Goal: Task Accomplishment & Management: Use online tool/utility

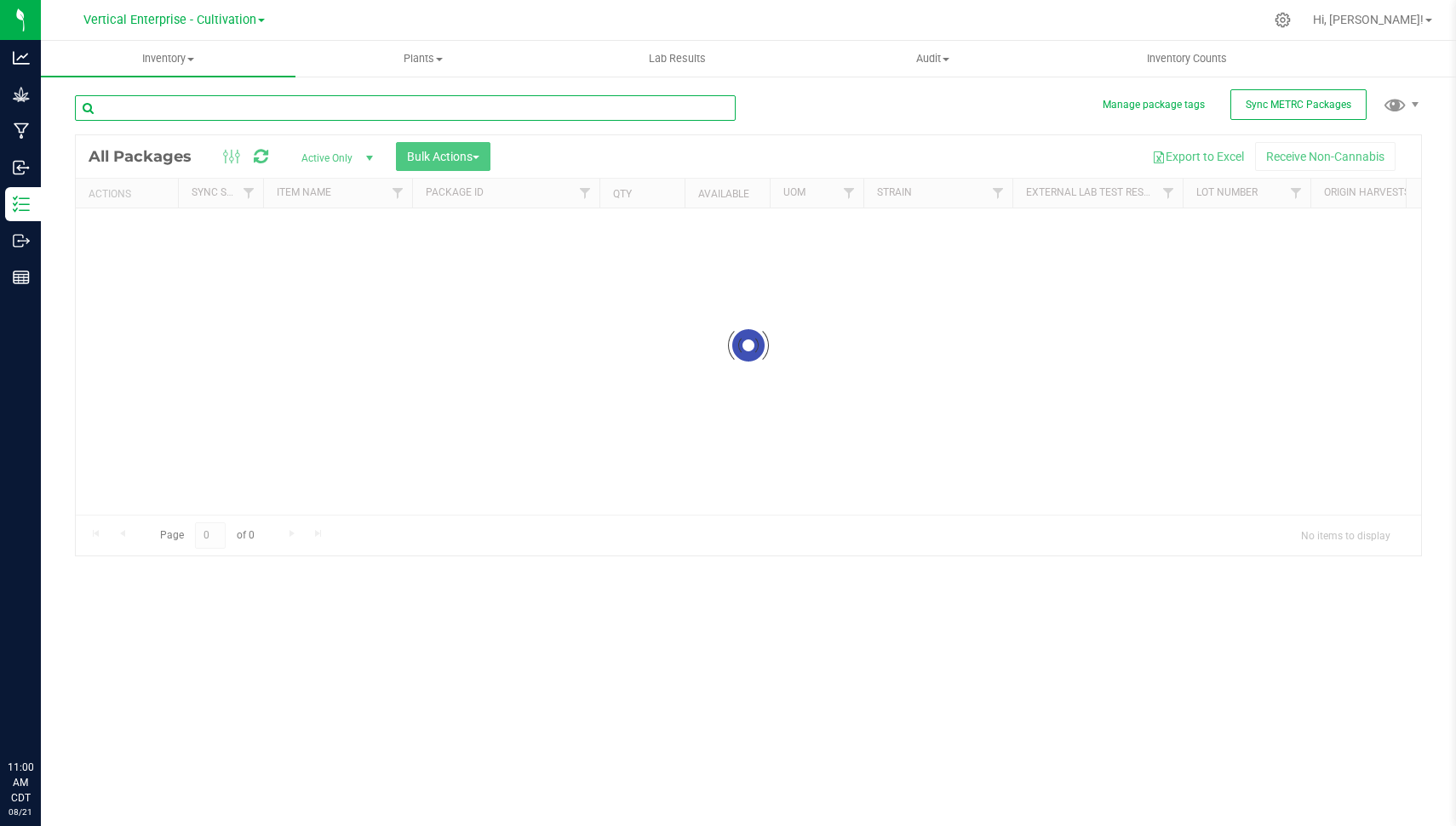
click at [329, 106] on input "text" at bounding box center [405, 108] width 661 height 25
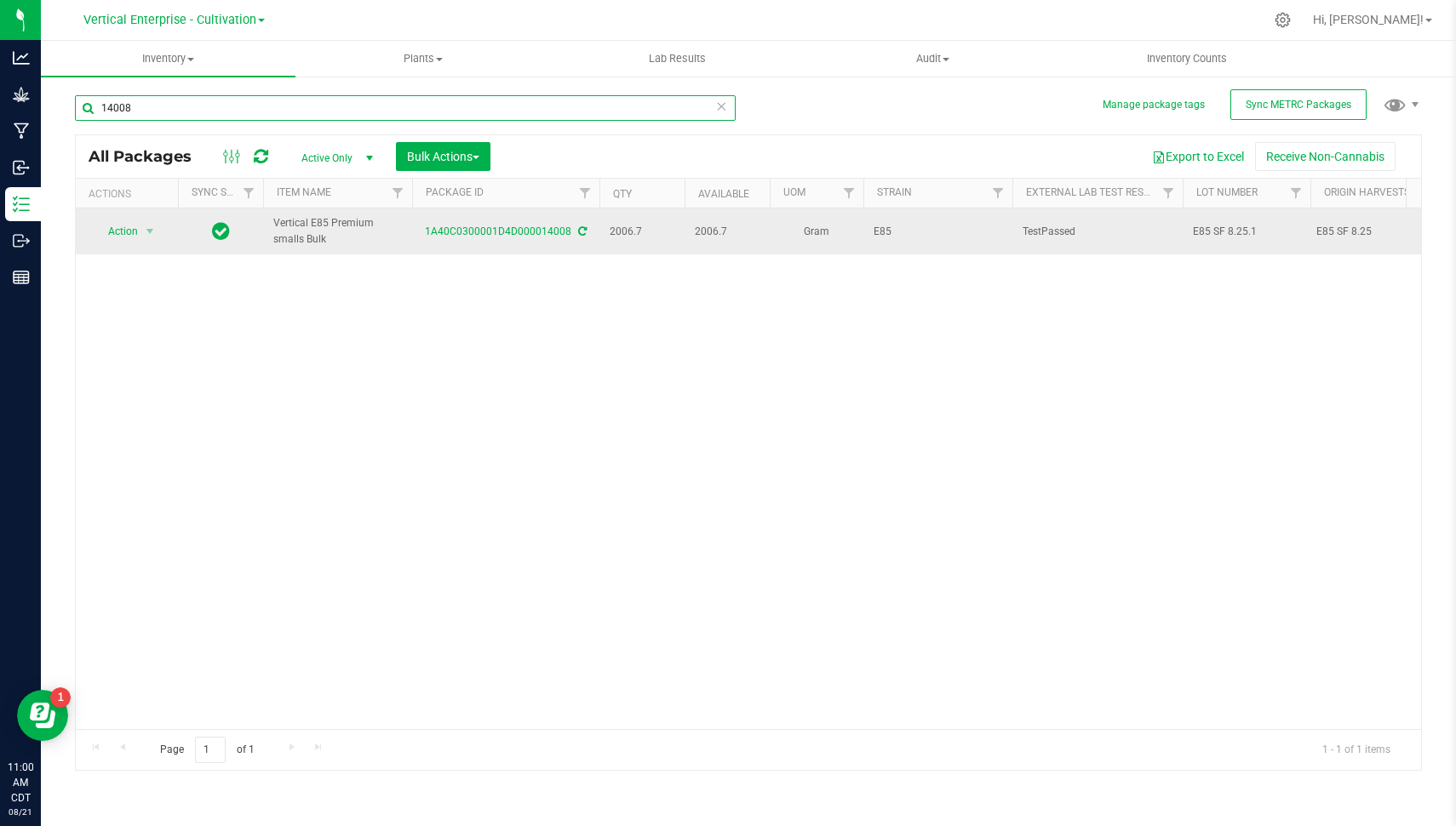
type input "14008"
click at [121, 232] on span "Action" at bounding box center [115, 232] width 46 height 23
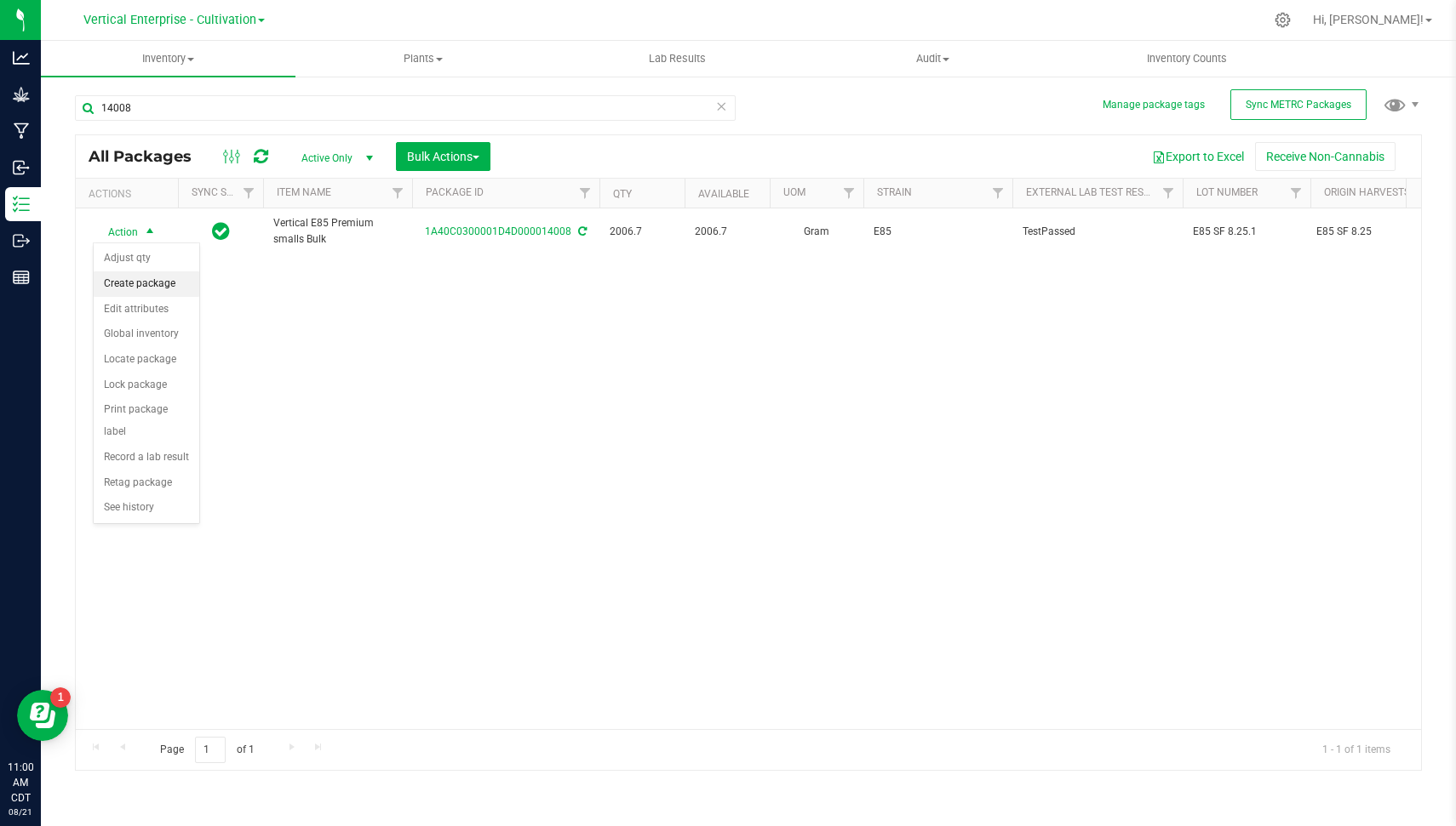
click at [150, 275] on li "Create package" at bounding box center [146, 284] width 105 height 25
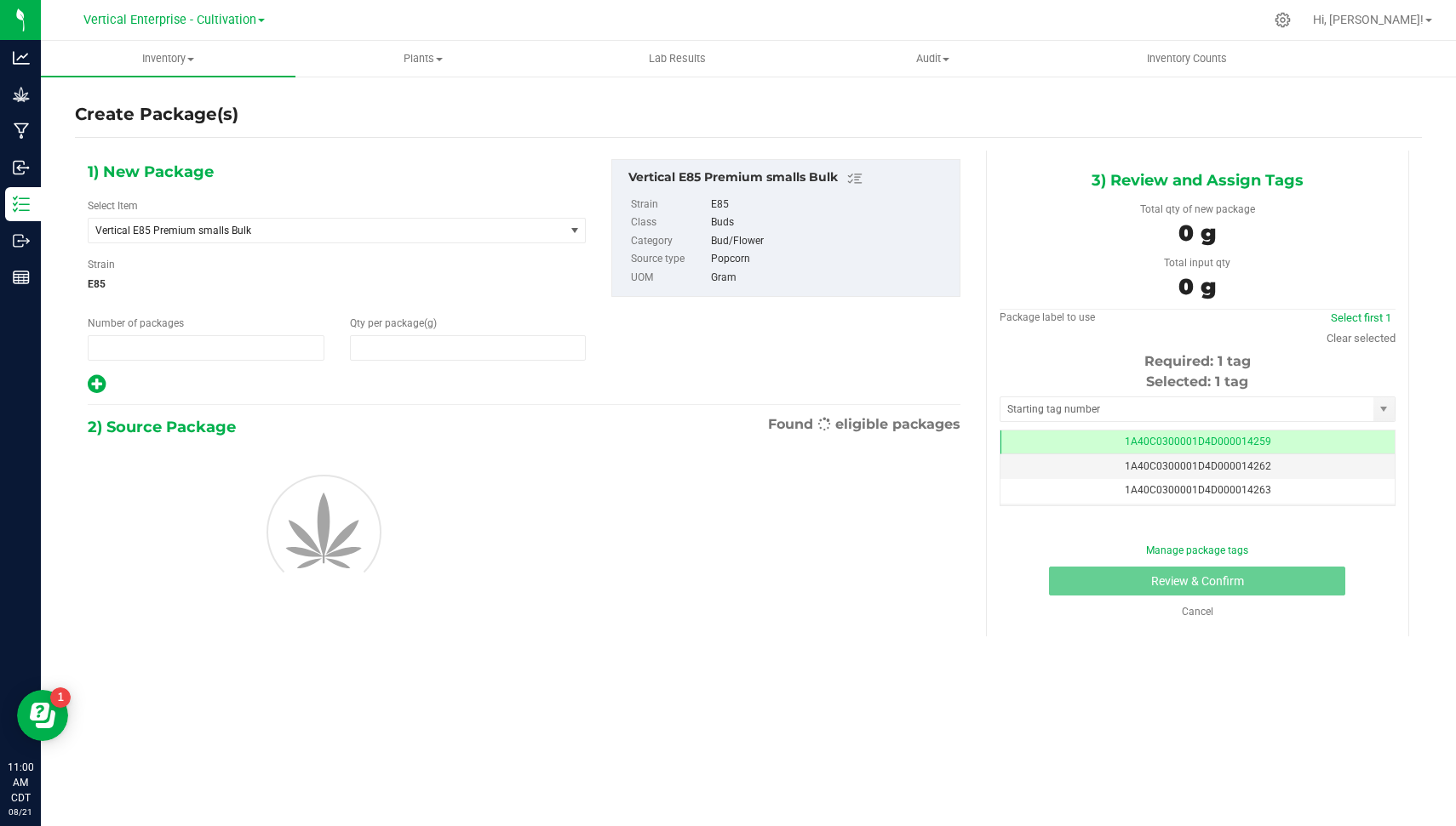
type input "1"
type input "0.0000"
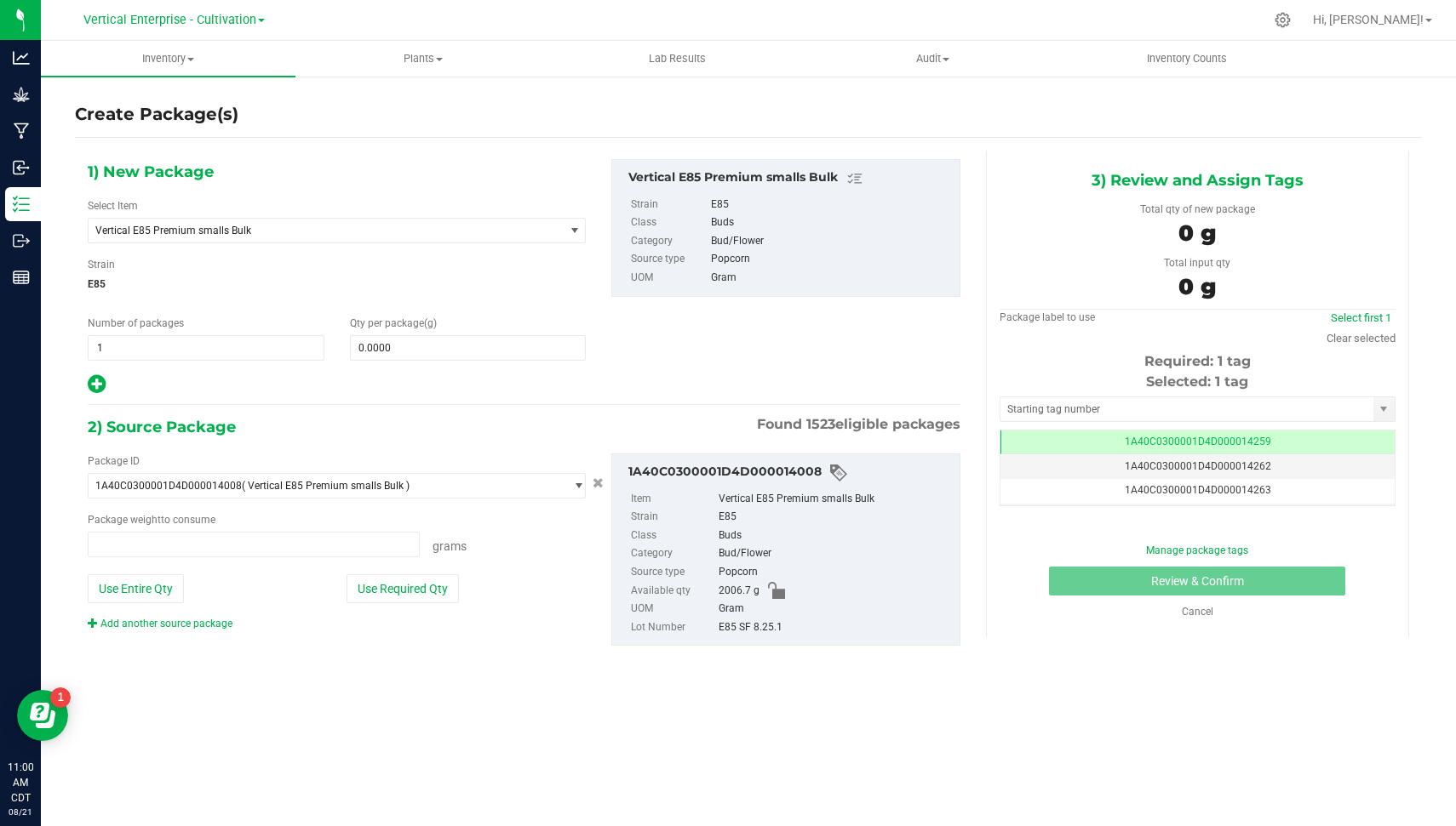
type input "0.0000 g"
click at [344, 230] on span "Vertical E85 Premium smalls Bulk" at bounding box center [317, 231] width 444 height 12
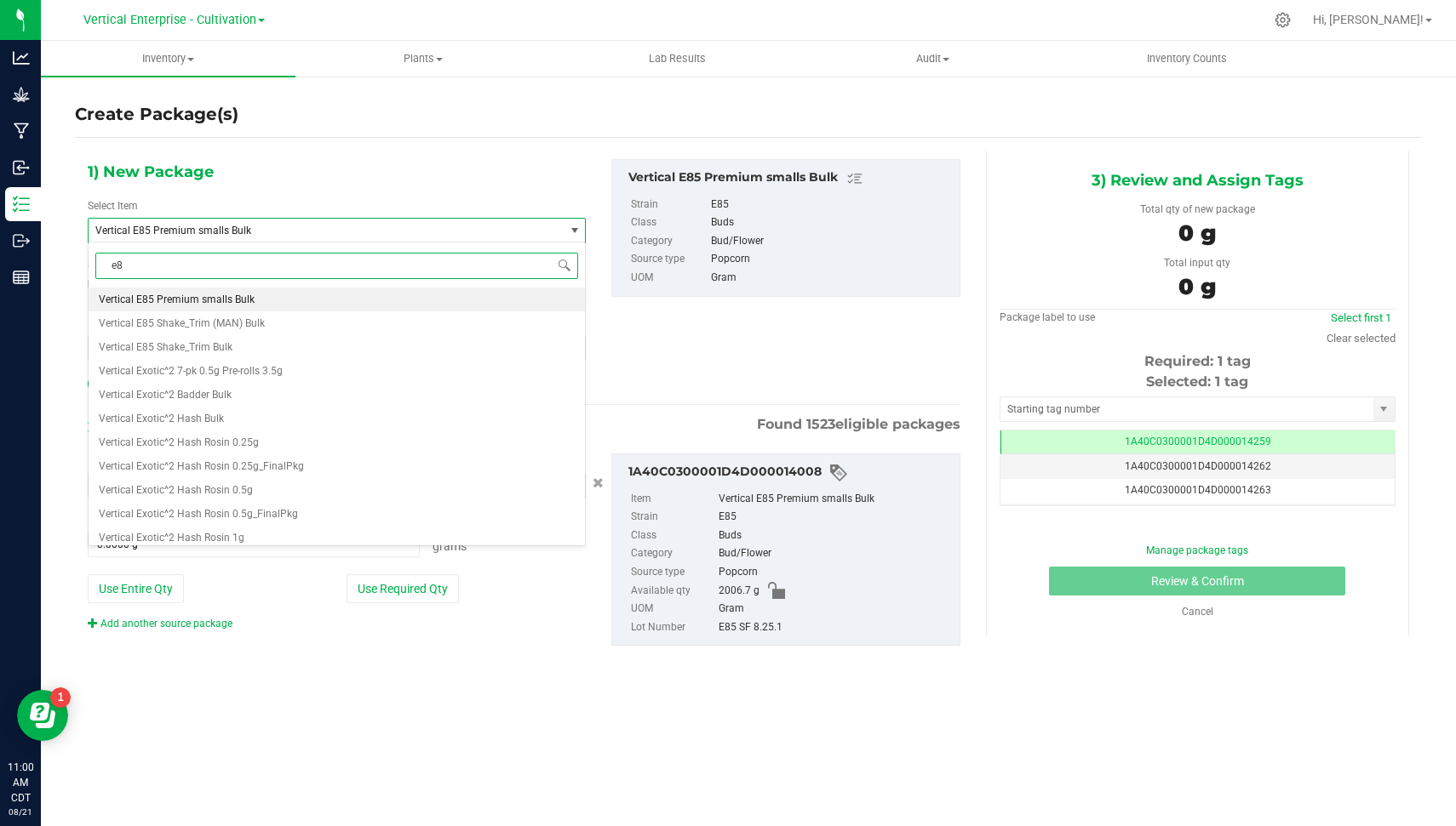
type input "e85"
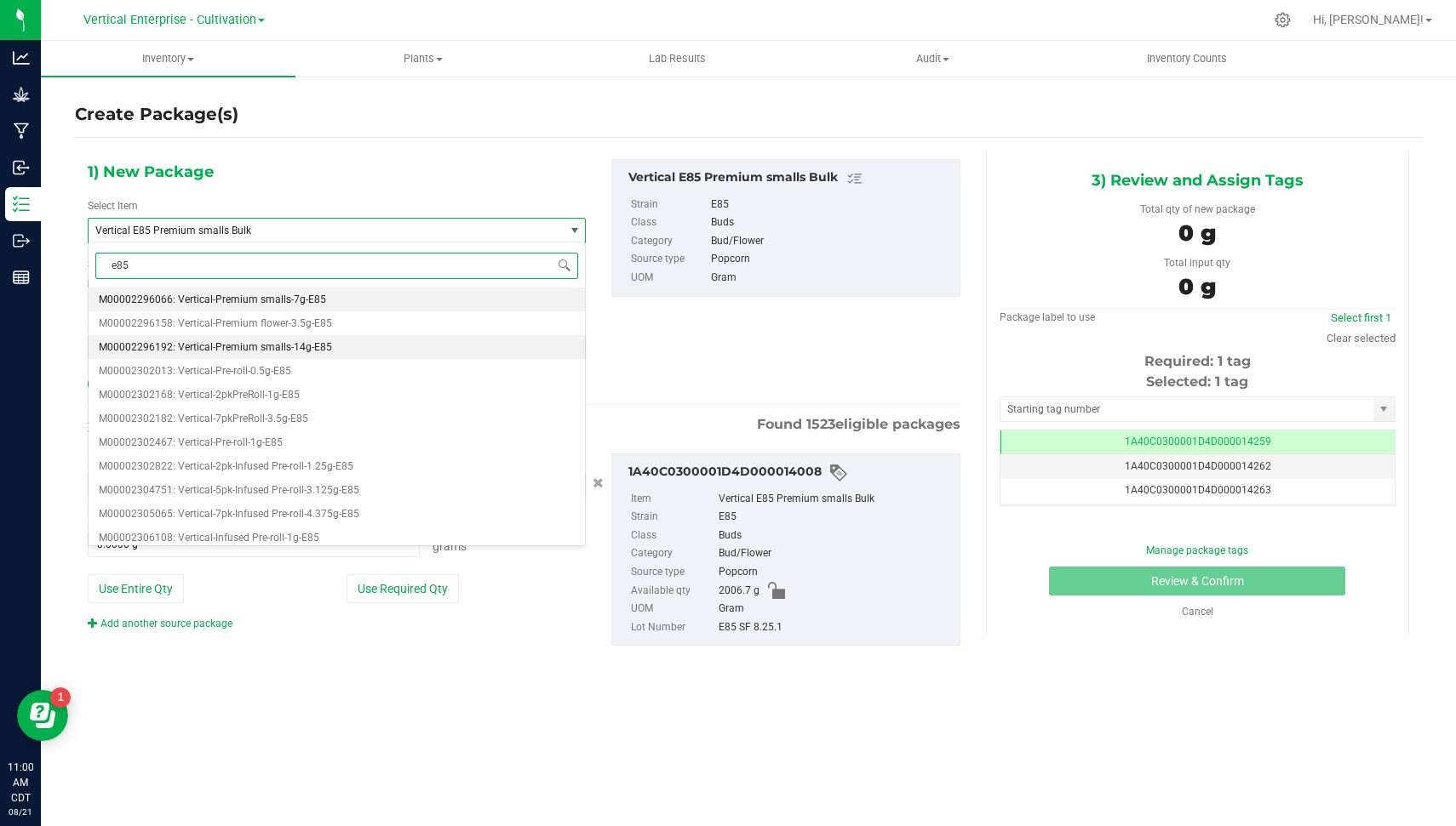
click at [344, 344] on li "M00002296192: Vertical-Premium smalls-14g-E85" at bounding box center [337, 347] width 496 height 23
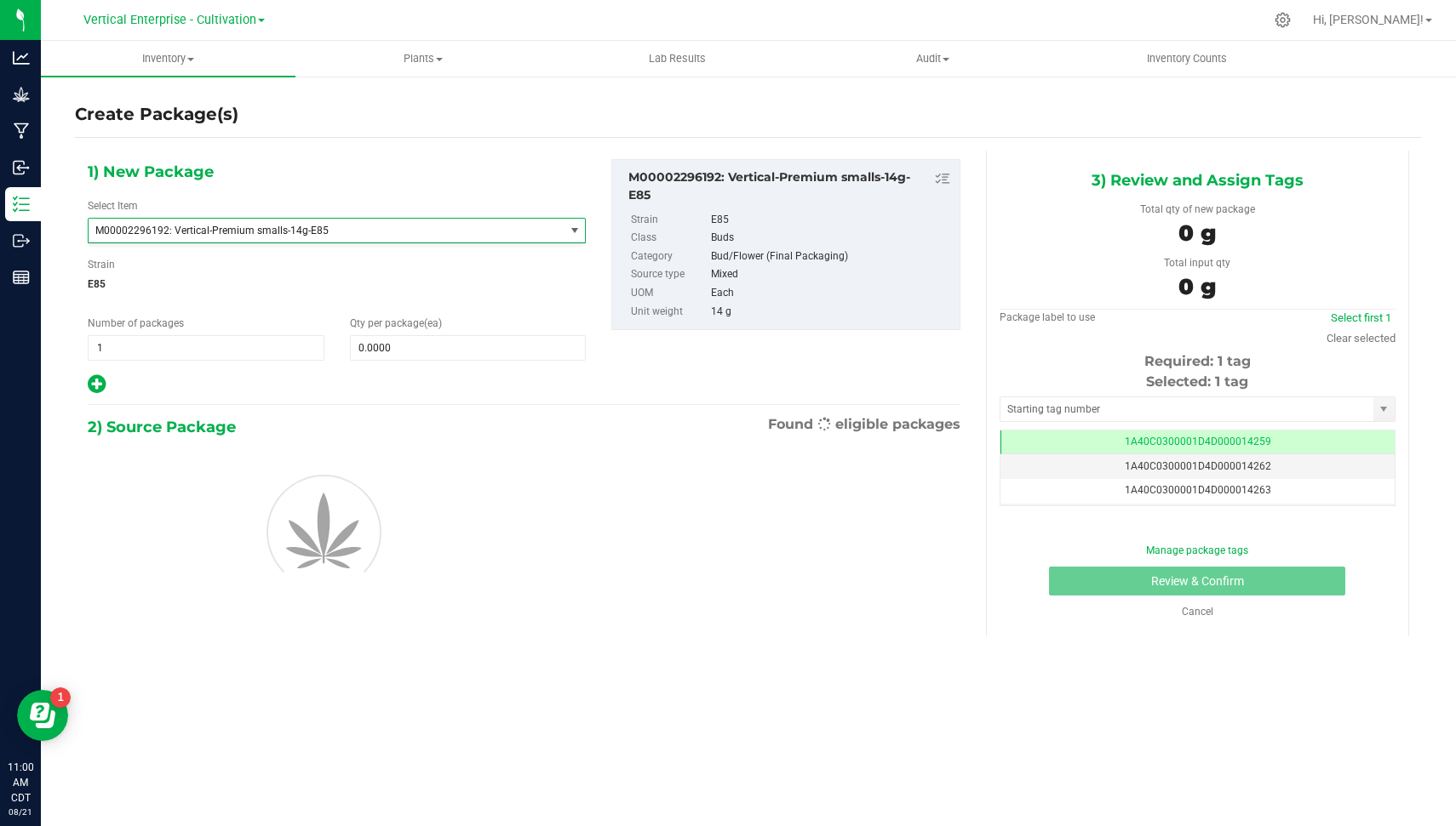
type input "0"
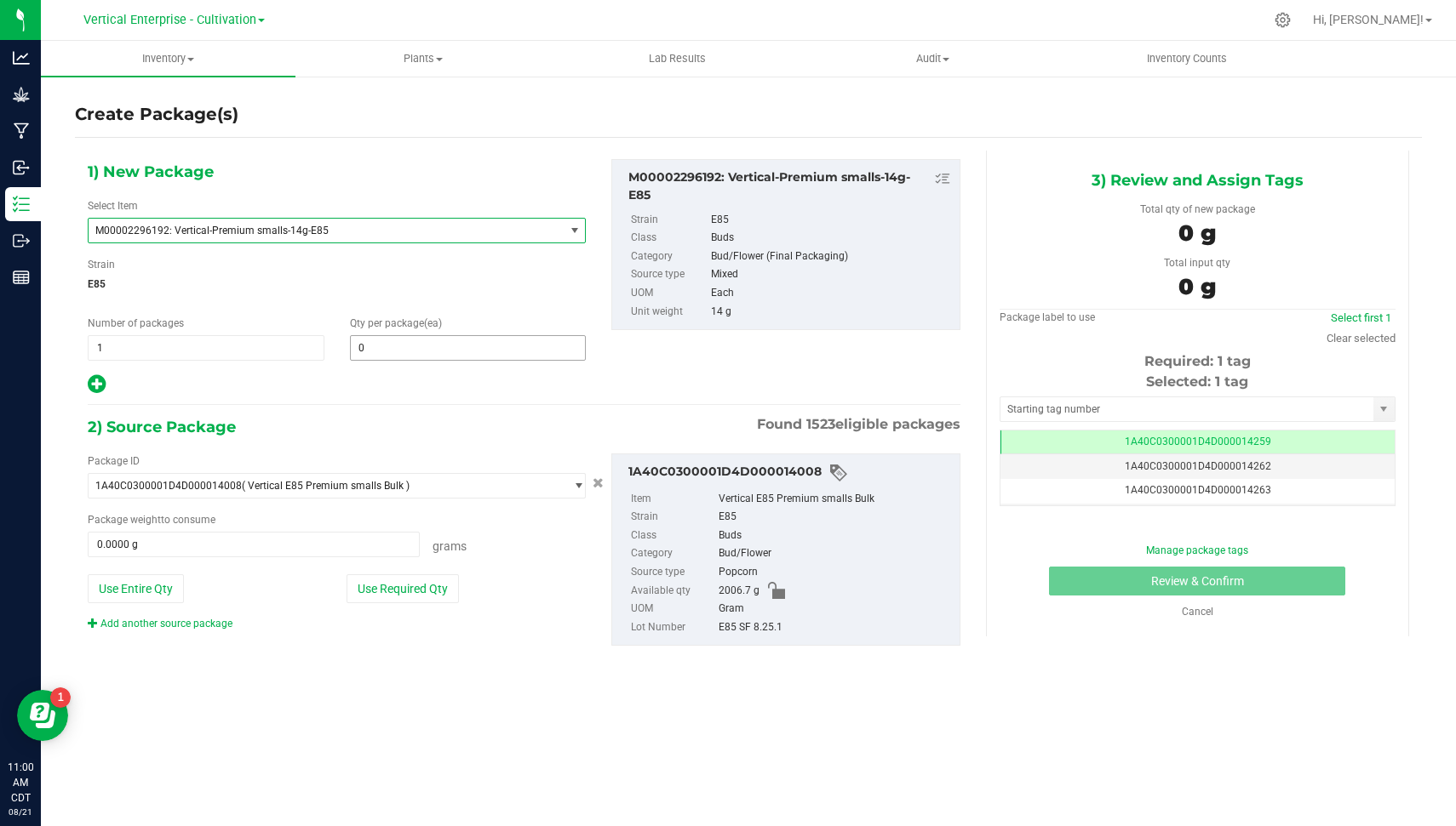
click at [418, 345] on span "0 0" at bounding box center [468, 348] width 237 height 25
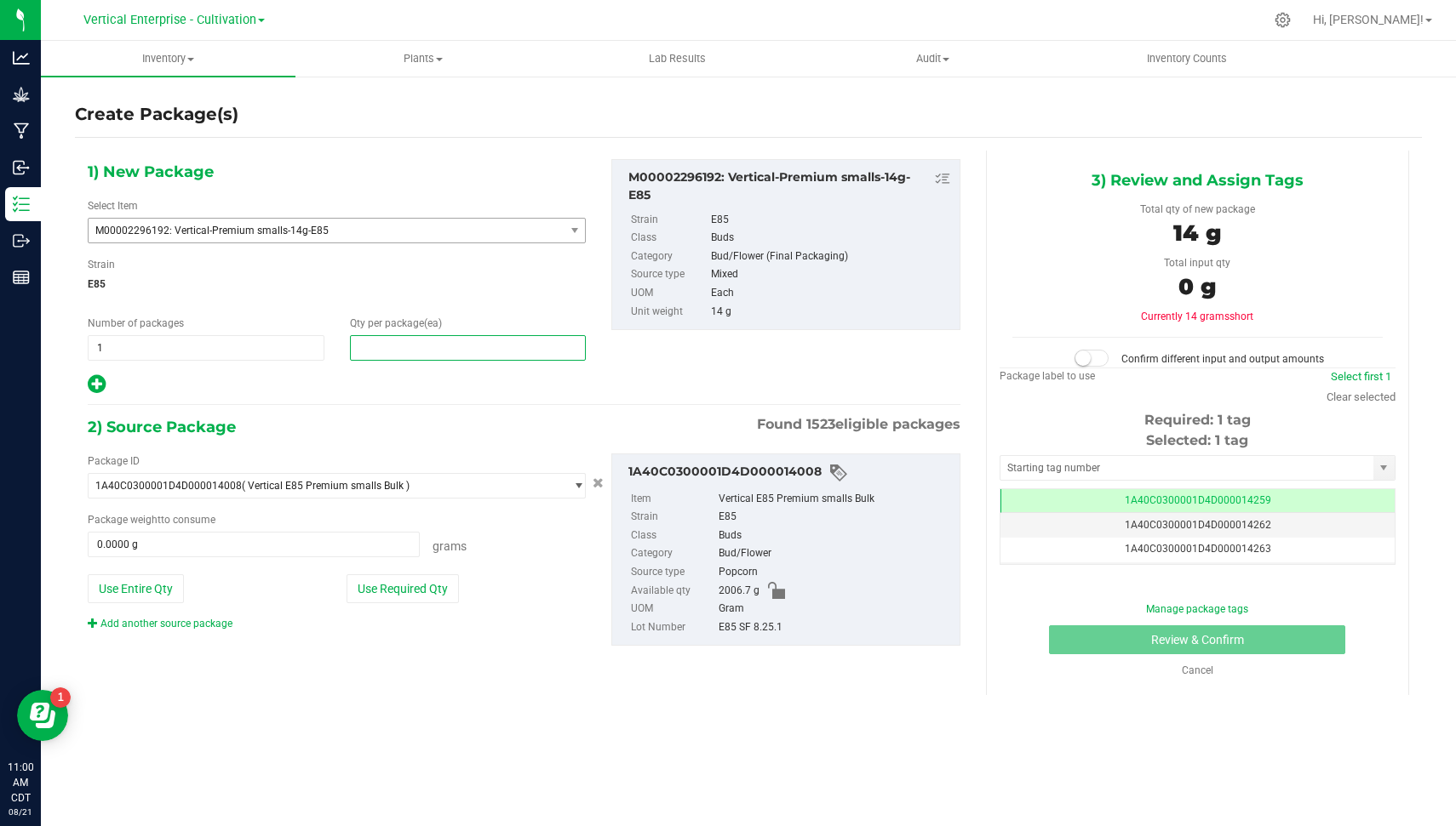
type input "2"
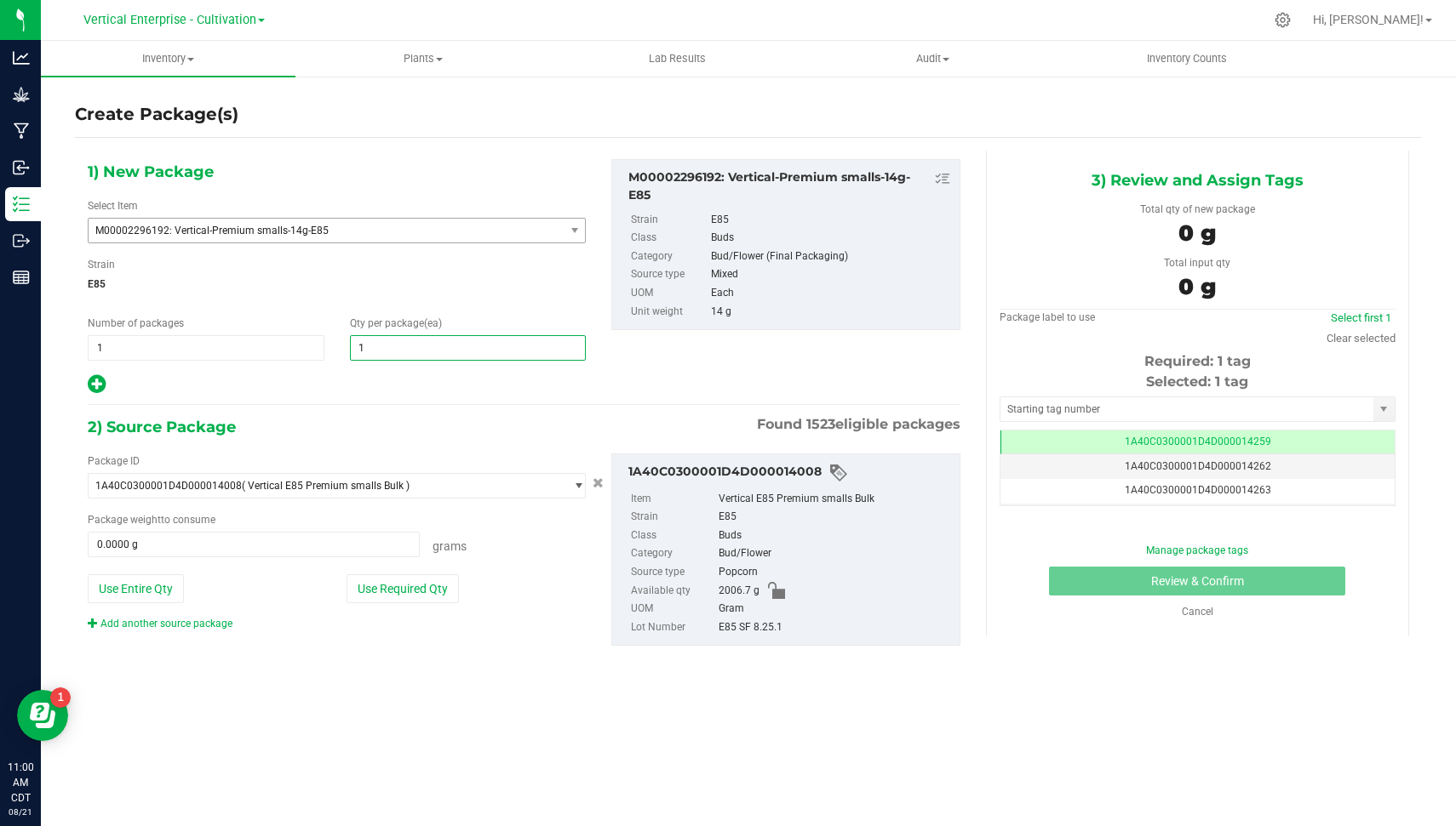
type input "12"
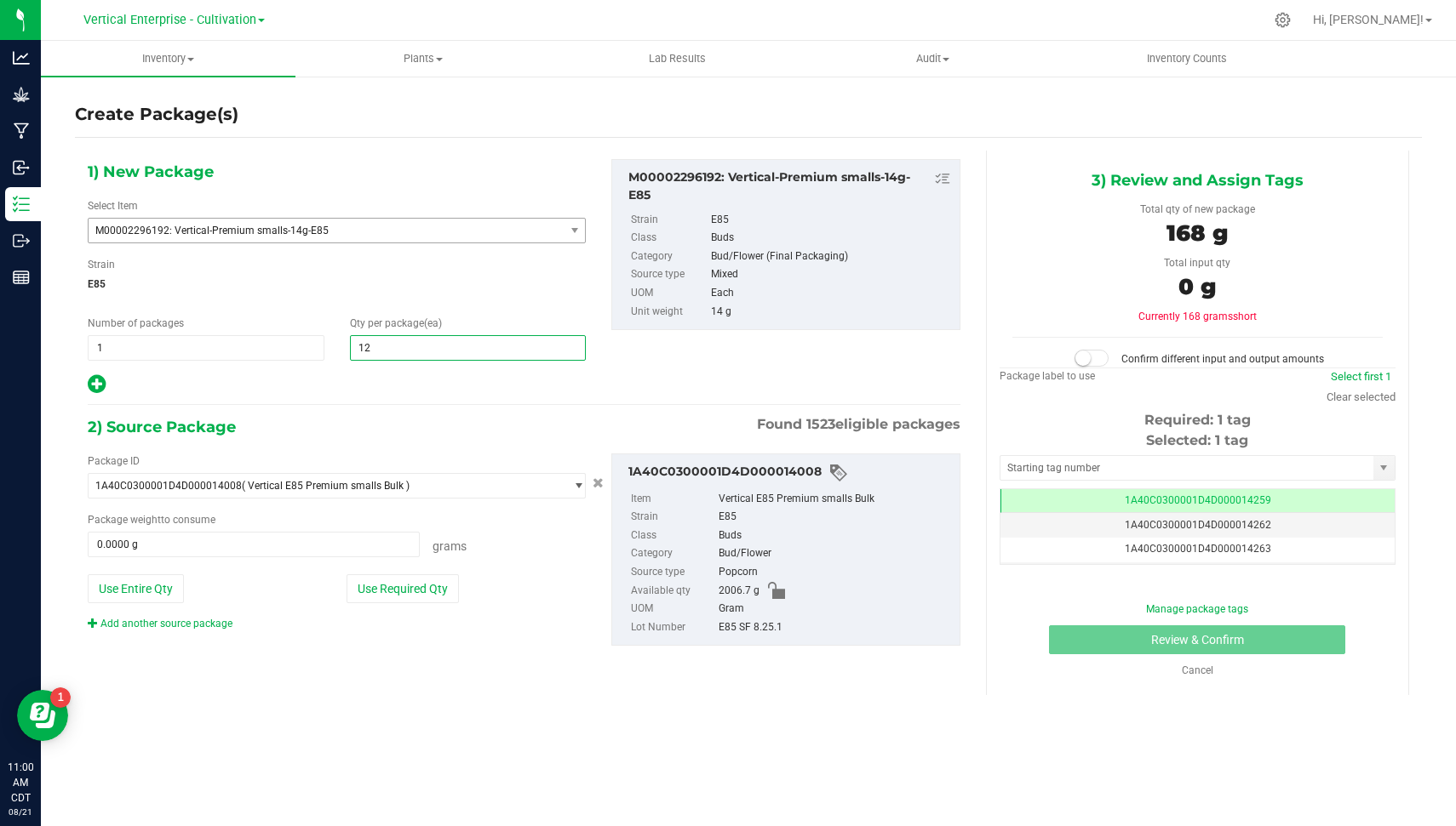
type input "12"
click at [377, 604] on div "Package ID 1A40C0300001D4D000014008 ( Vertical E85 Premium smalls Bulk ) 1A40C0…" at bounding box center [337, 542] width 524 height 178
click at [377, 595] on button "Use Required Qty" at bounding box center [402, 589] width 112 height 29
type input "168.0000 g"
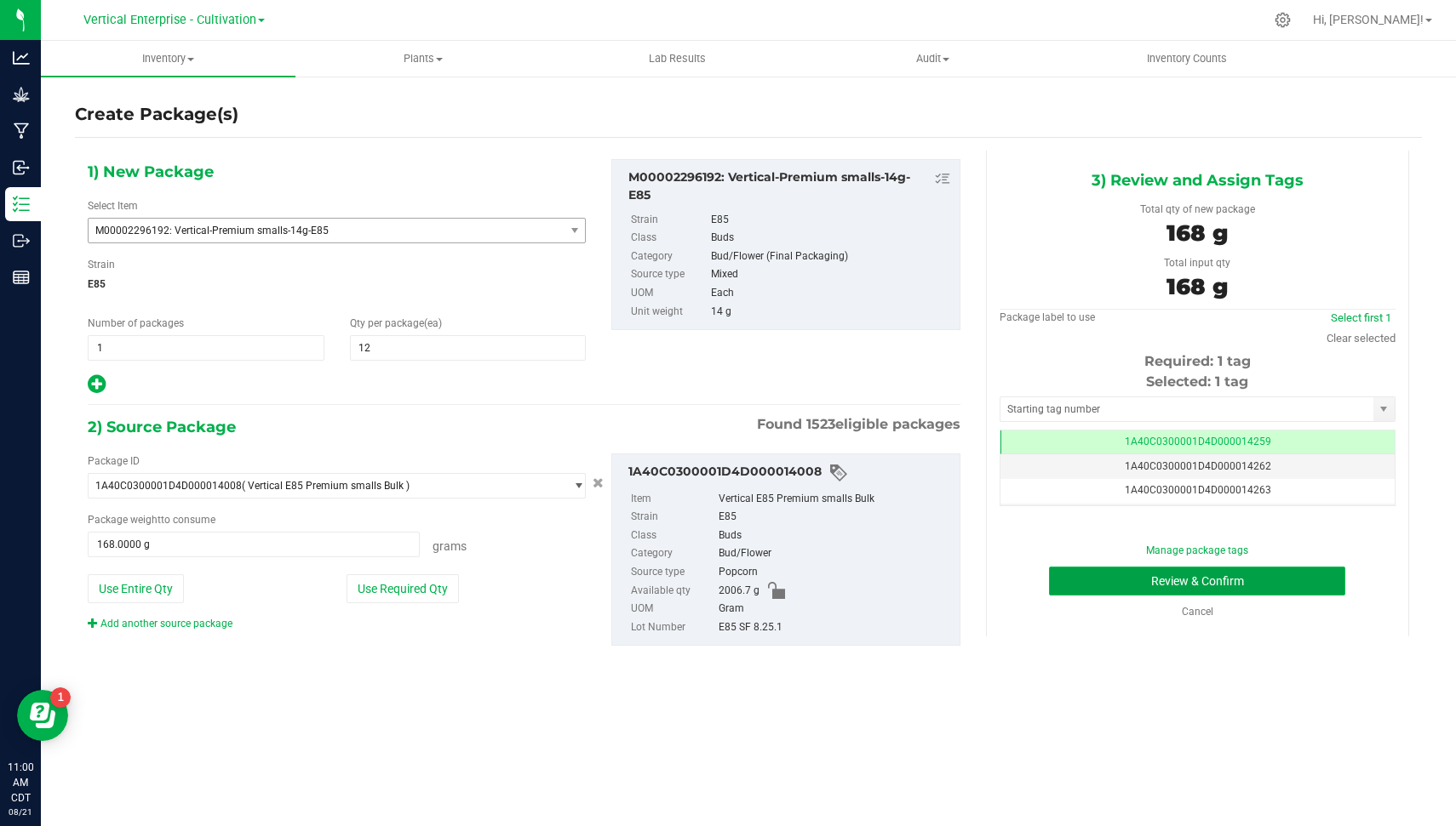
click at [1312, 584] on button "Review & Confirm" at bounding box center [1197, 582] width 296 height 29
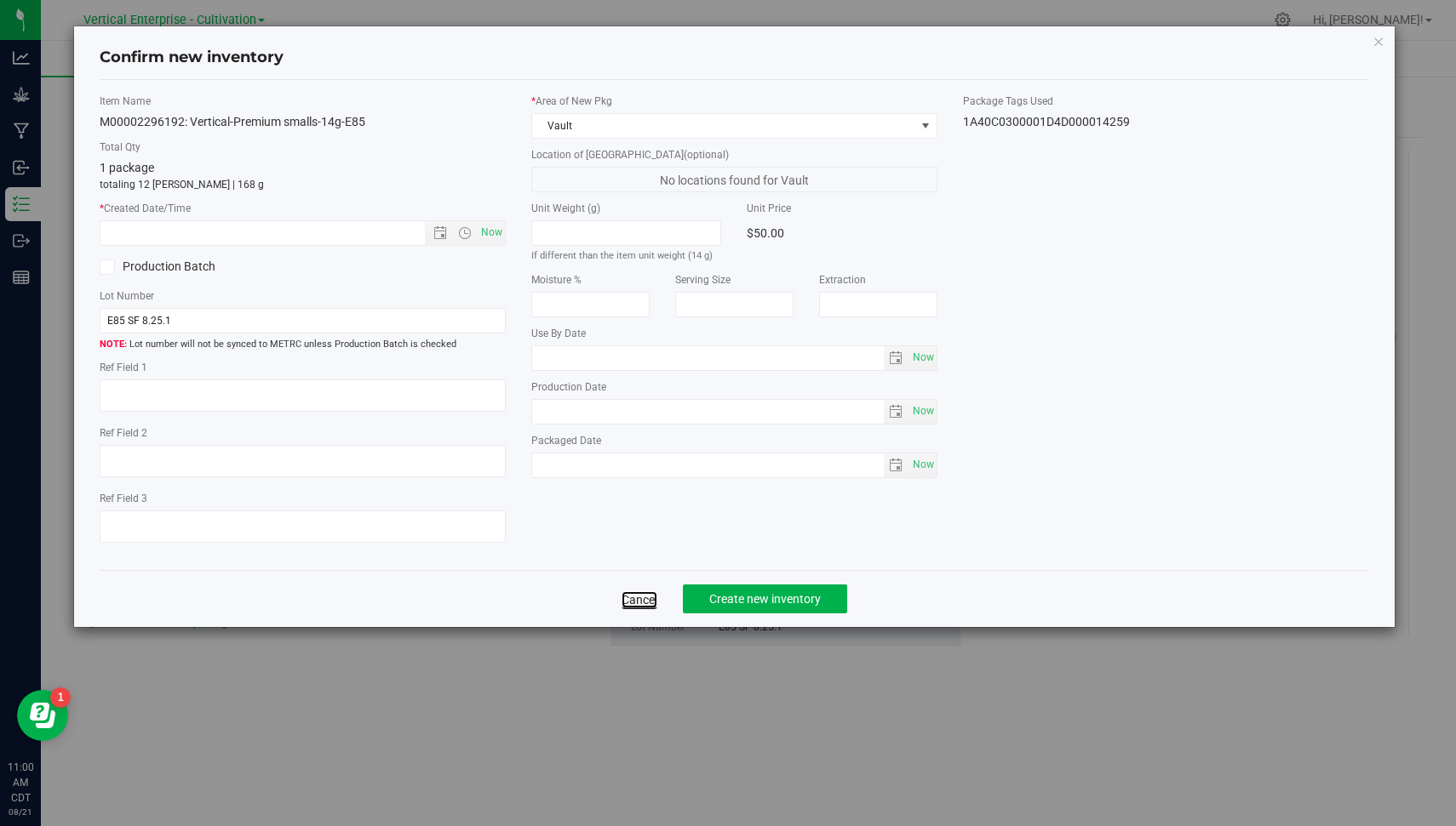
click at [646, 595] on link "Cancel" at bounding box center [639, 599] width 36 height 17
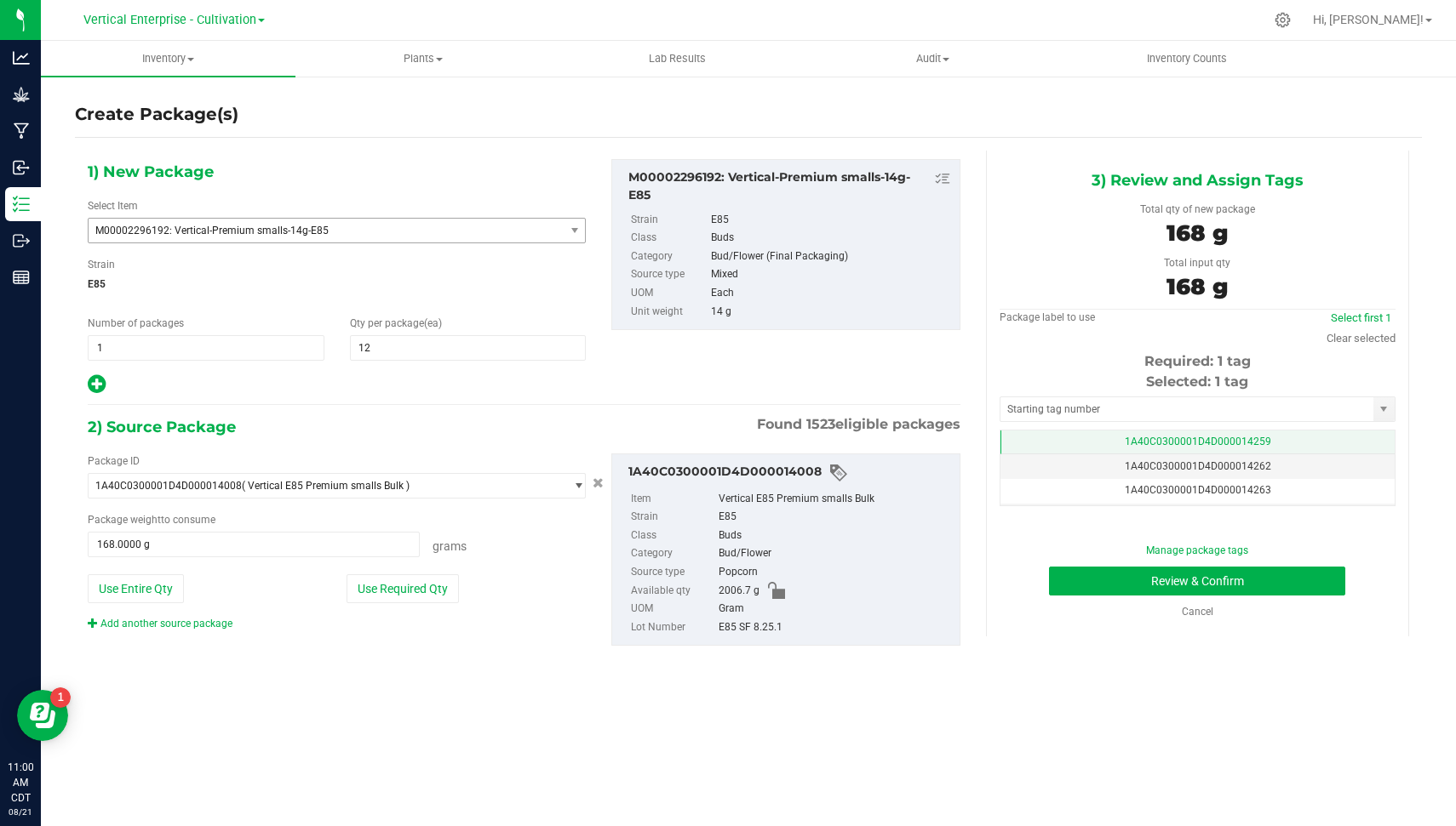
click at [1274, 431] on td "1A40C0300001D4D000014259" at bounding box center [1197, 443] width 394 height 24
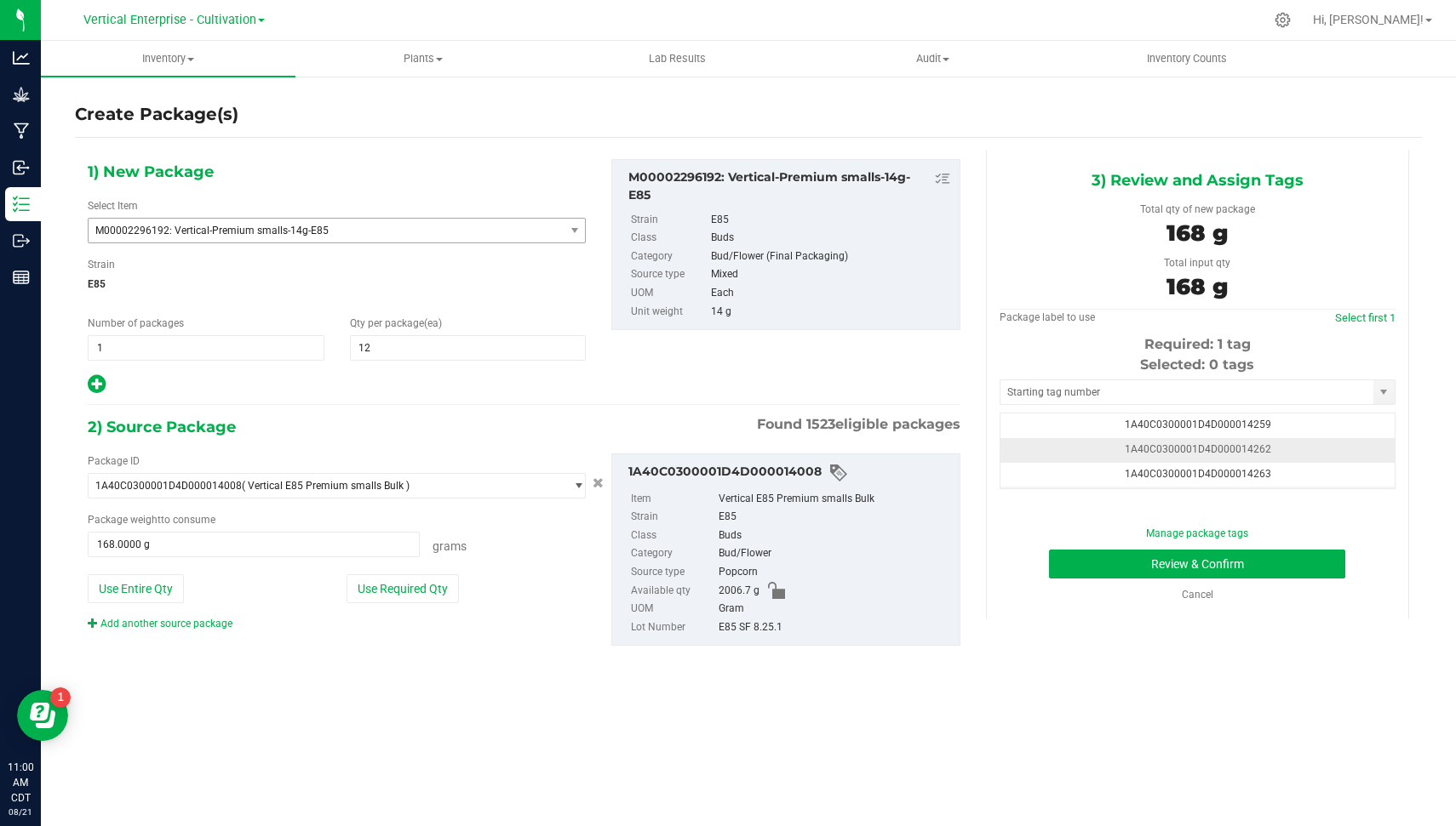
click at [1267, 443] on td "1A40C0300001D4D000014262" at bounding box center [1197, 449] width 394 height 24
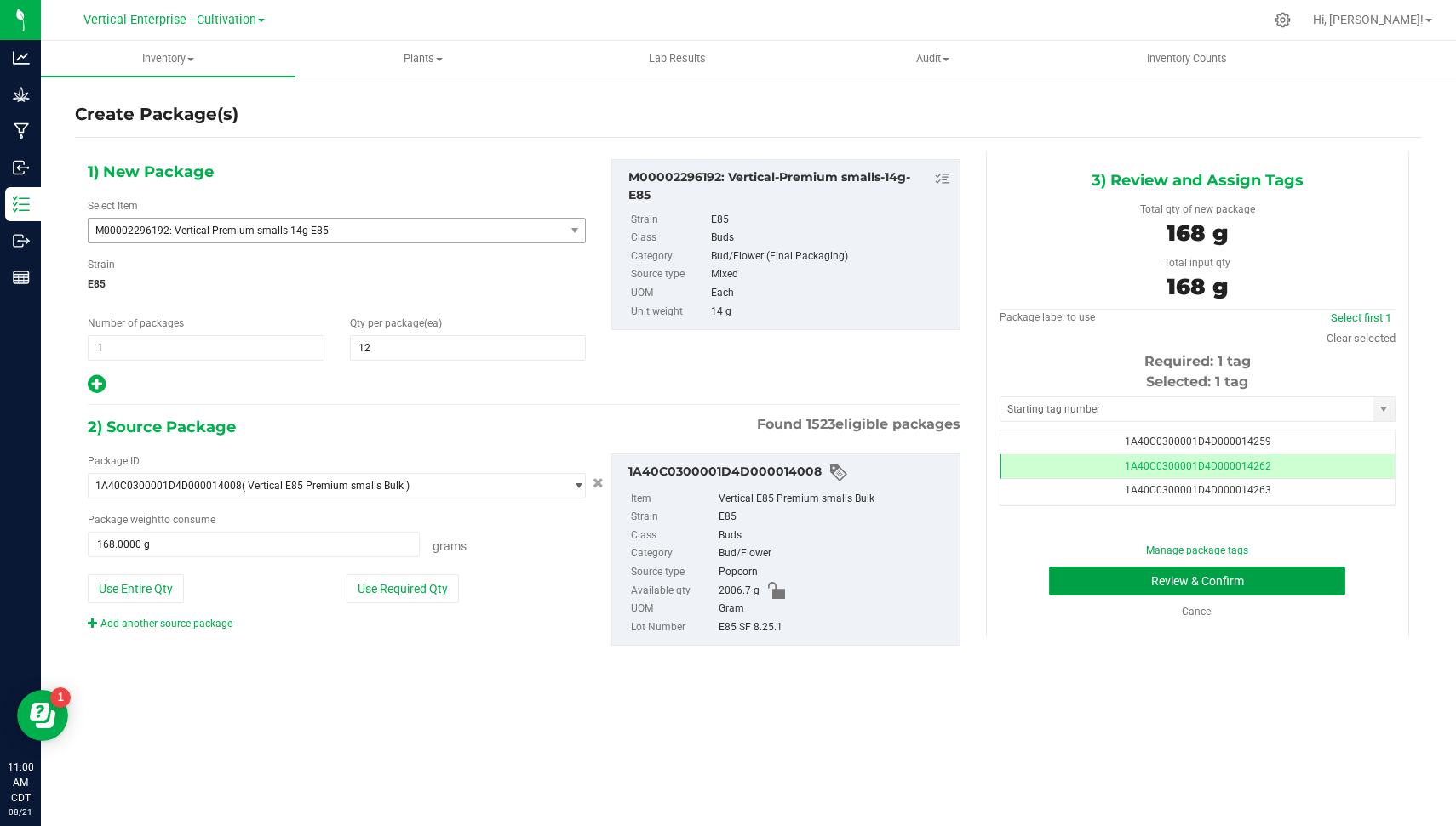
click at [1291, 590] on button "Review & Confirm" at bounding box center [1197, 582] width 296 height 29
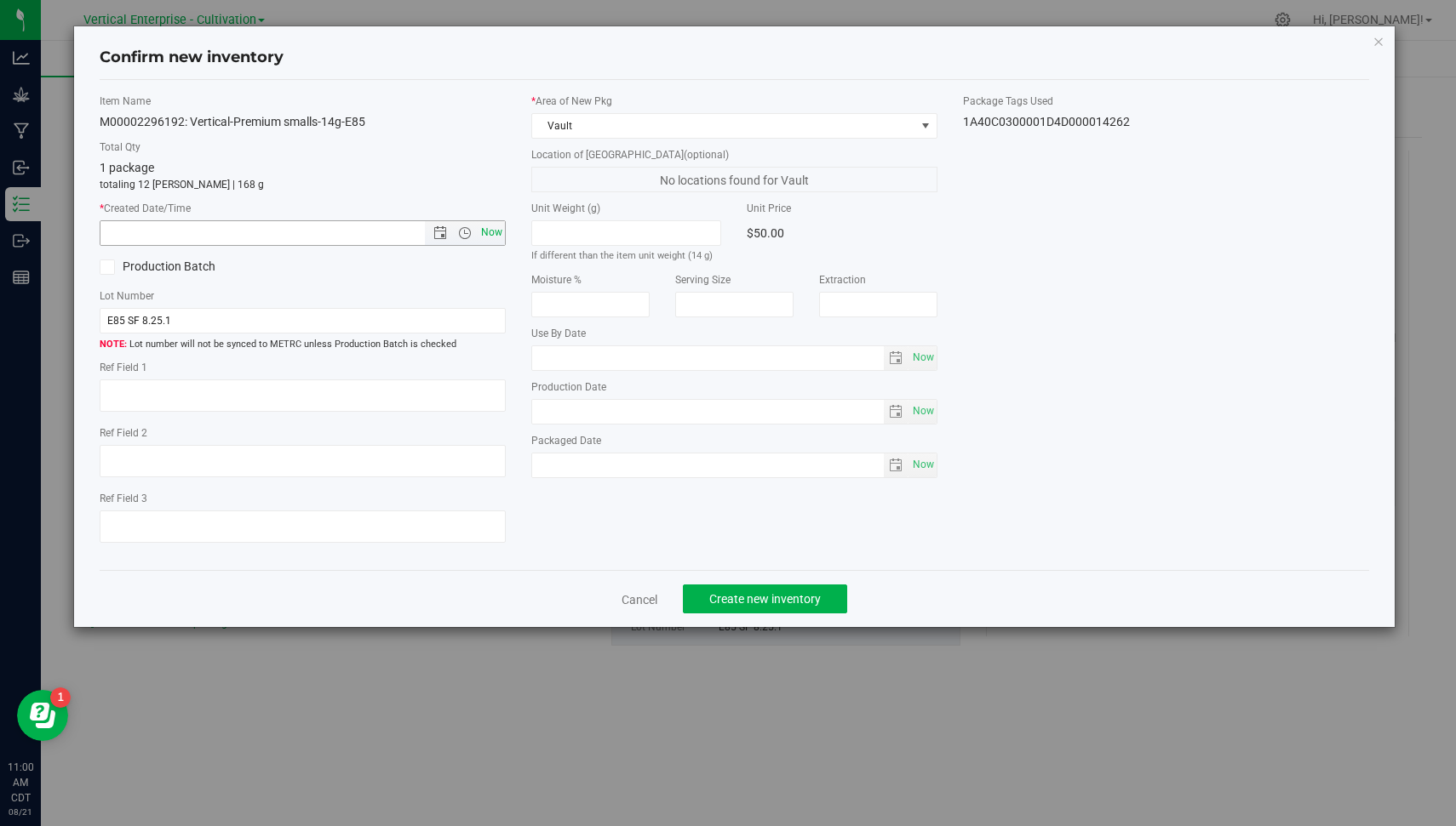
click at [488, 226] on span "Now" at bounding box center [492, 233] width 29 height 24
type input "8/21/2025 11:00 AM"
click at [798, 611] on button "Create new inventory" at bounding box center [765, 599] width 164 height 29
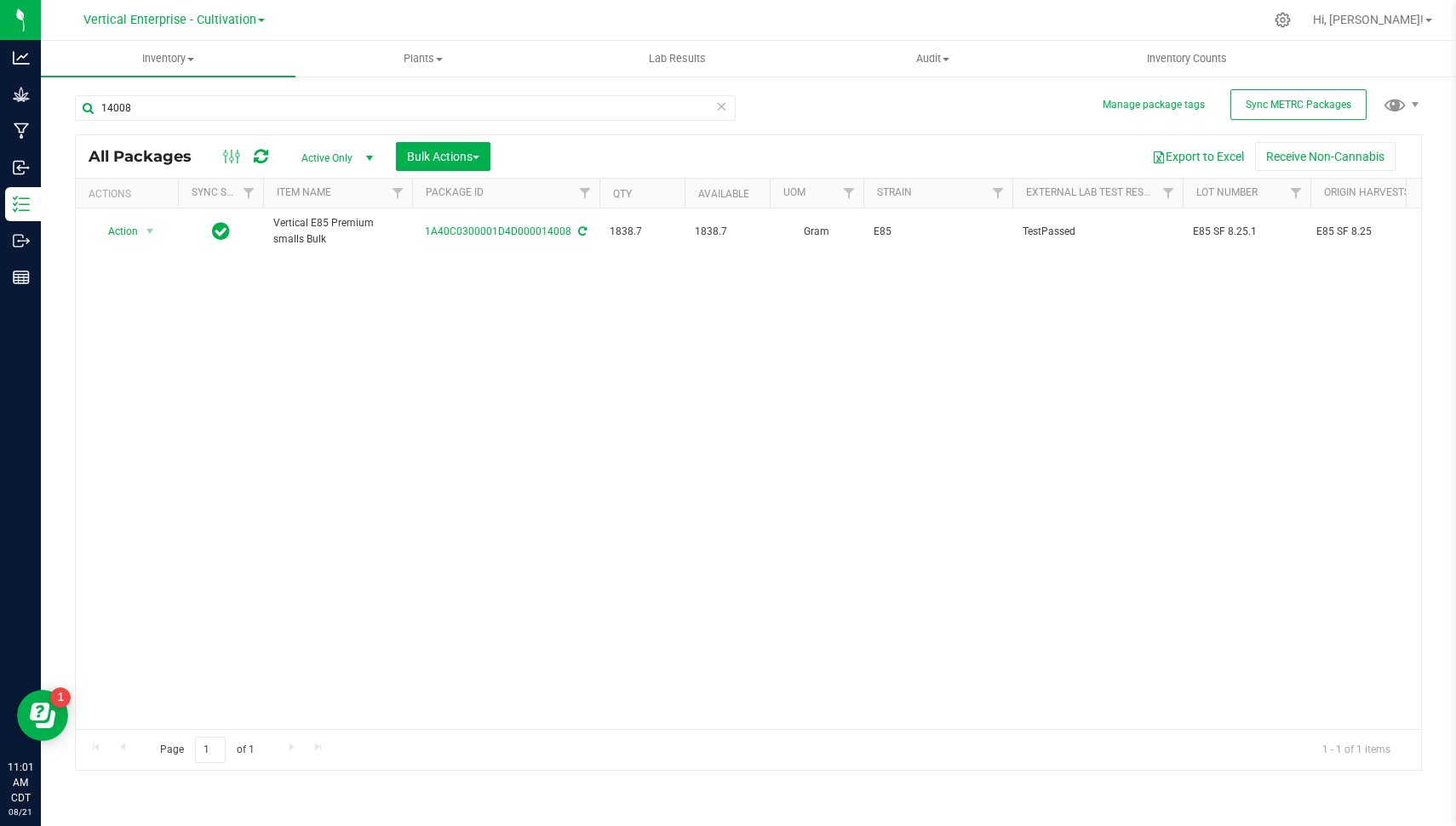
click at [723, 102] on icon at bounding box center [721, 105] width 12 height 20
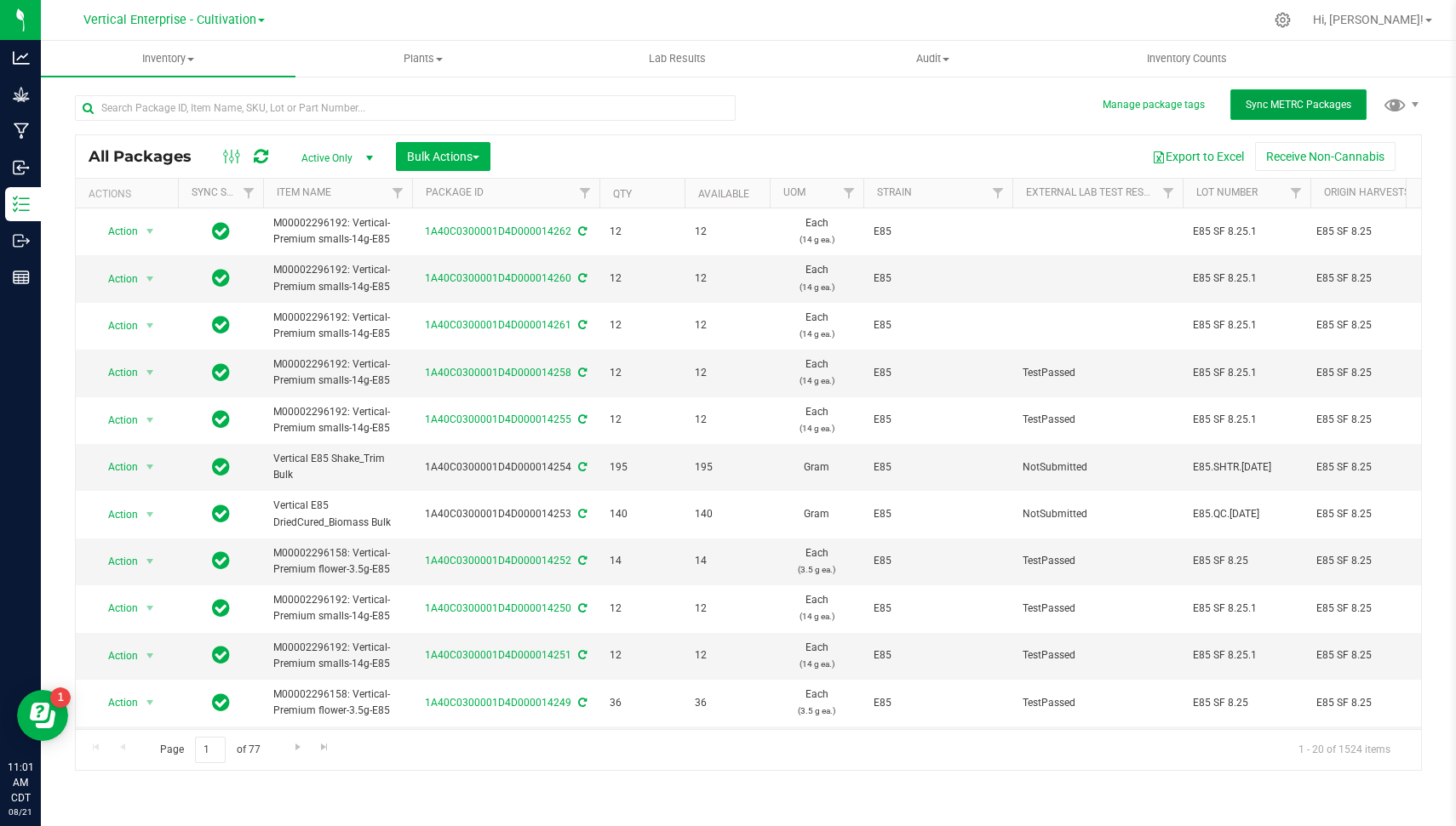
click at [1301, 96] on button "Sync METRC Packages" at bounding box center [1298, 104] width 136 height 30
click at [185, 14] on span "Vertical Enterprise - Cultivation" at bounding box center [170, 20] width 173 height 16
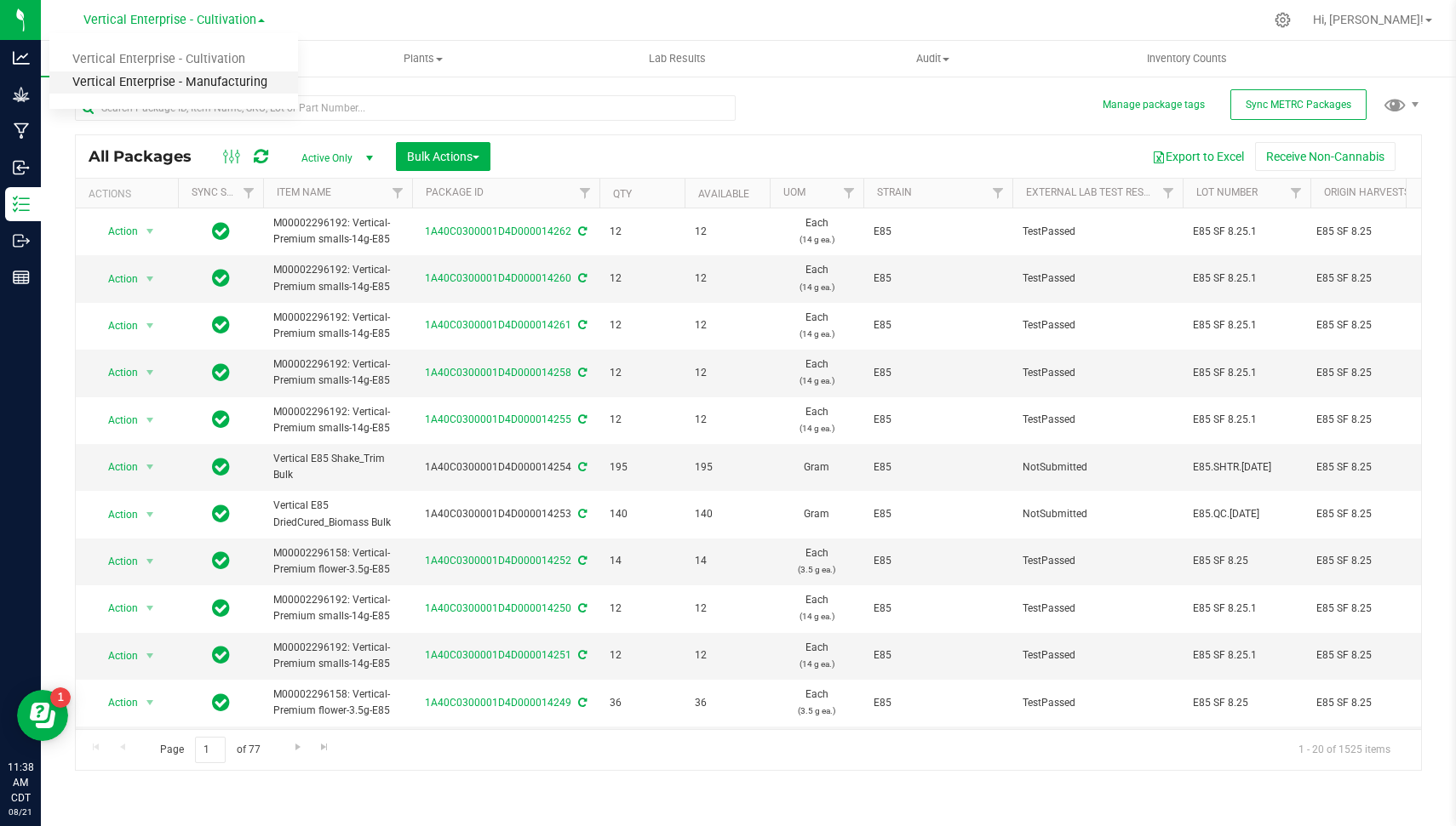
click at [196, 81] on link "Vertical Enterprise - Manufacturing" at bounding box center [173, 83] width 248 height 23
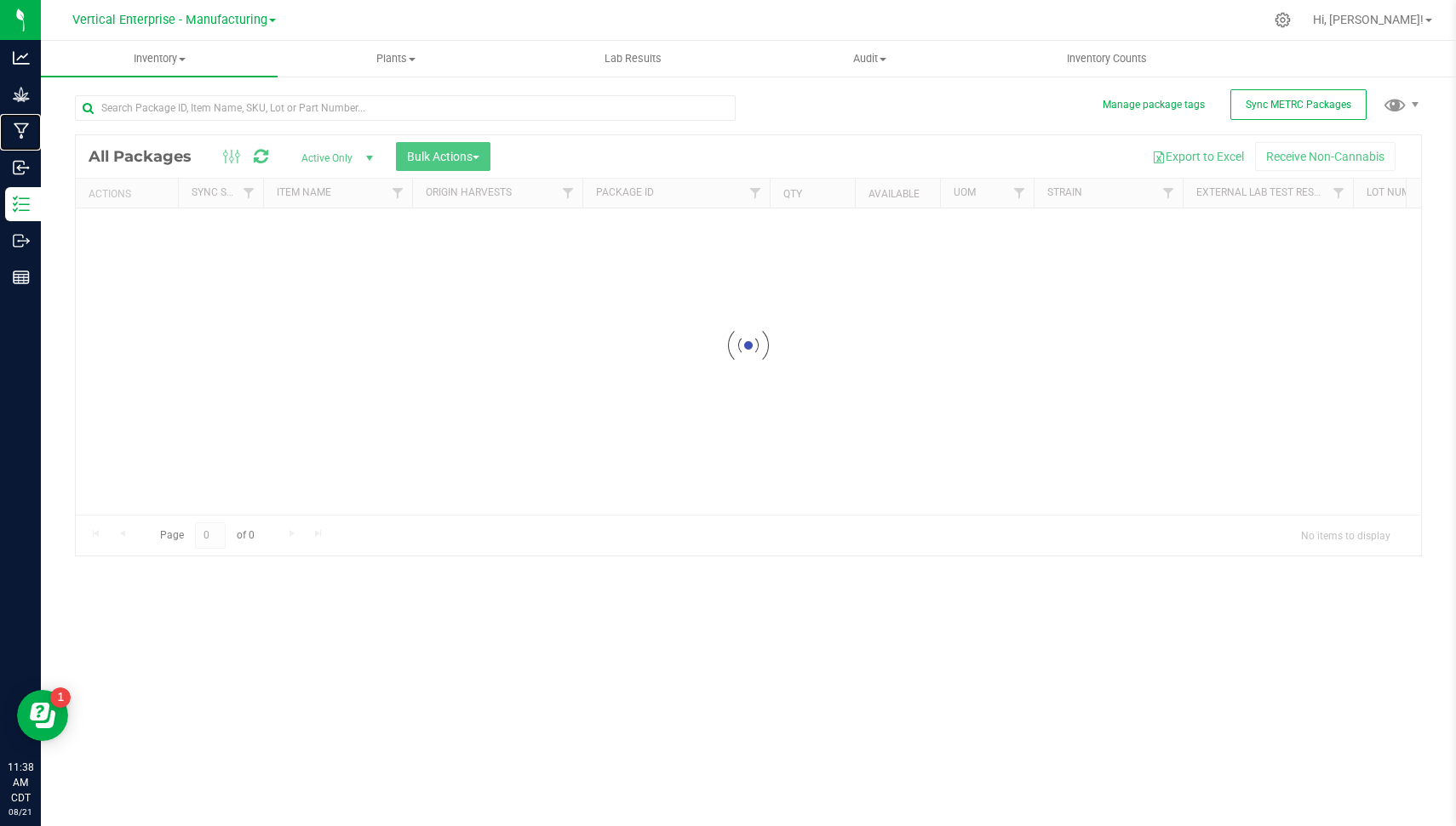
click at [0, 0] on p "Manufacturing" at bounding box center [0, 0] width 0 height 0
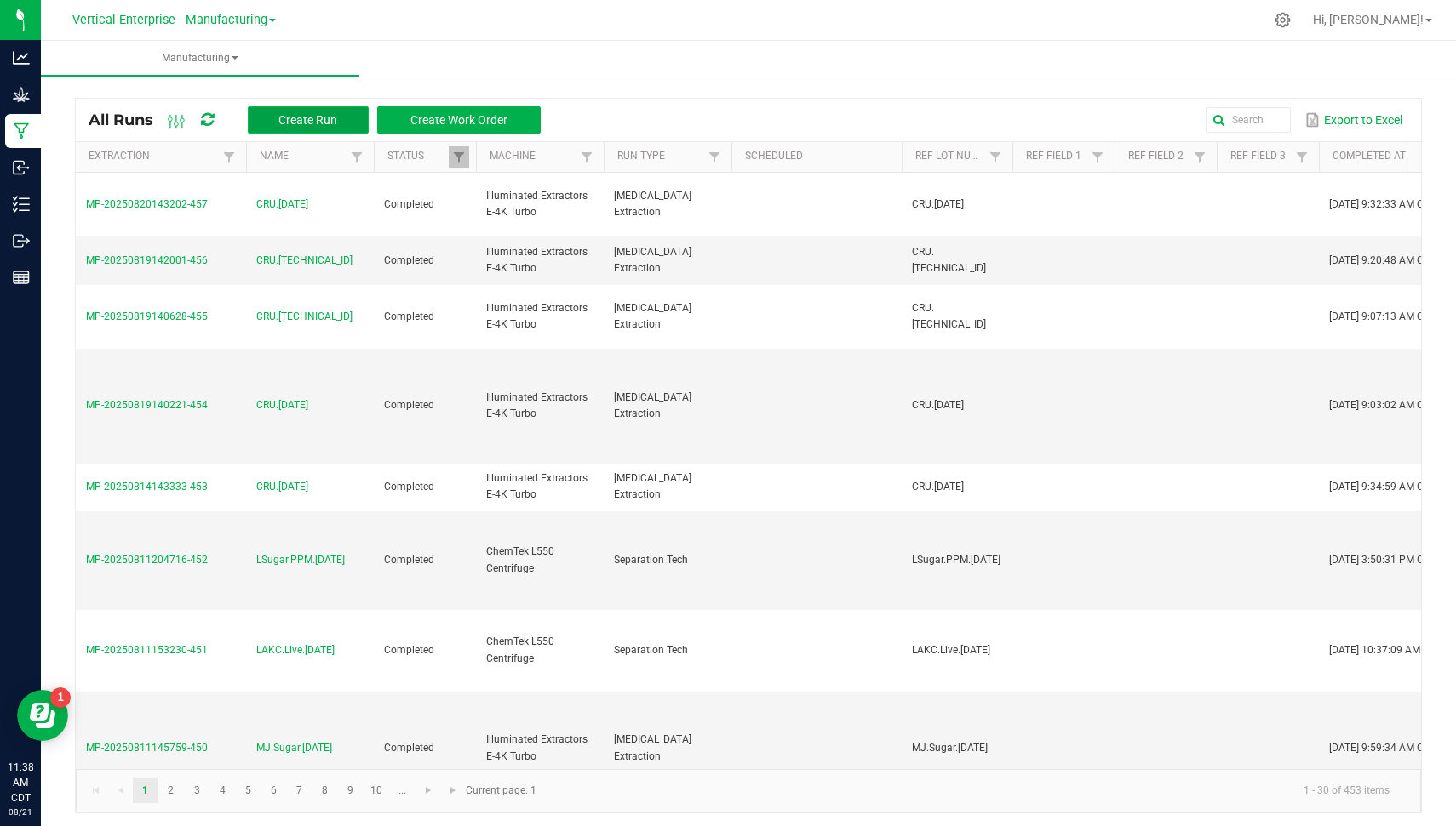
click at [282, 118] on span "Create Run" at bounding box center [308, 120] width 58 height 14
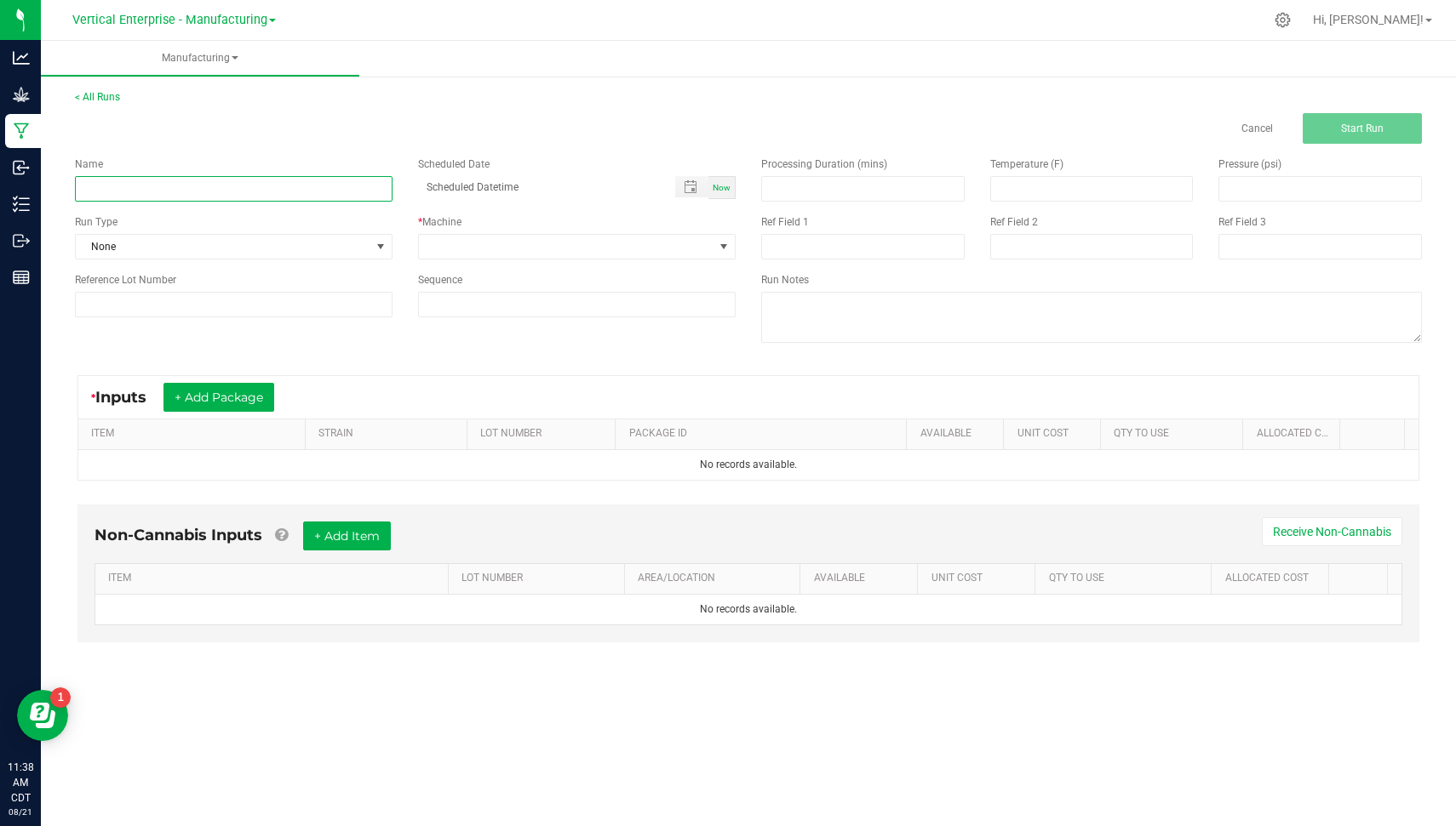
click at [267, 187] on input at bounding box center [234, 189] width 317 height 25
click at [258, 183] on input "CRU.[DATE]" at bounding box center [234, 189] width 317 height 25
type input "CRU.[DATE]"
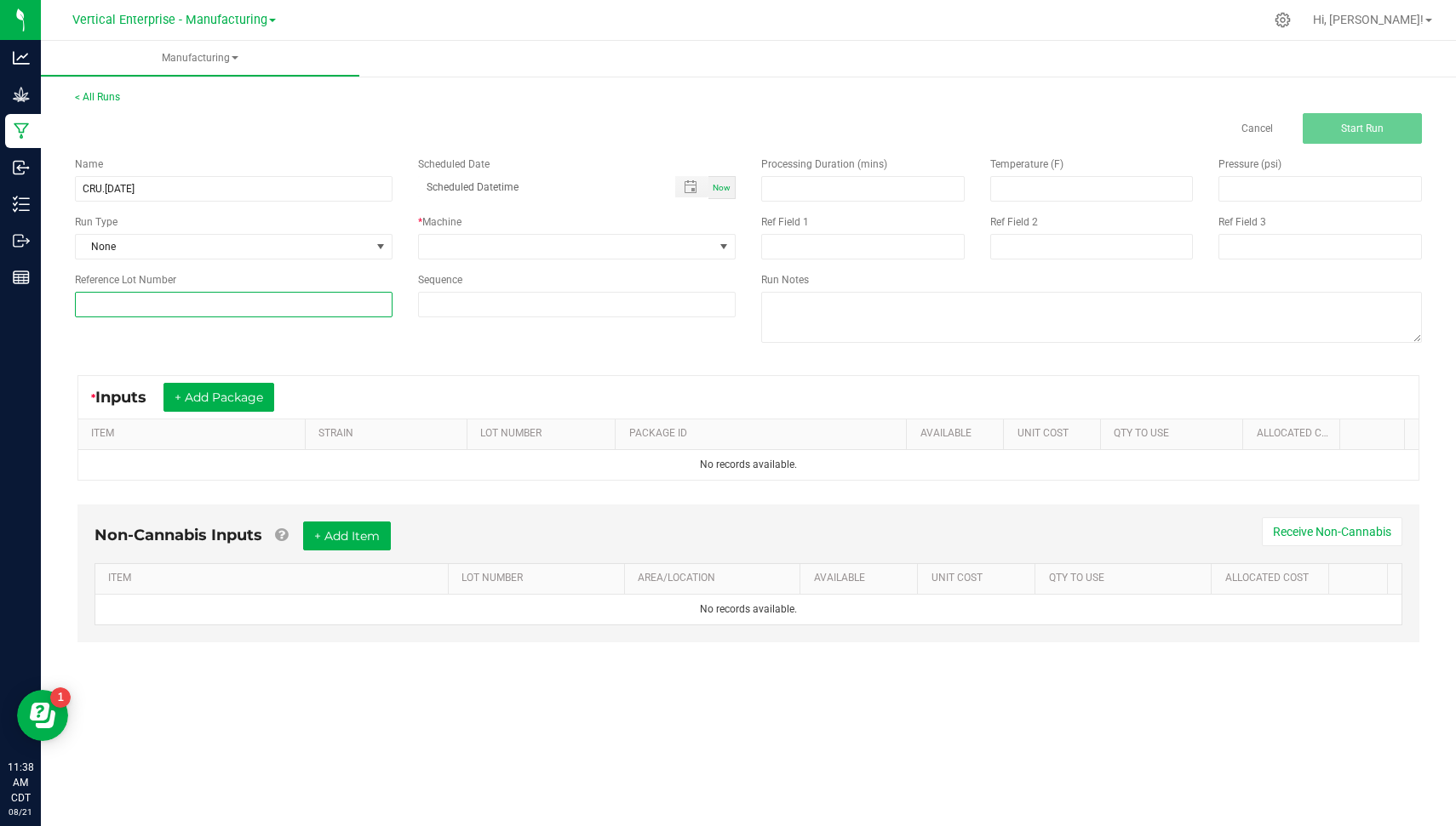
click at [166, 295] on input at bounding box center [234, 305] width 317 height 25
paste input "CRU.[DATE]"
type input "CRU.[DATE]"
click at [141, 233] on div "Run Type None" at bounding box center [234, 236] width 344 height 45
click at [141, 237] on span "None" at bounding box center [223, 246] width 295 height 23
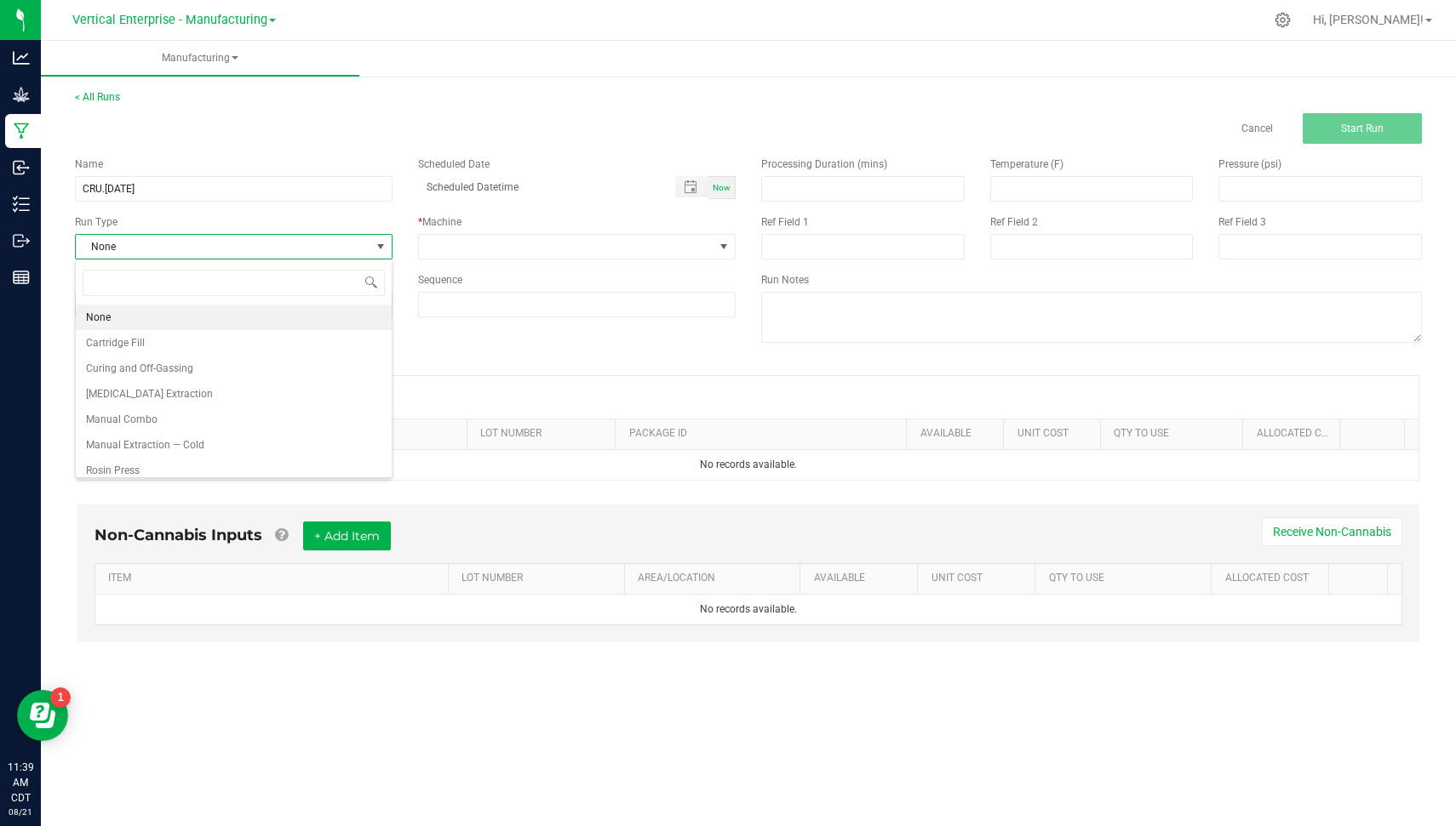
scroll to position [24, 317]
click at [192, 393] on span "[MEDICAL_DATA] Extraction" at bounding box center [149, 393] width 127 height 17
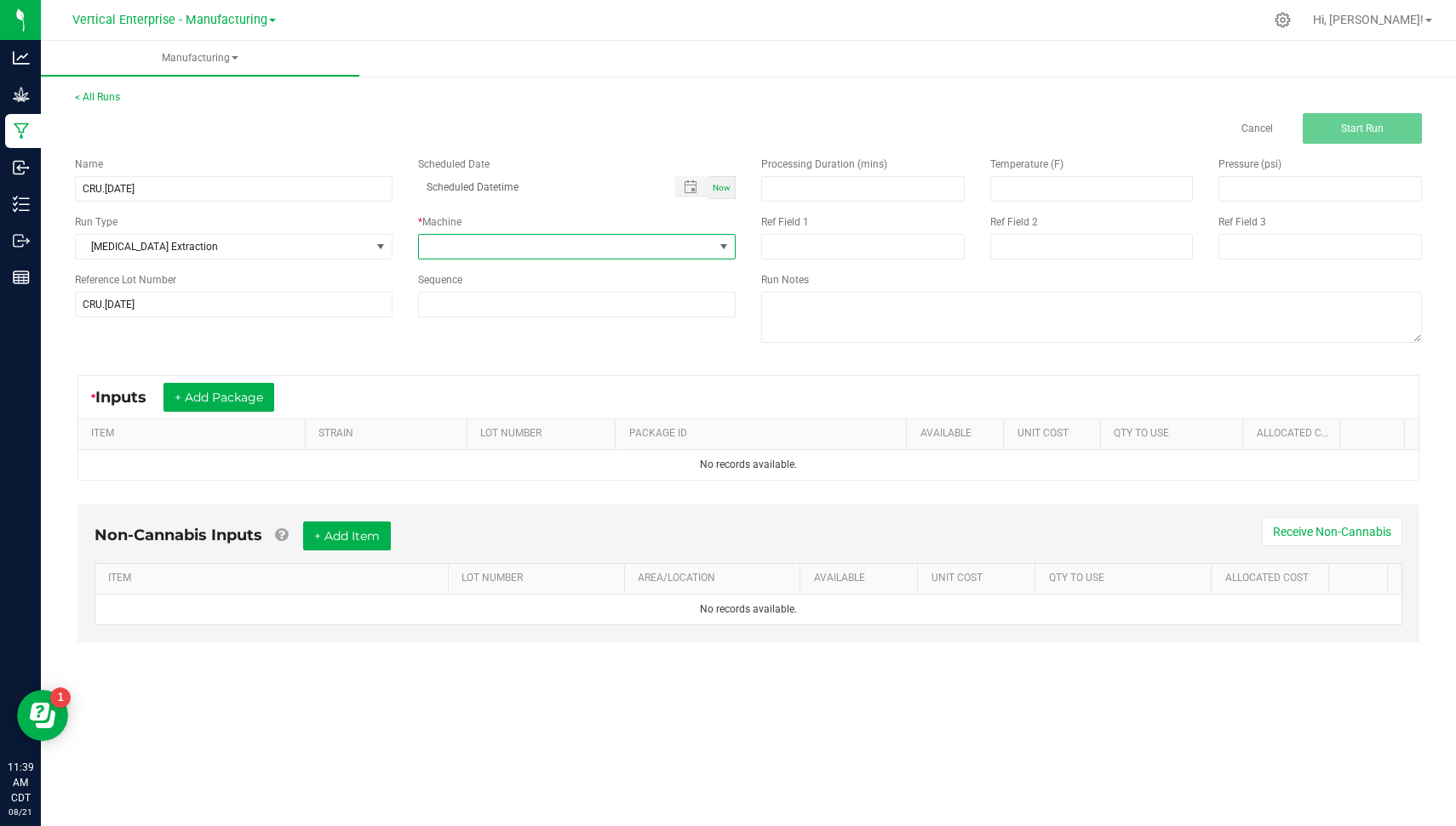
click at [465, 245] on span at bounding box center [565, 246] width 295 height 23
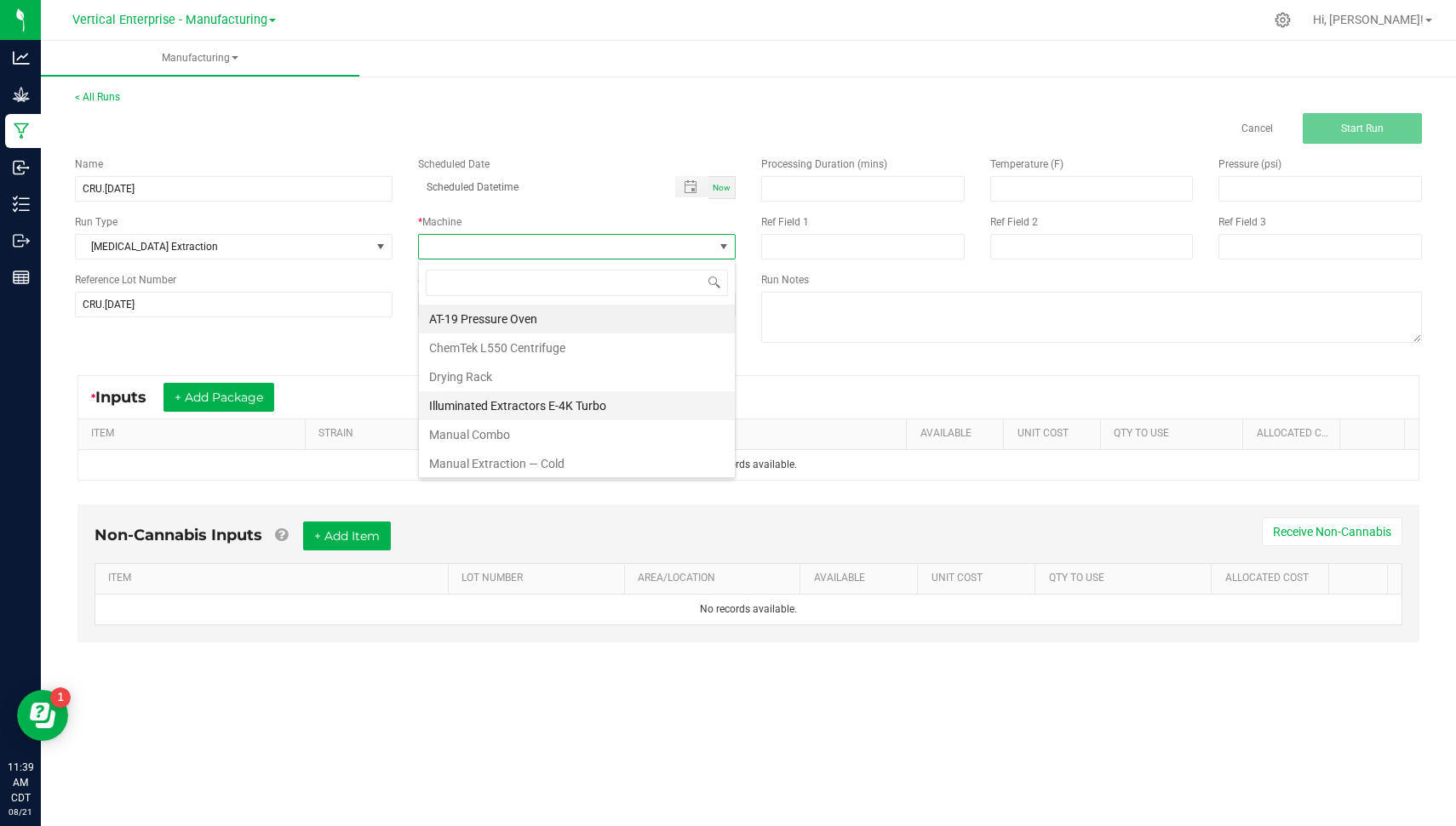
click at [556, 391] on li "Illuminated Extractors E-4K Turbo" at bounding box center [576, 406] width 316 height 29
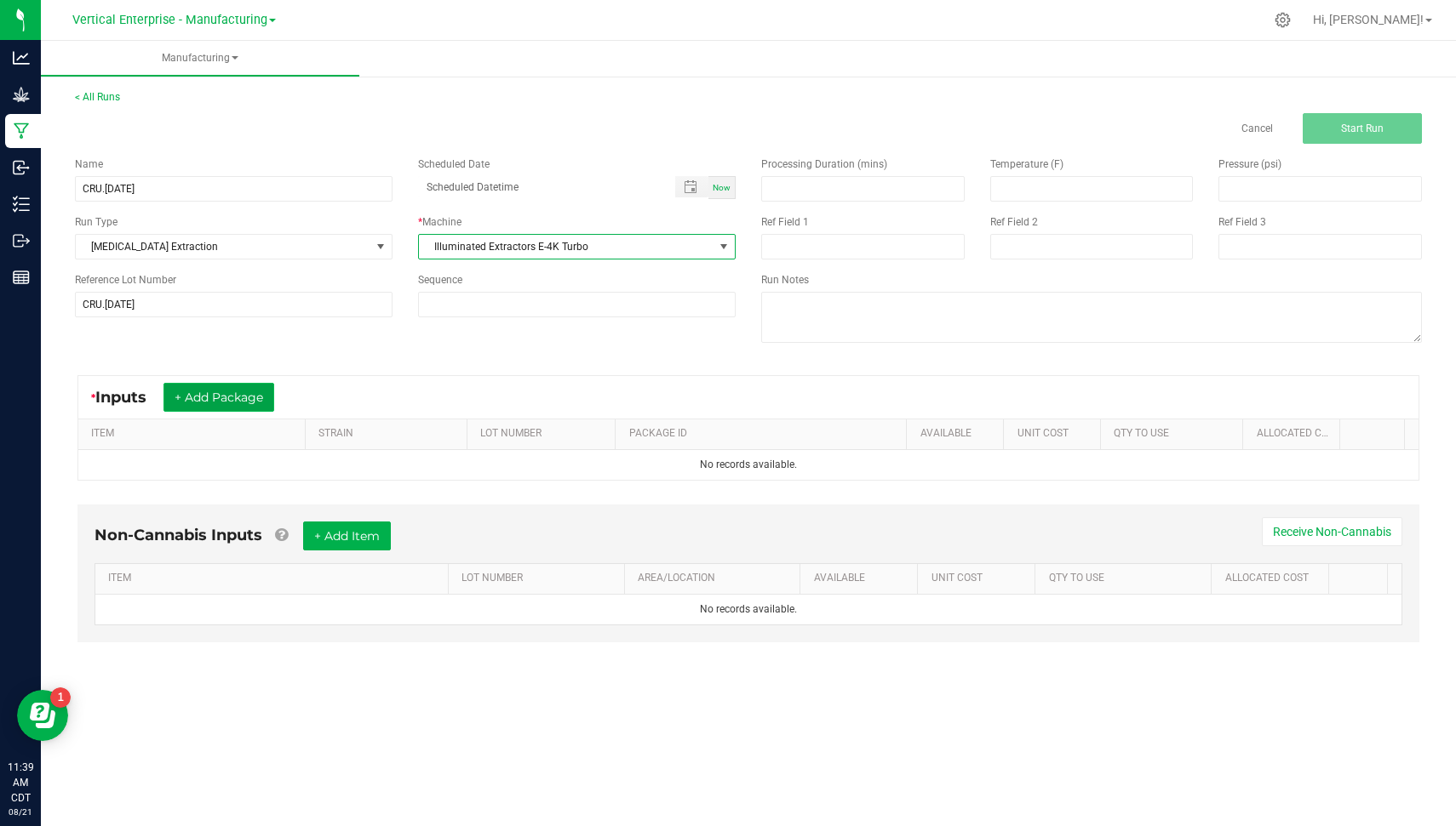
click at [246, 408] on button "+ Add Package" at bounding box center [219, 398] width 111 height 29
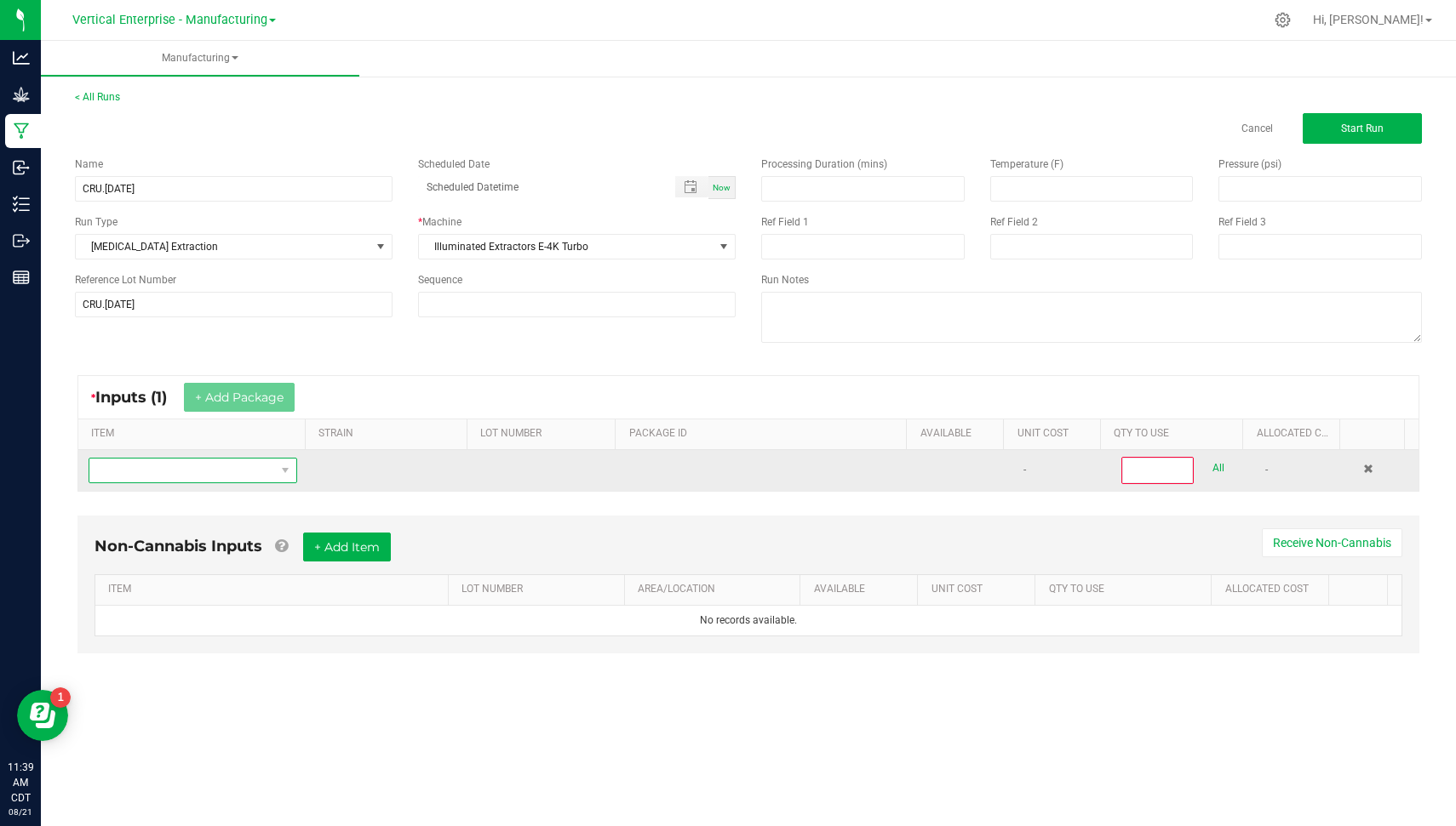
click at [275, 458] on span "NO DATA FOUND" at bounding box center [286, 470] width 21 height 23
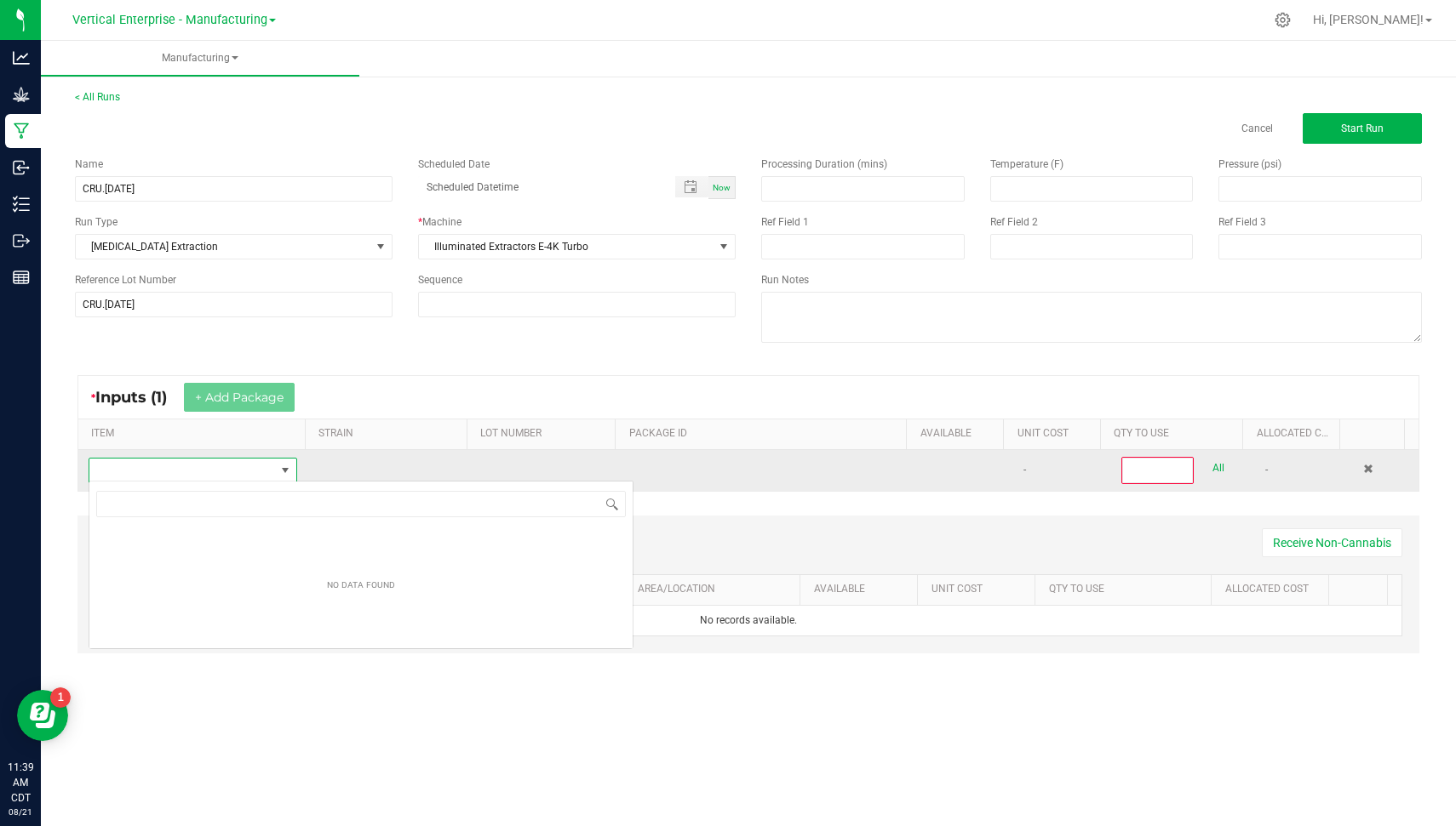
scroll to position [24, 205]
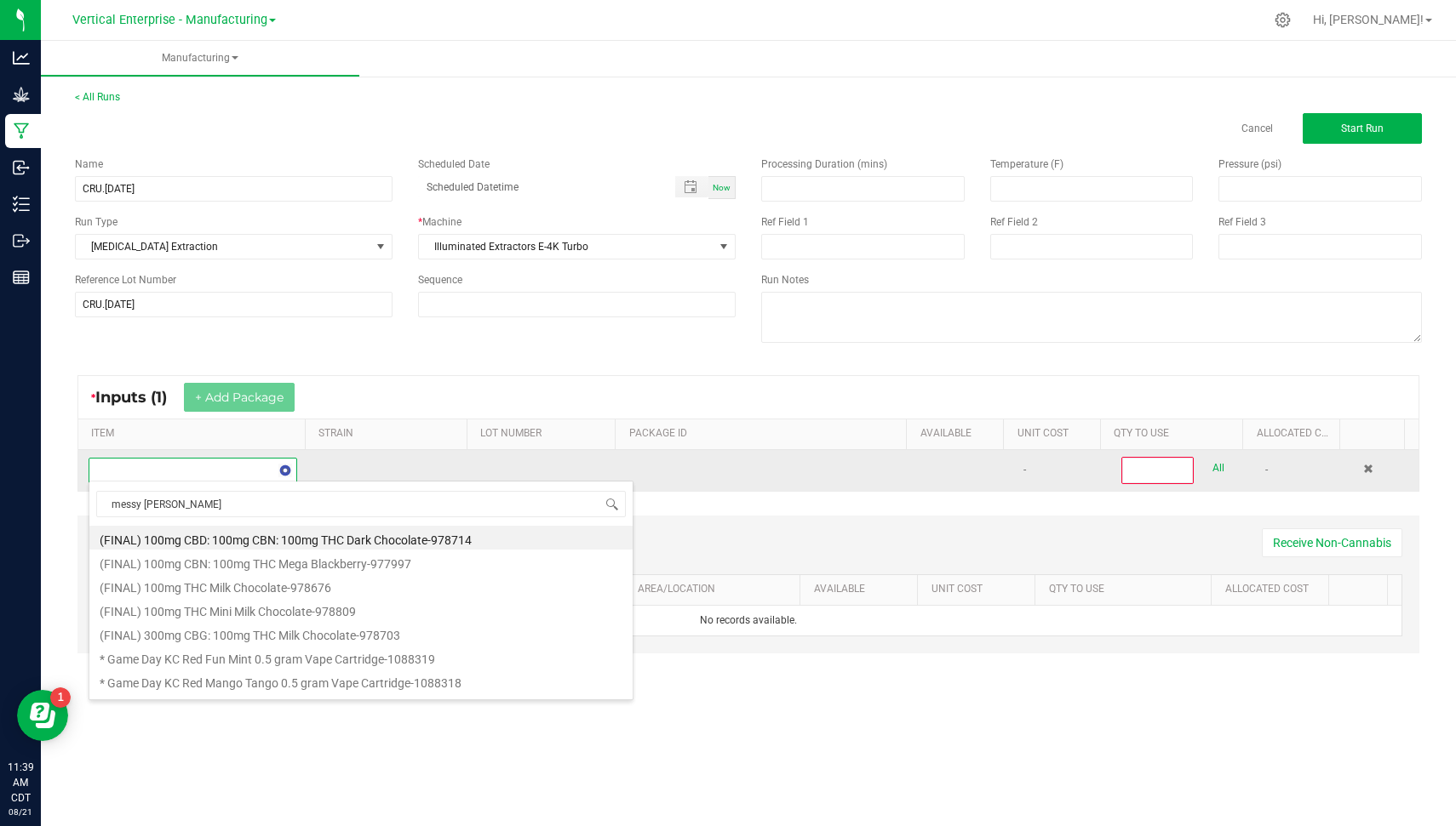
type input "messy [PERSON_NAME]"
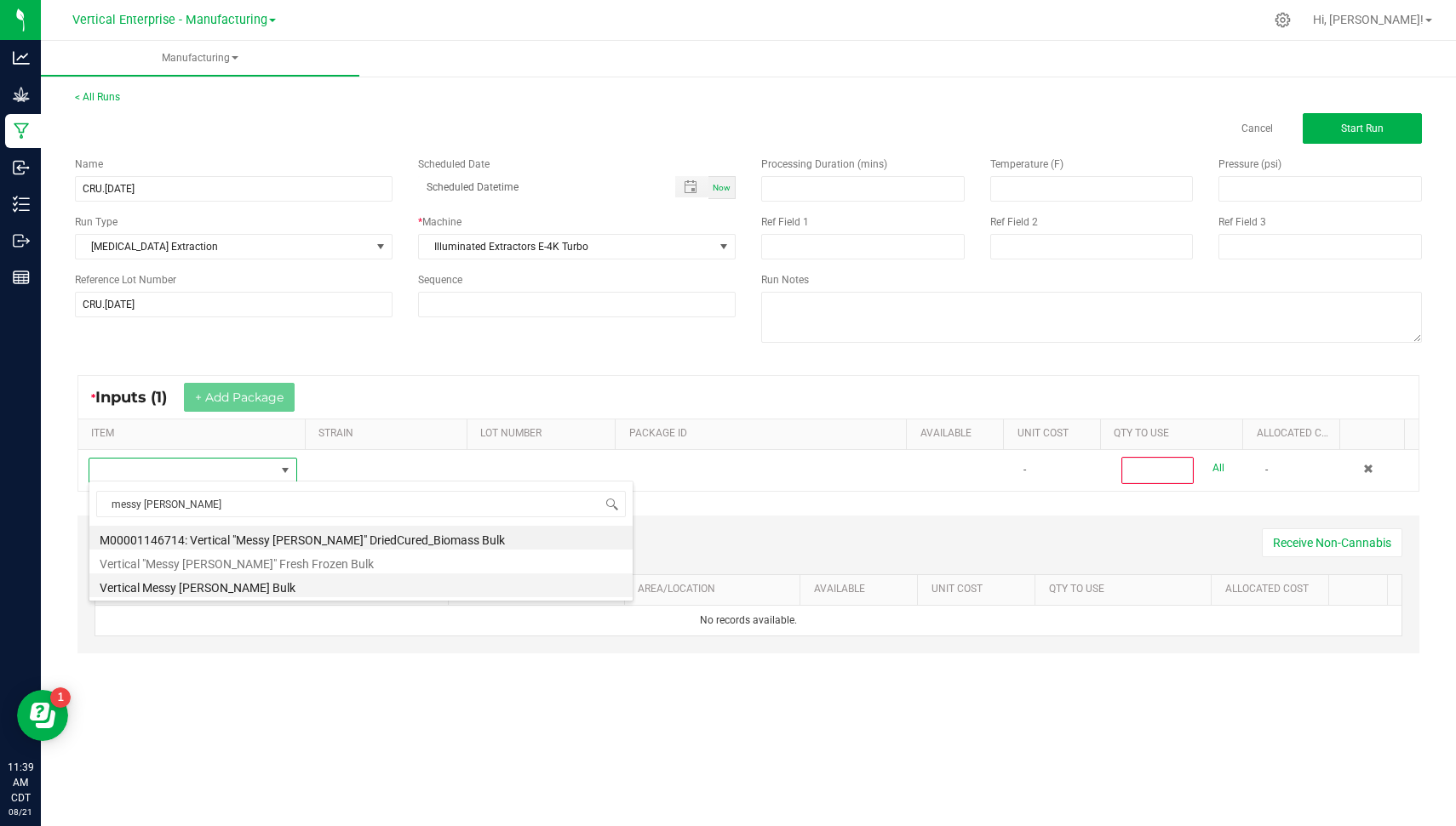
click at [364, 583] on li "Vertical Messy [PERSON_NAME] Bulk" at bounding box center [361, 586] width 543 height 23
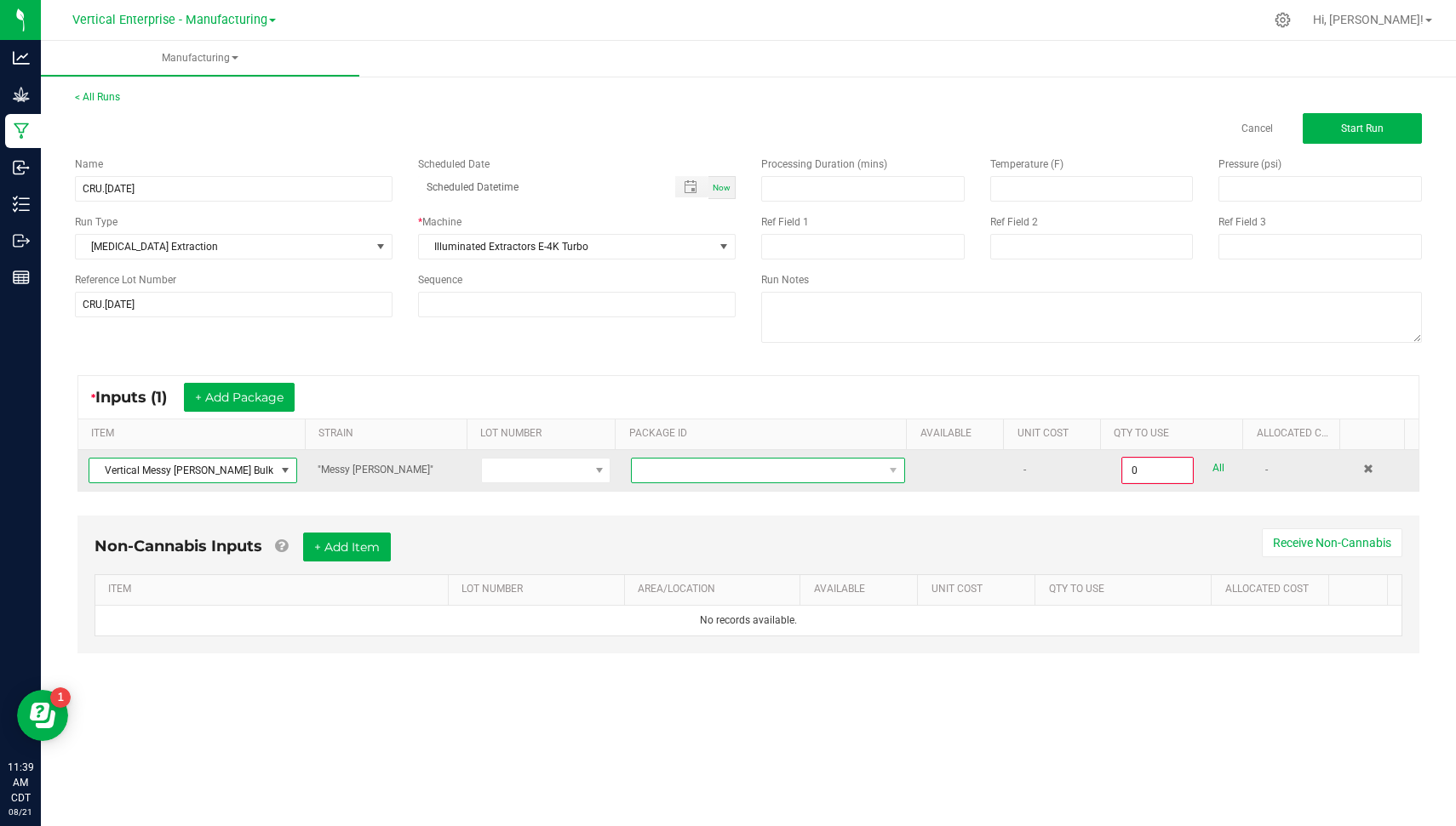
click at [890, 459] on span at bounding box center [893, 470] width 21 height 23
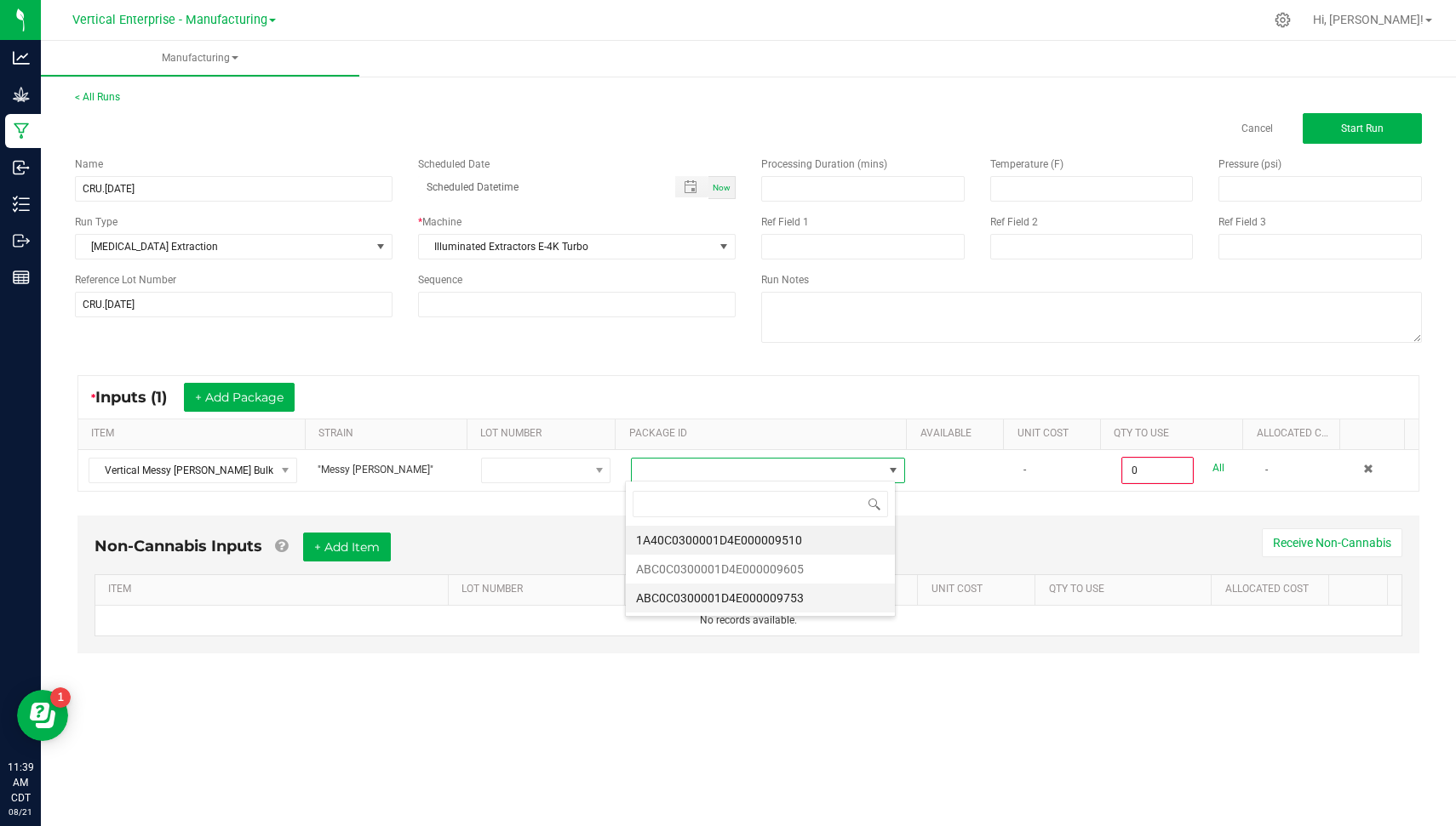
click at [802, 584] on li "ABC0C0300001D4E000009753" at bounding box center [760, 598] width 269 height 29
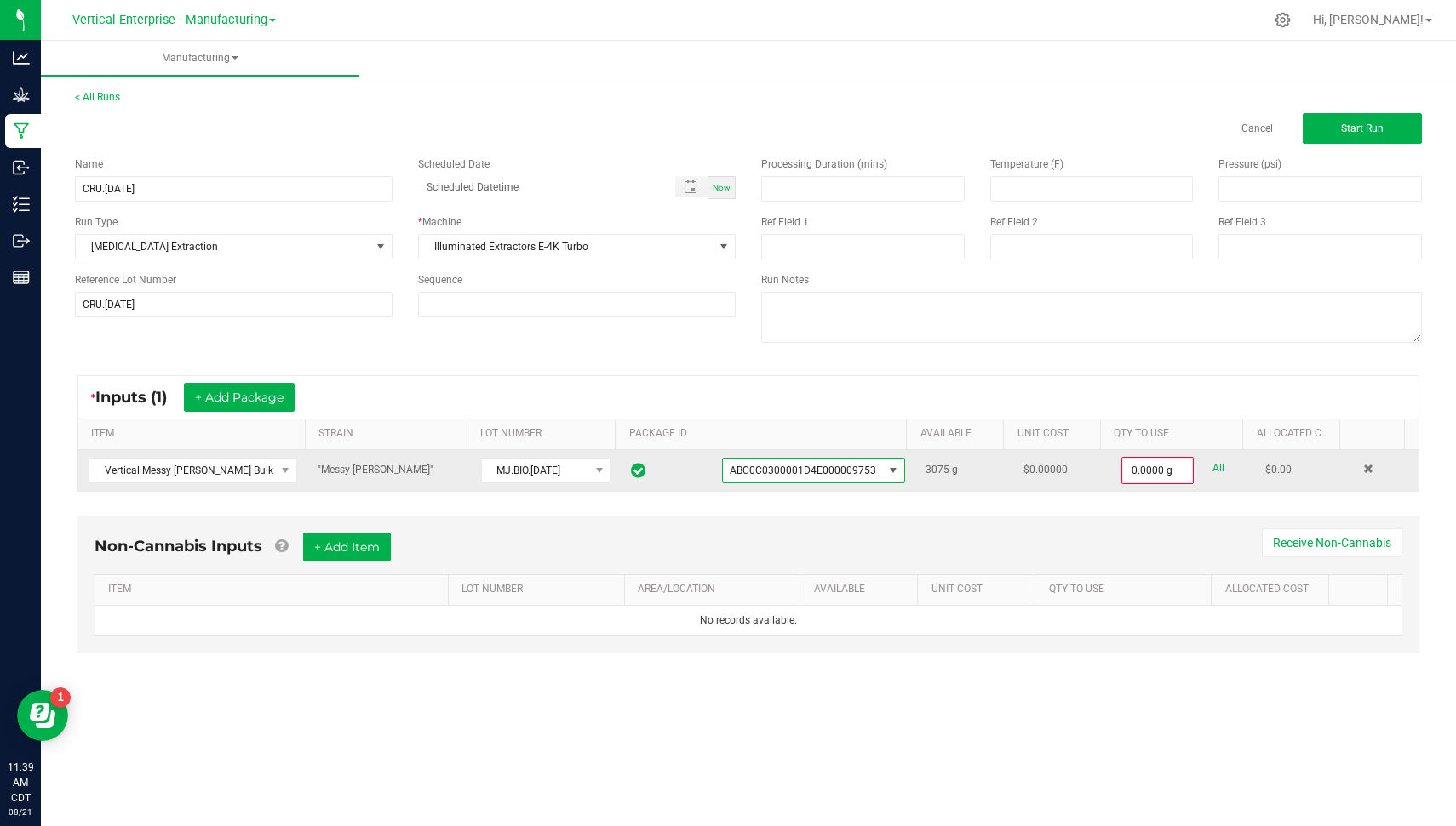
click at [1213, 459] on link "All" at bounding box center [1219, 469] width 12 height 23
type input "3075.0000 g"
click at [292, 398] on button "+ Add Package" at bounding box center [239, 398] width 111 height 29
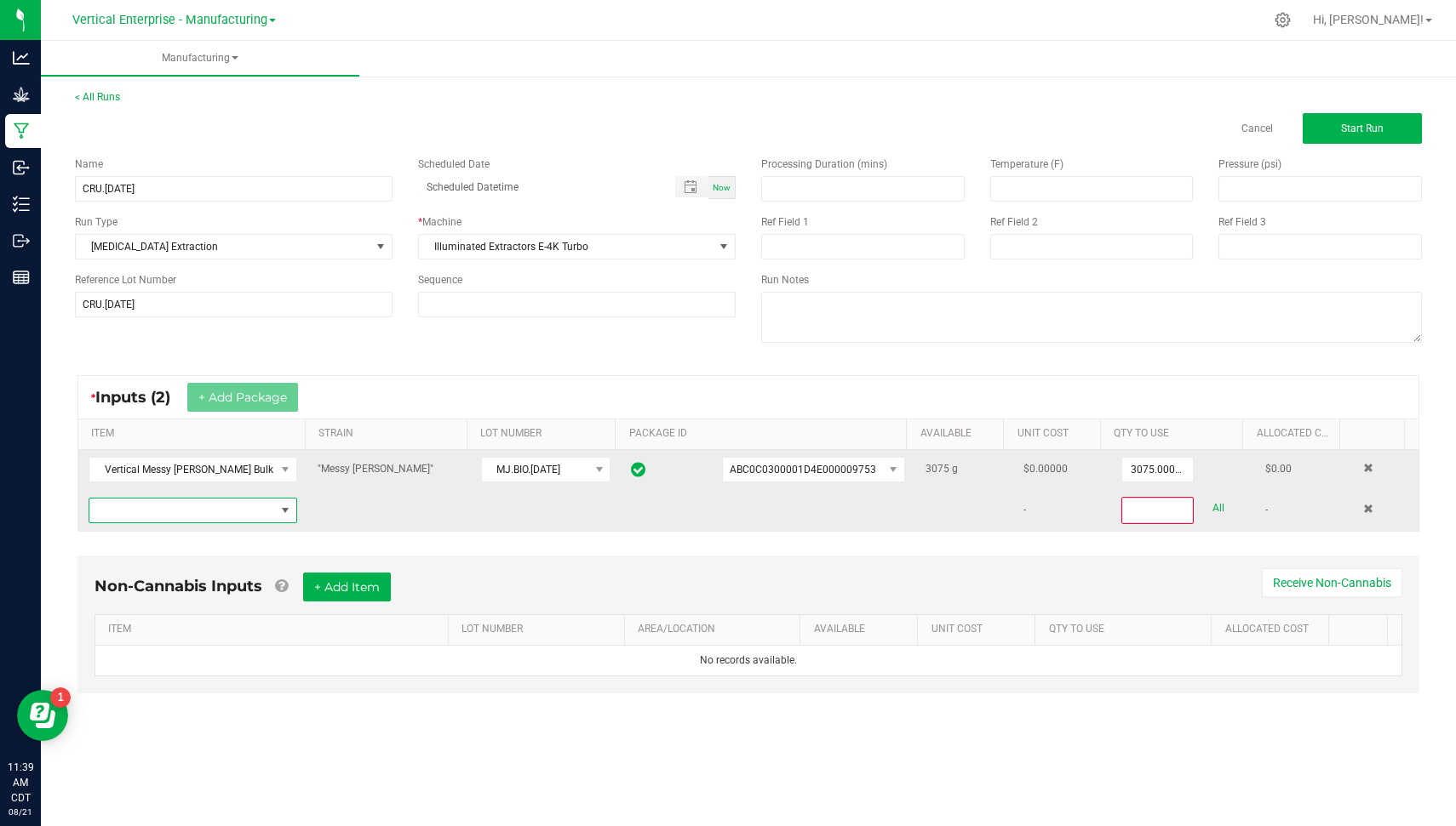
click at [262, 516] on span "NO DATA FOUND" at bounding box center [182, 511] width 186 height 23
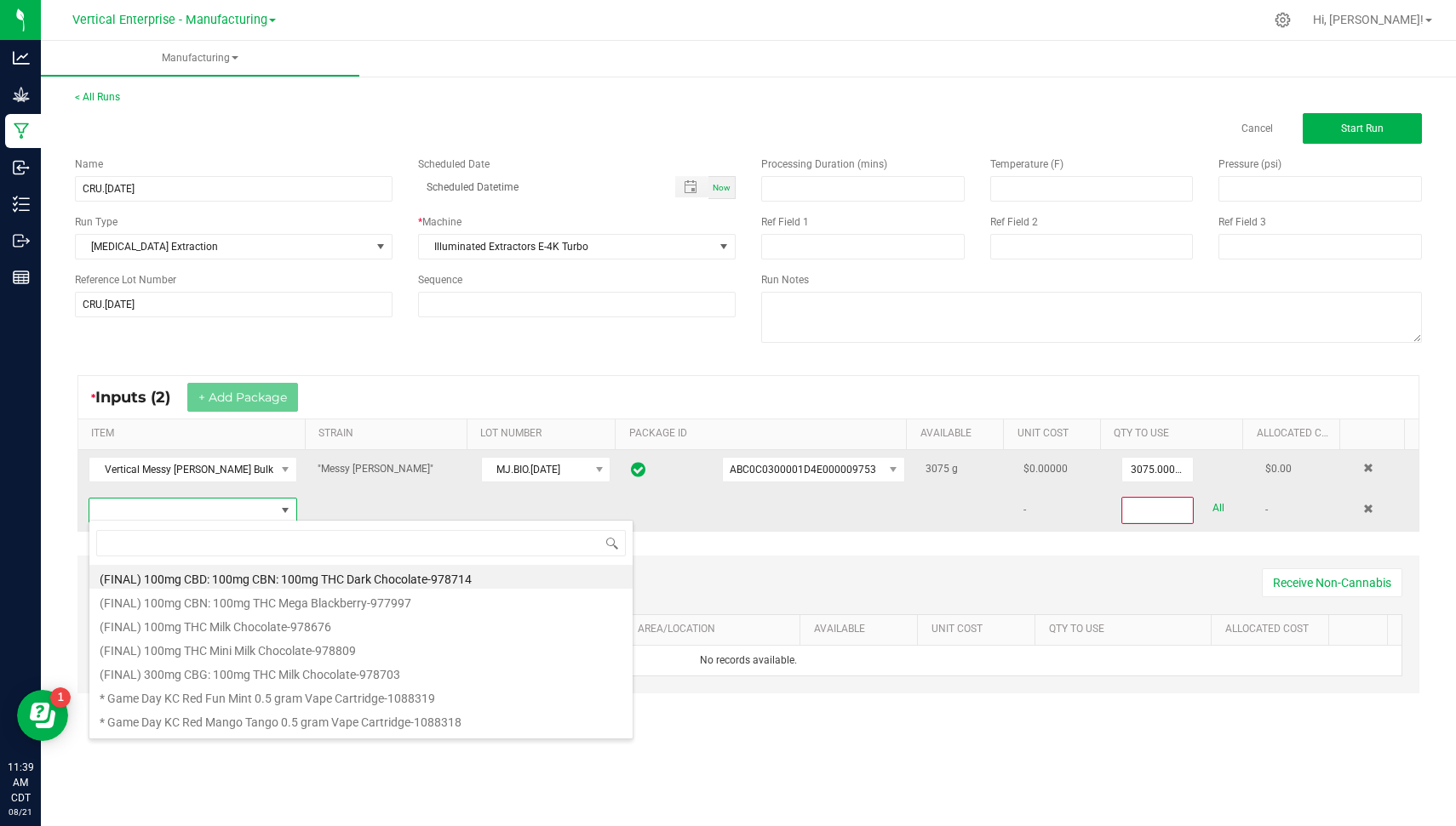
scroll to position [24, 202]
type input "messy"
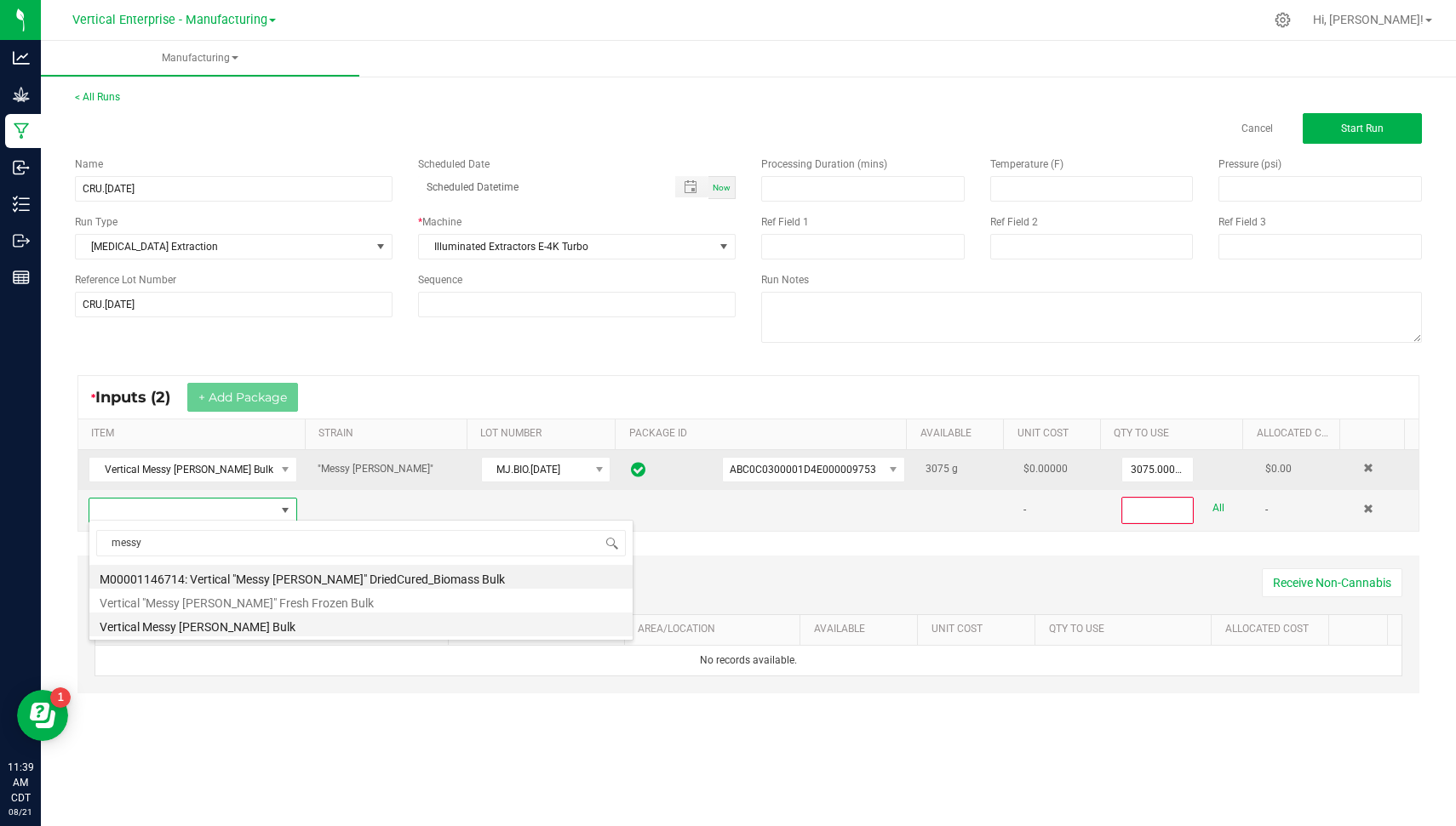
click at [307, 622] on li "Vertical Messy [PERSON_NAME] Bulk" at bounding box center [361, 625] width 543 height 23
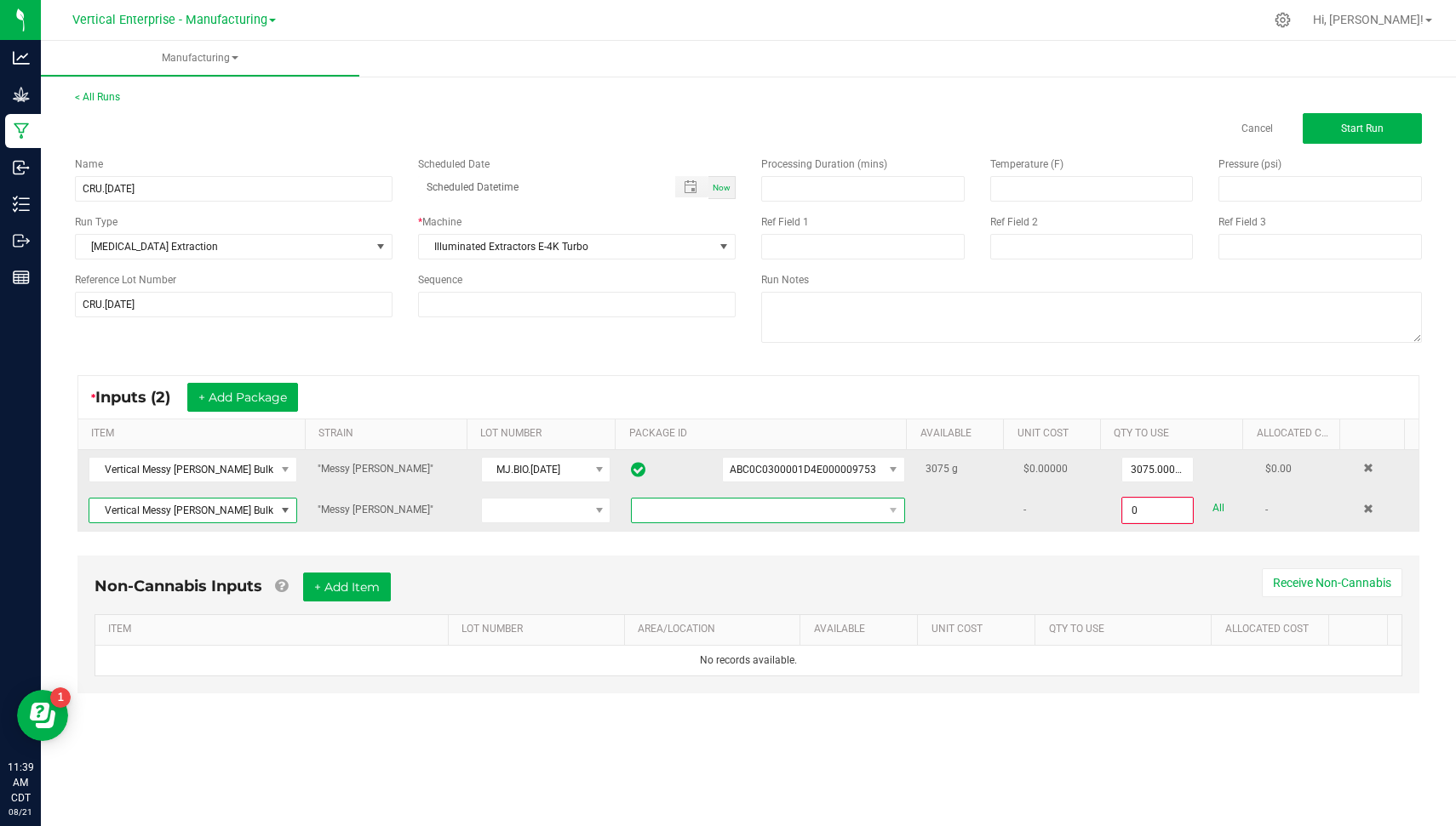
click at [853, 502] on span at bounding box center [757, 511] width 251 height 23
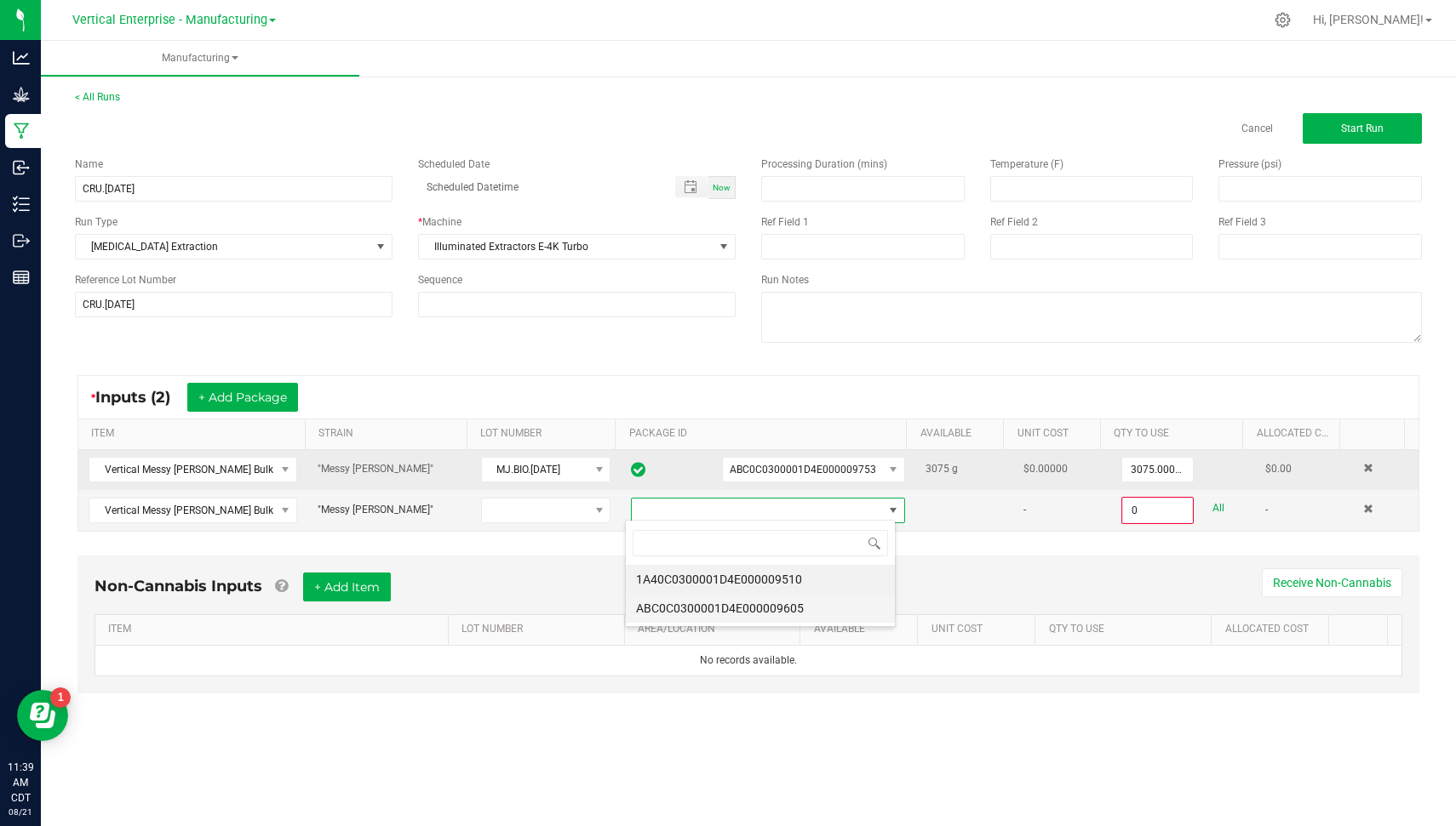
click at [821, 602] on li "ABC0C0300001D4E000009605" at bounding box center [760, 609] width 269 height 29
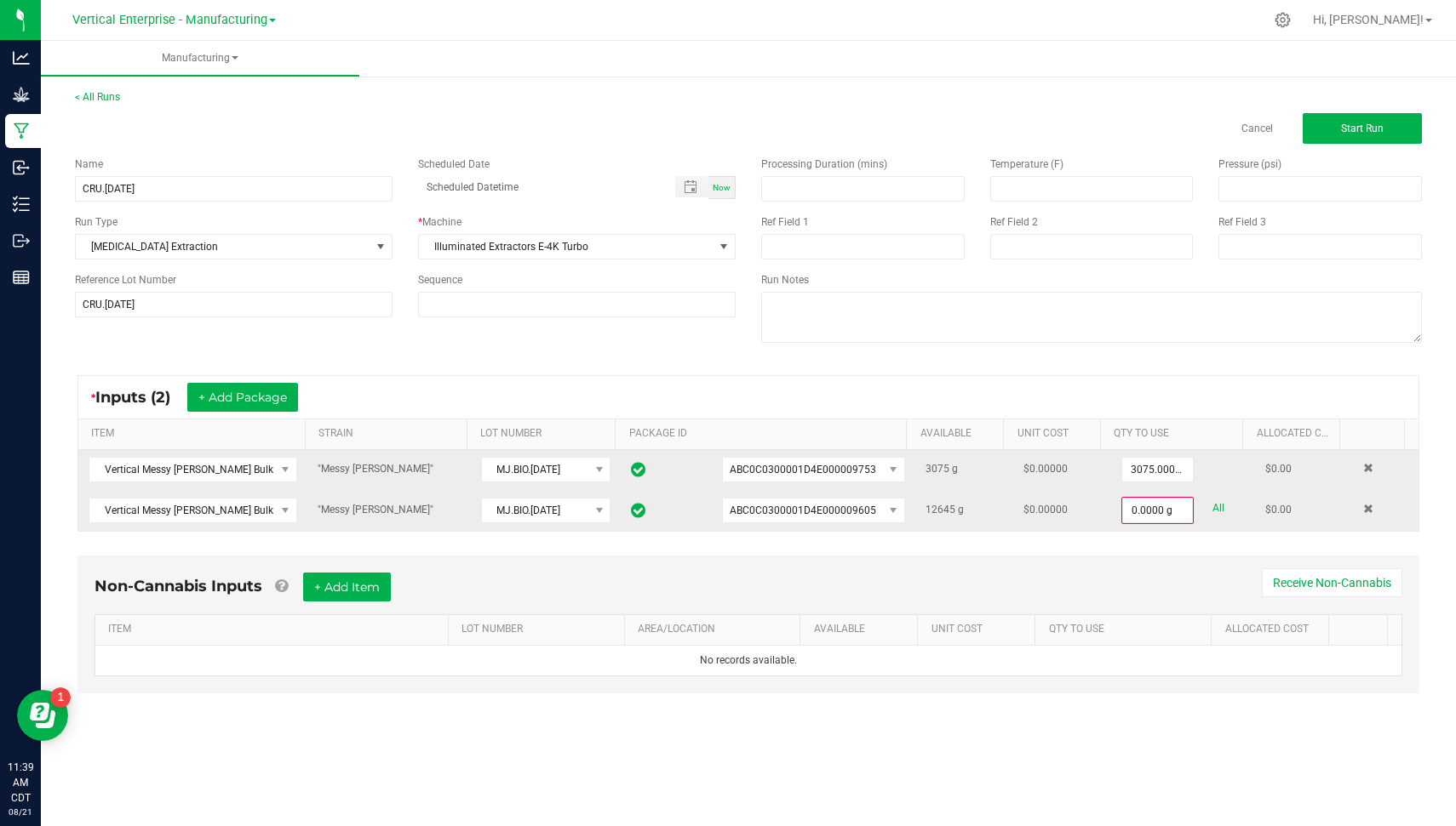
click at [1213, 506] on link "All" at bounding box center [1219, 509] width 12 height 23
type input "12645.0000 g"
click at [1362, 125] on span "Start Run" at bounding box center [1363, 128] width 43 height 12
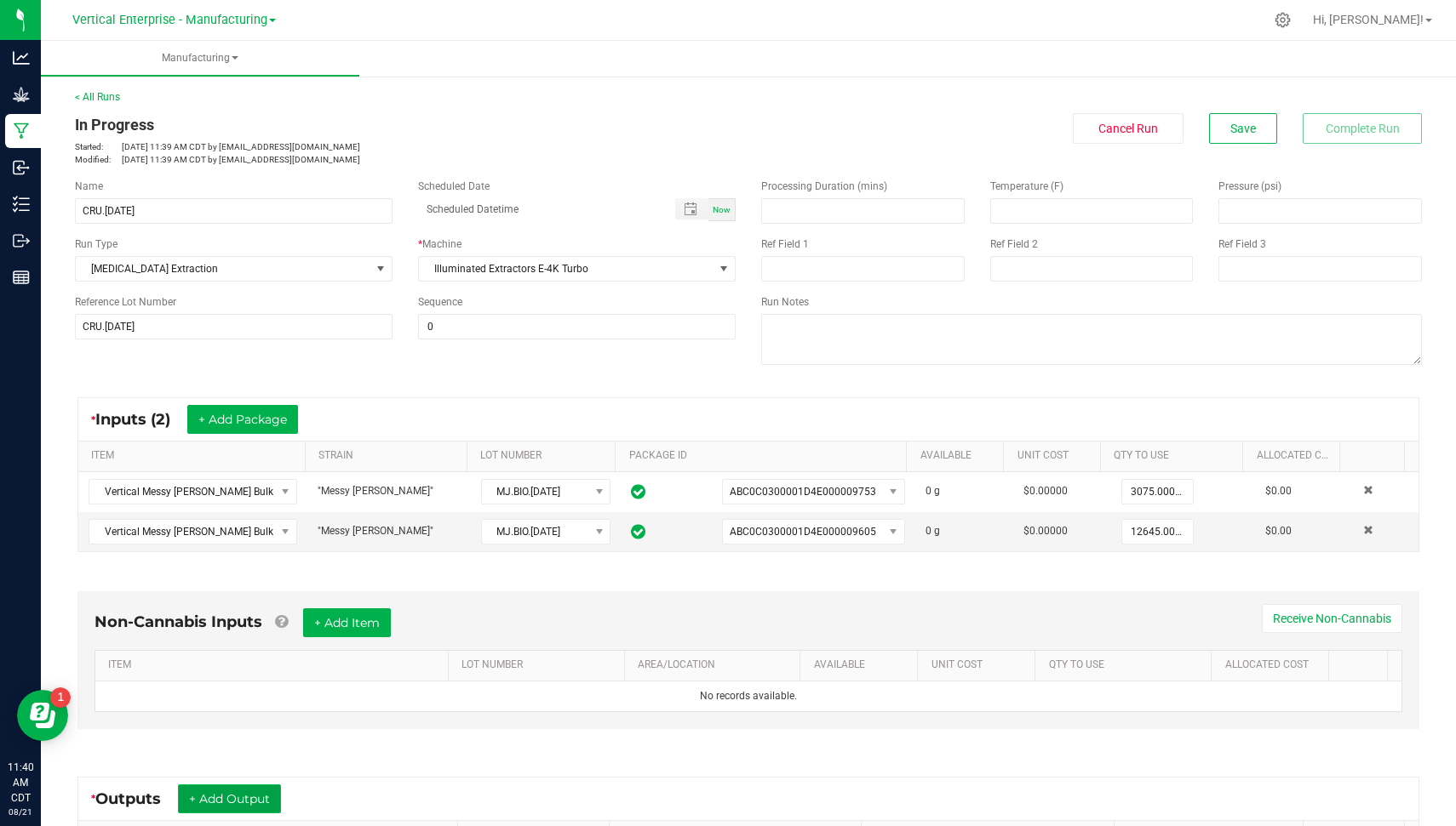
click at [249, 789] on button "+ Add Output" at bounding box center [230, 799] width 103 height 29
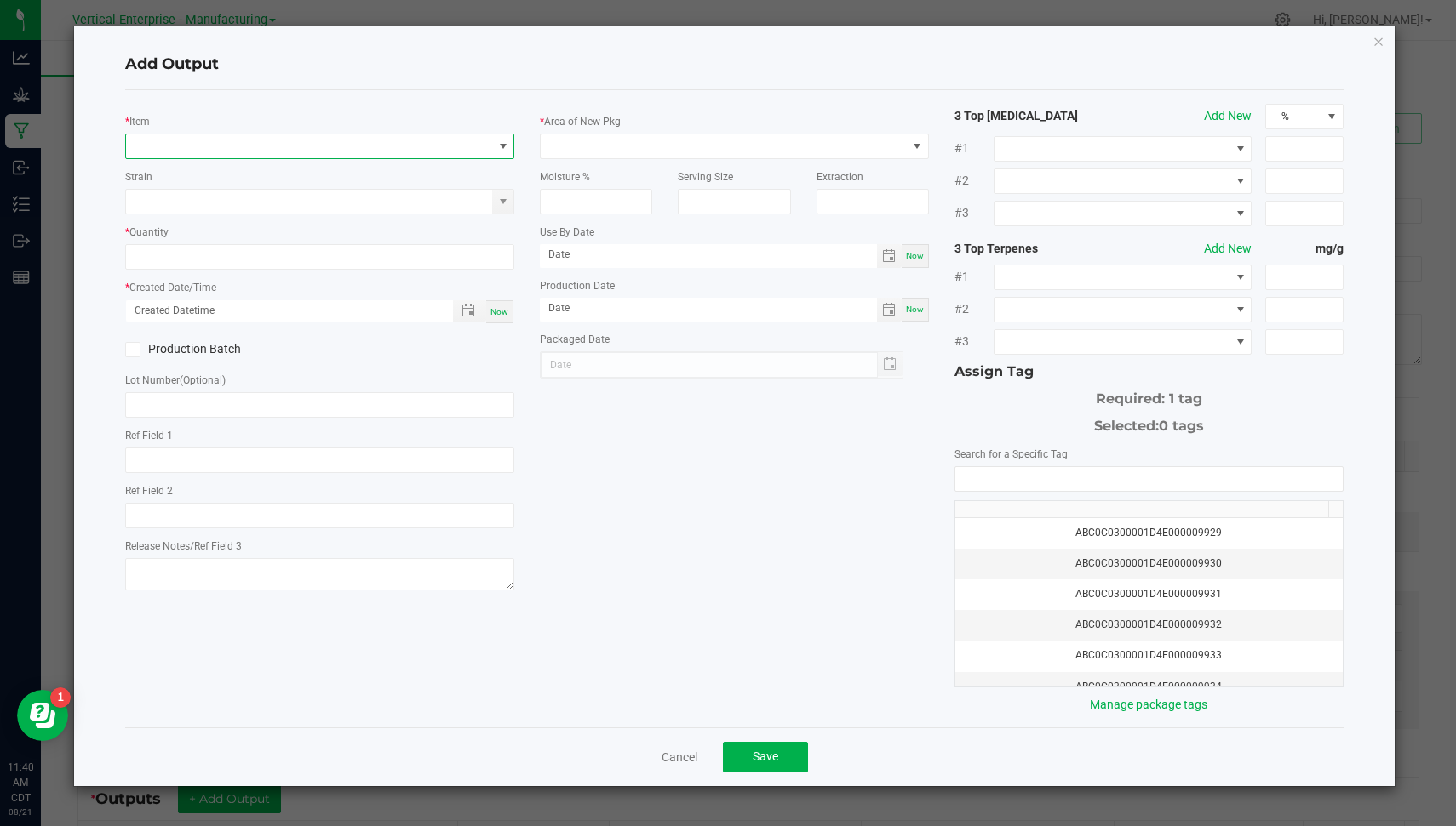
click at [419, 154] on span "NO DATA FOUND" at bounding box center [309, 146] width 366 height 23
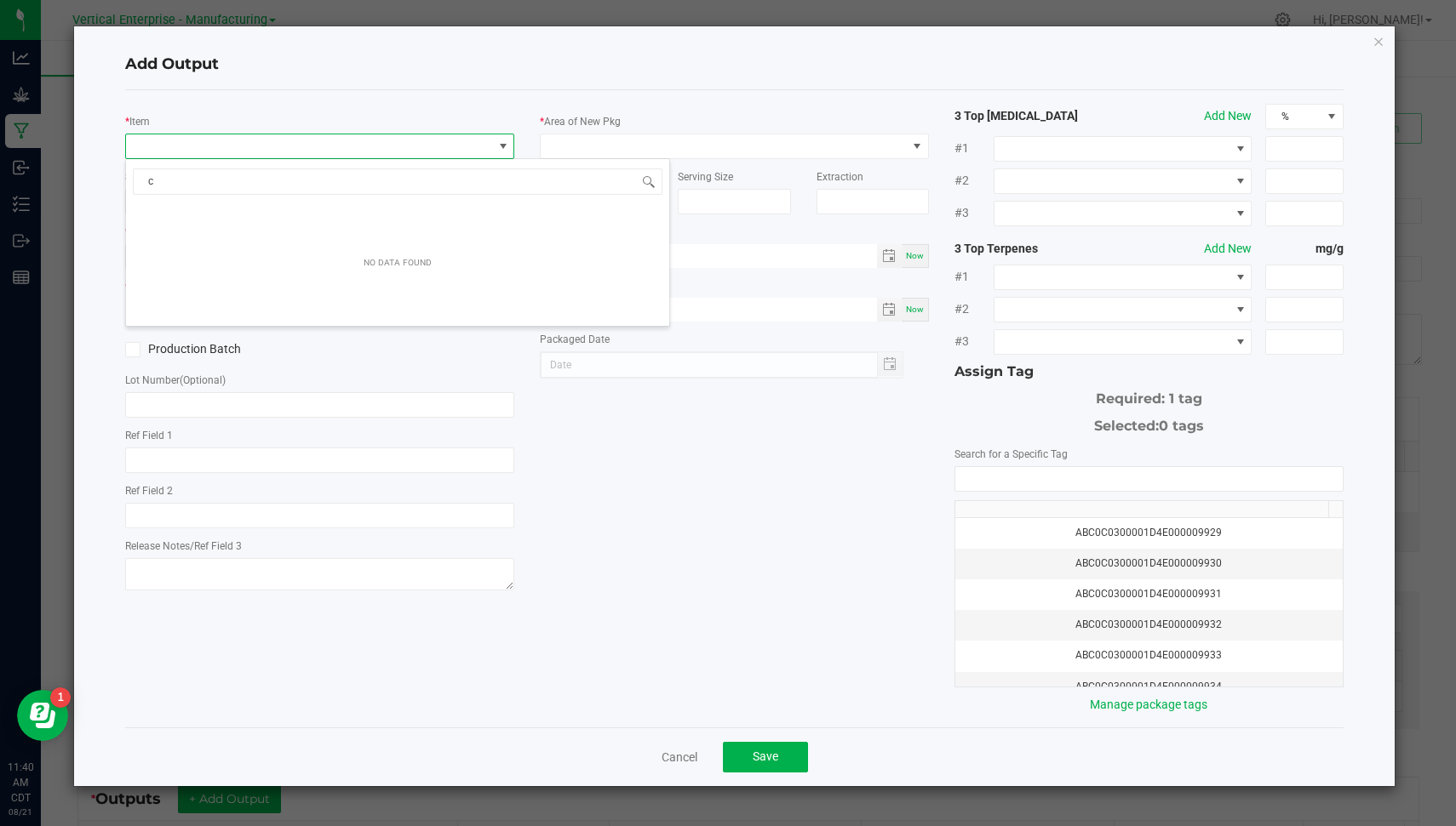
scroll to position [24, 389]
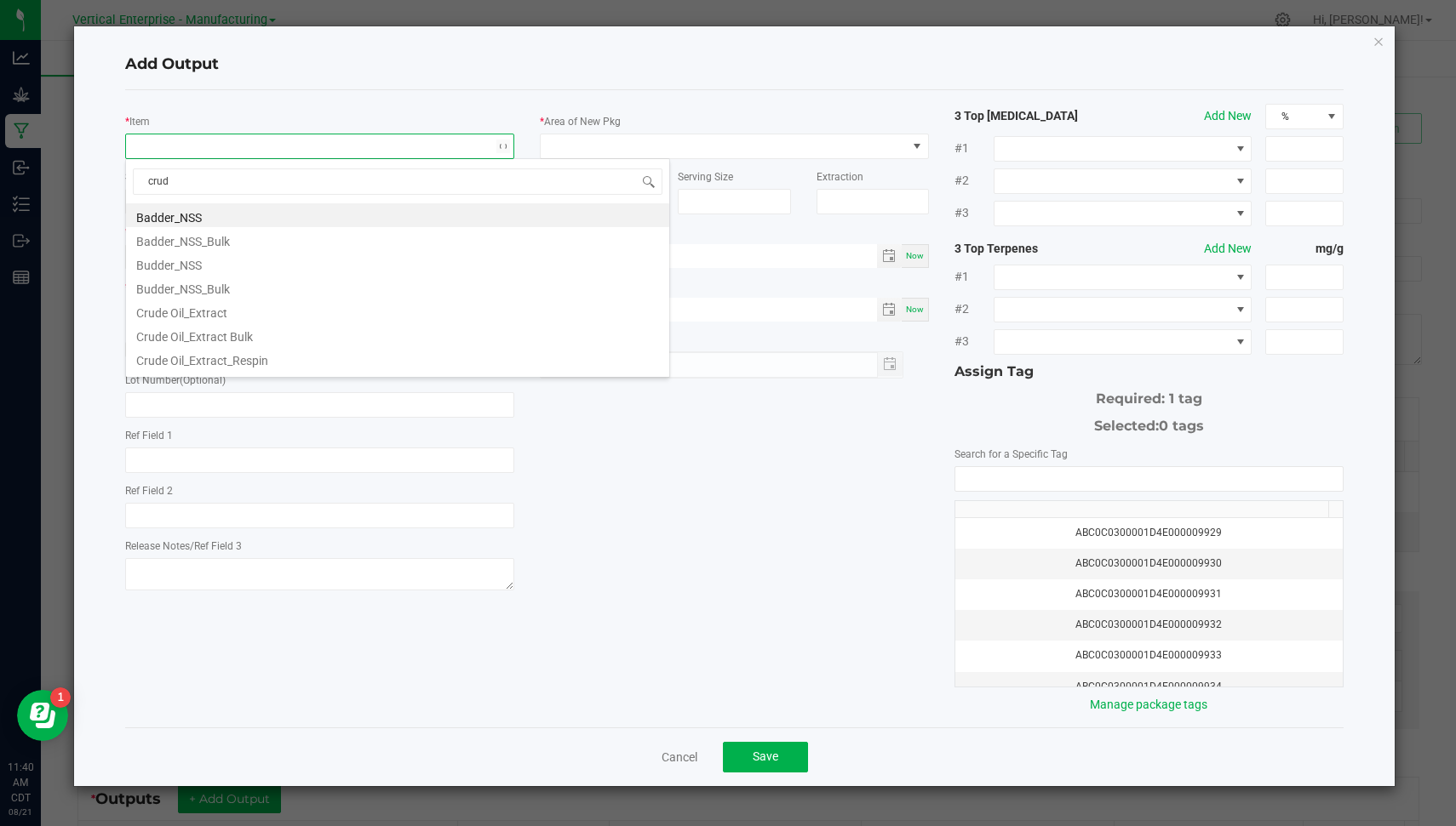
type input "crude"
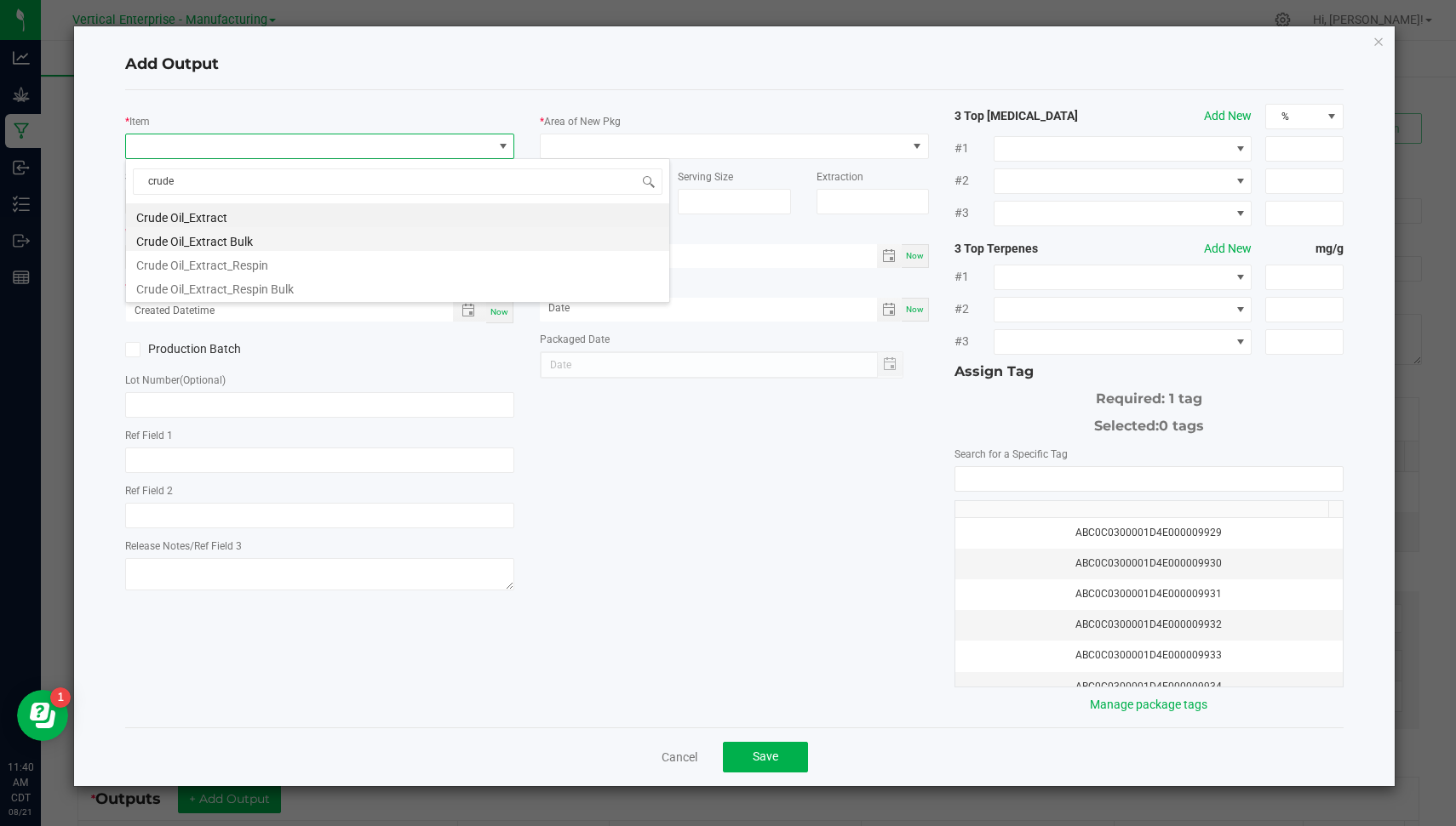
click at [303, 240] on li "Crude Oil_Extract Bulk" at bounding box center [397, 239] width 543 height 23
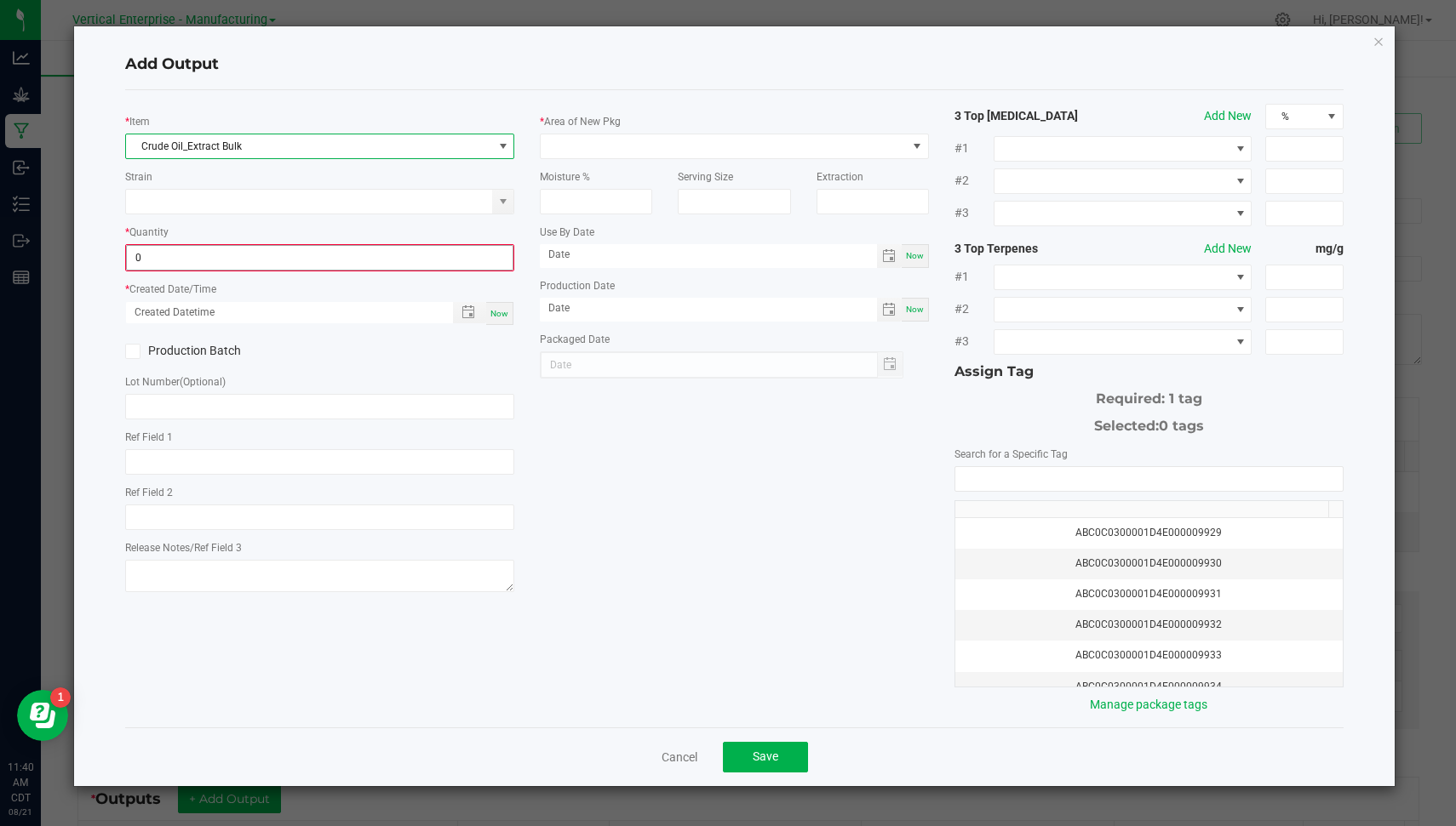
click at [235, 254] on input "0" at bounding box center [319, 258] width 385 height 23
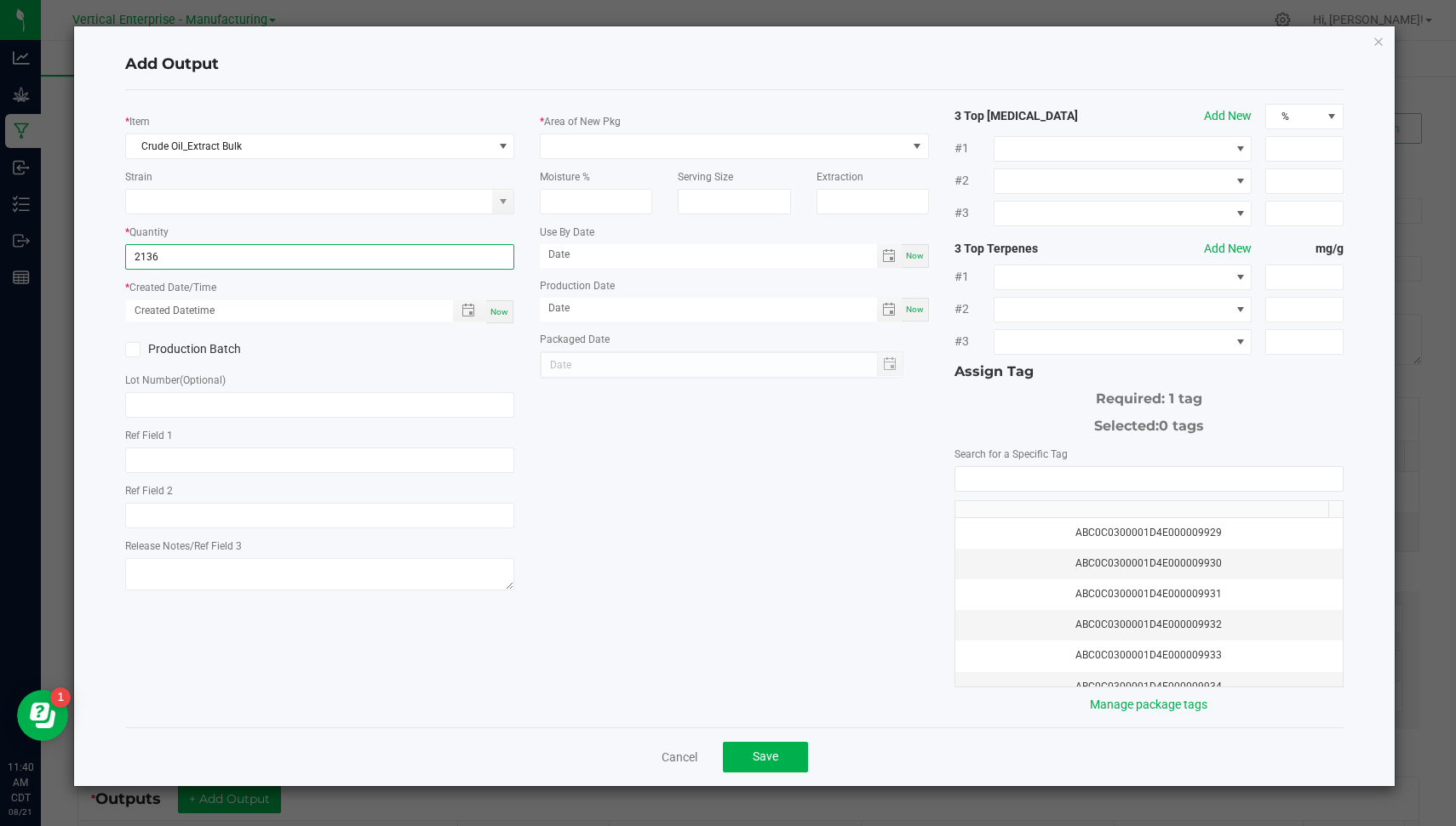
type input "2136.0000 g"
click at [494, 303] on div "Now" at bounding box center [499, 312] width 27 height 23
type input "[DATE] 11:40 AM"
type input "[DATE]"
click at [216, 343] on label "Production Batch" at bounding box center [216, 349] width 181 height 18
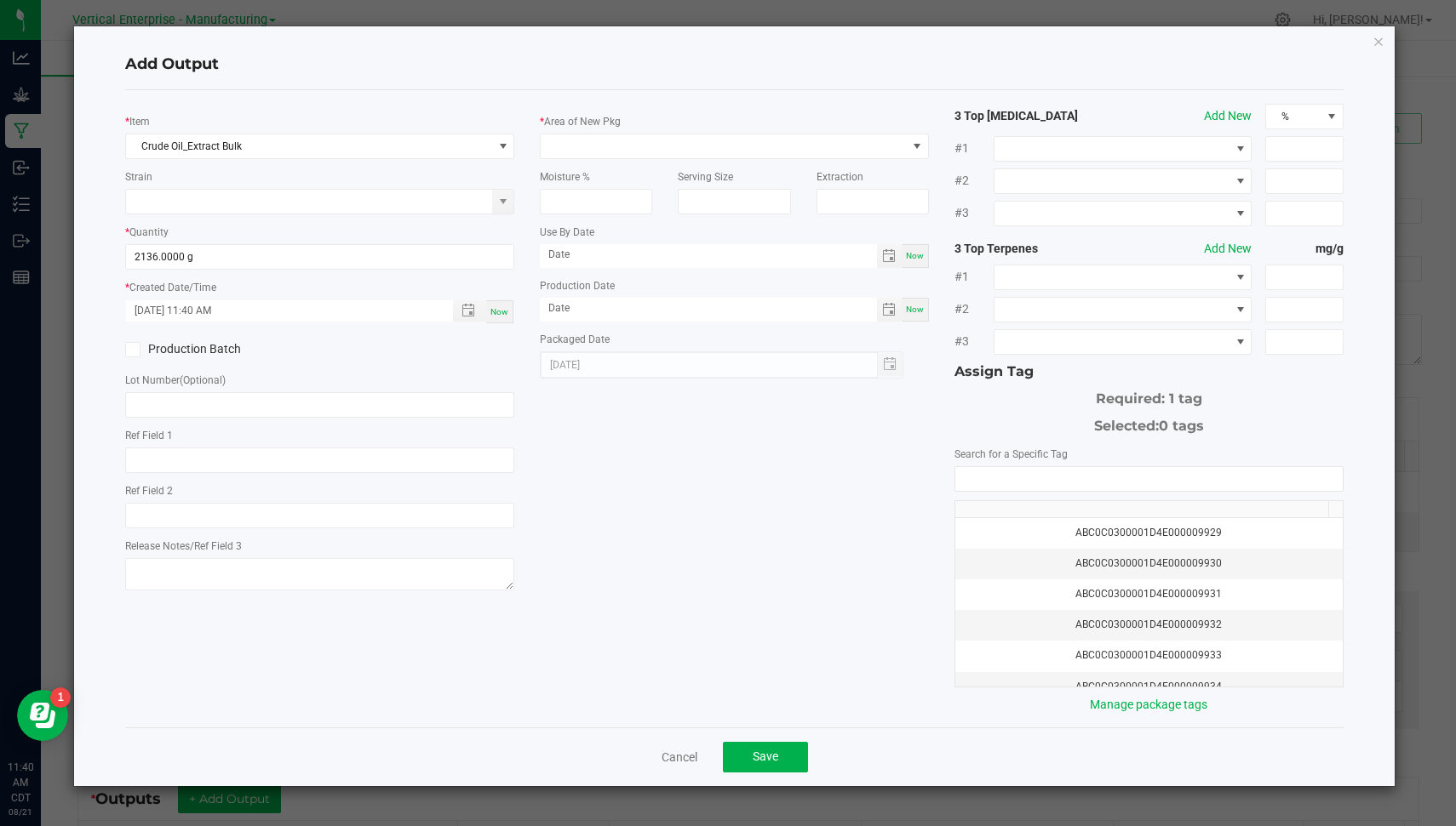
click at [0, 0] on input "Production Batch" at bounding box center [0, 0] width 0 height 0
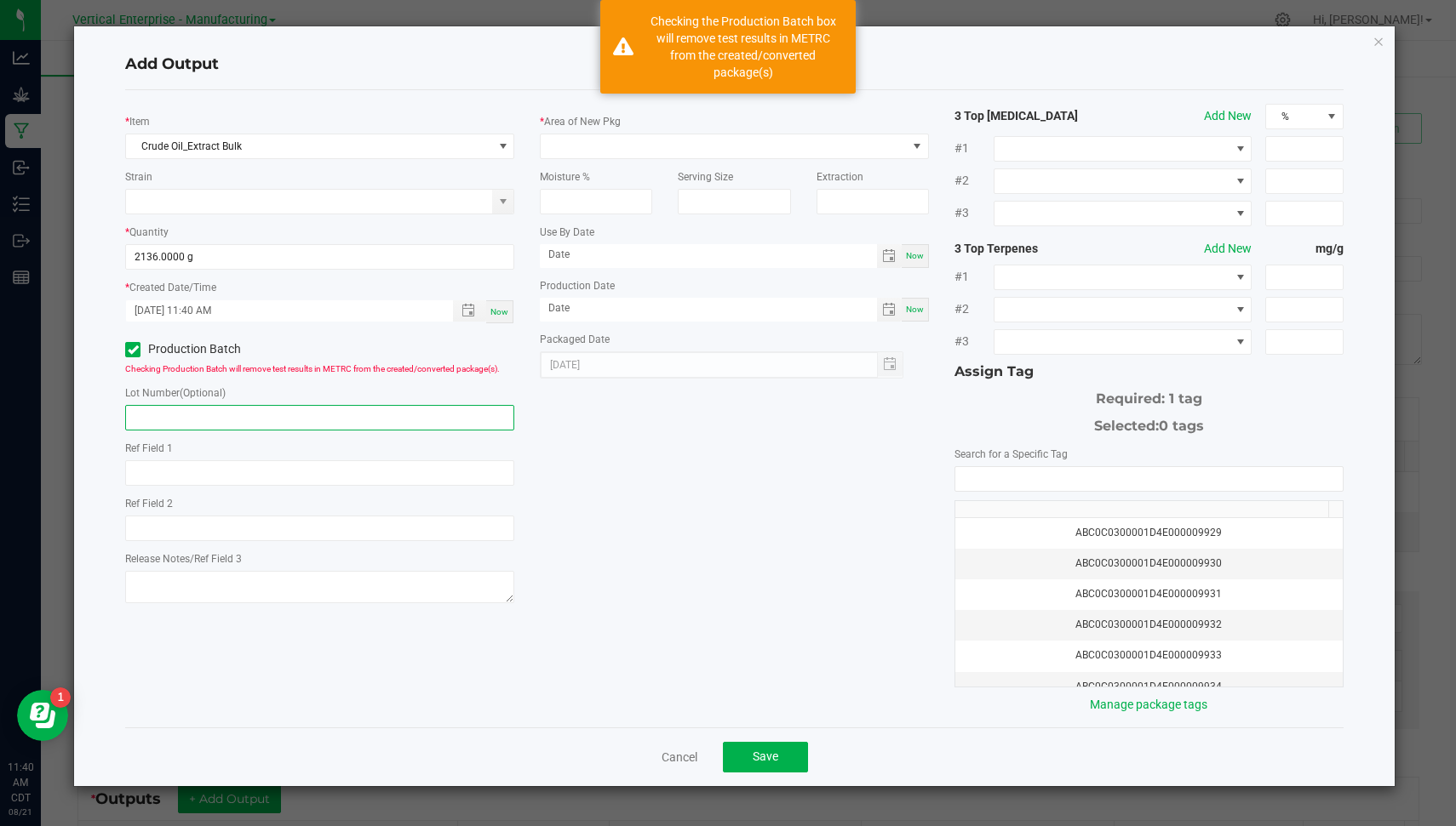
click at [223, 418] on input "text" at bounding box center [320, 417] width 389 height 25
paste input "CRU.[DATE]"
type input "CRU.[DATE]"
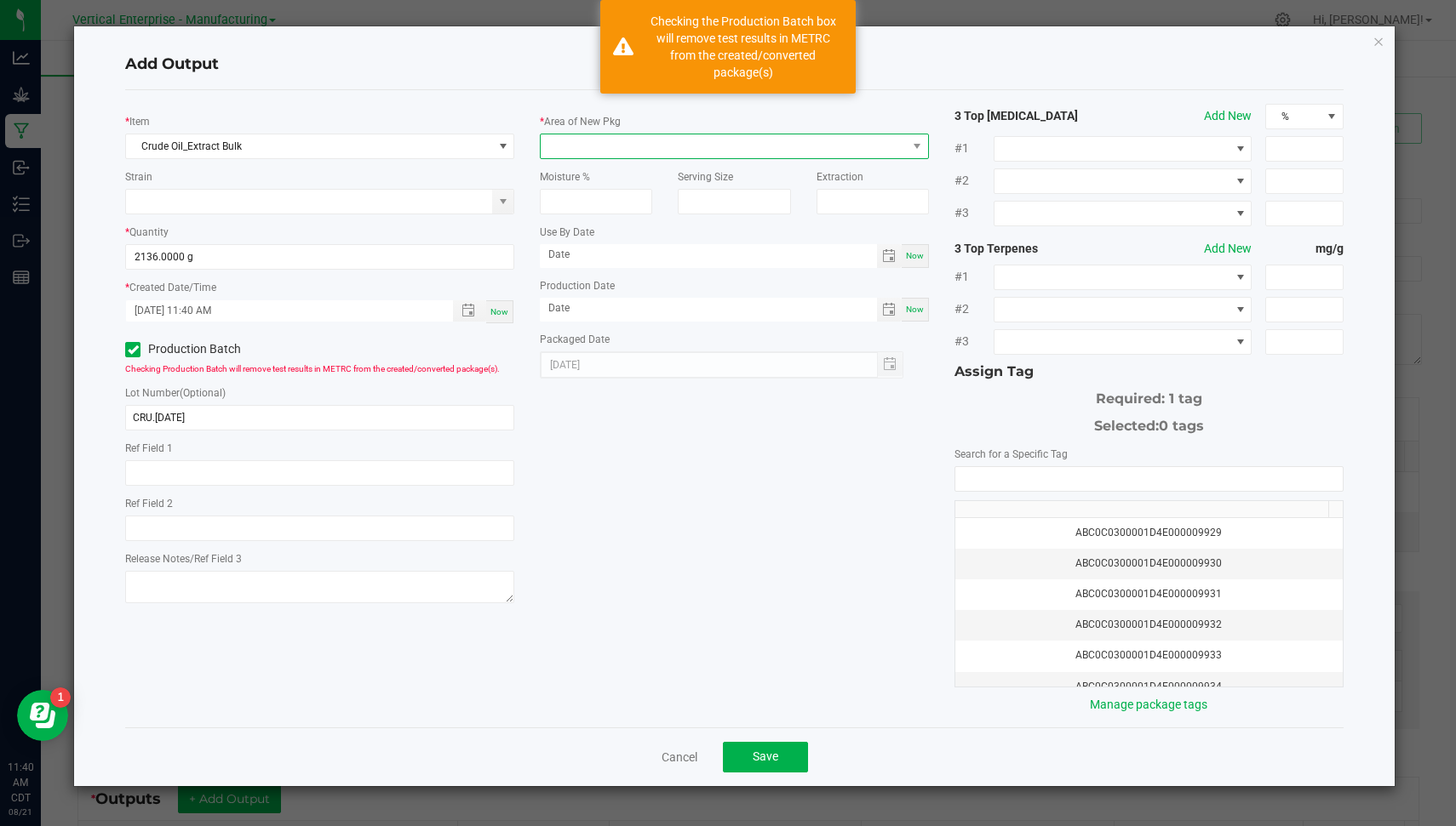
click at [607, 141] on span at bounding box center [723, 146] width 366 height 23
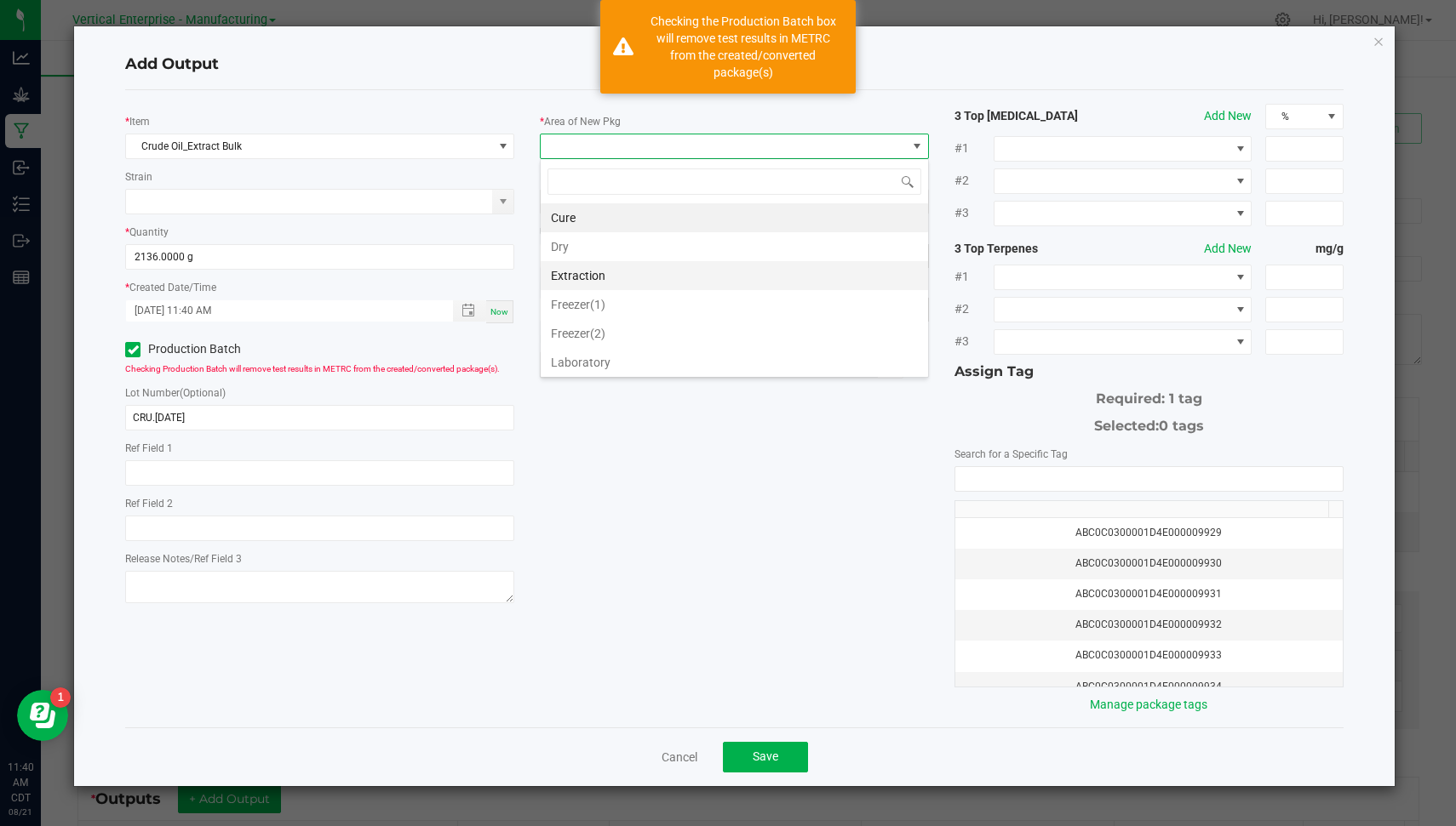
click at [608, 275] on li "Extraction" at bounding box center [734, 276] width 387 height 29
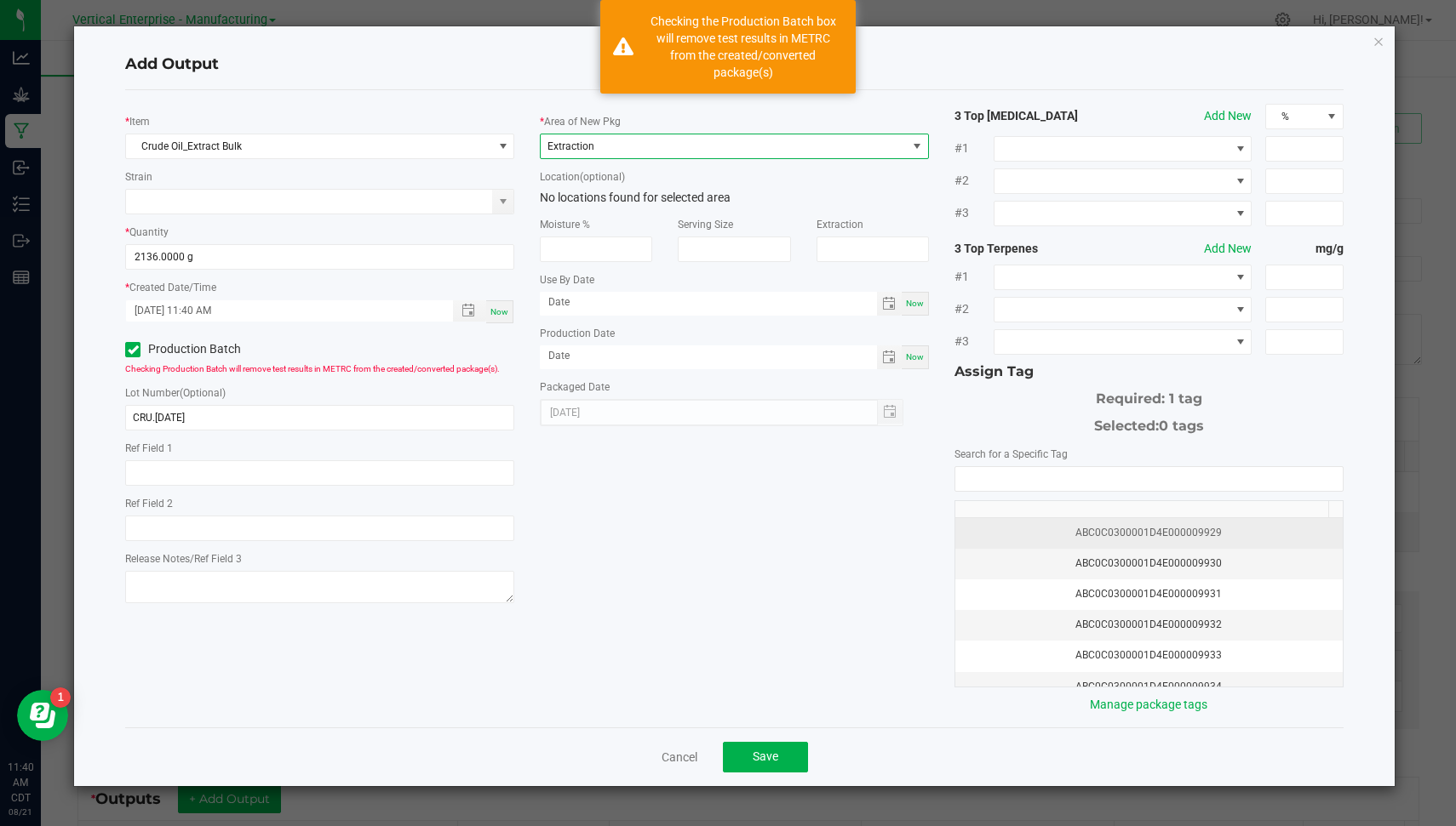
click at [1138, 525] on div "ABC0C0300001D4E000009929" at bounding box center [1148, 533] width 367 height 17
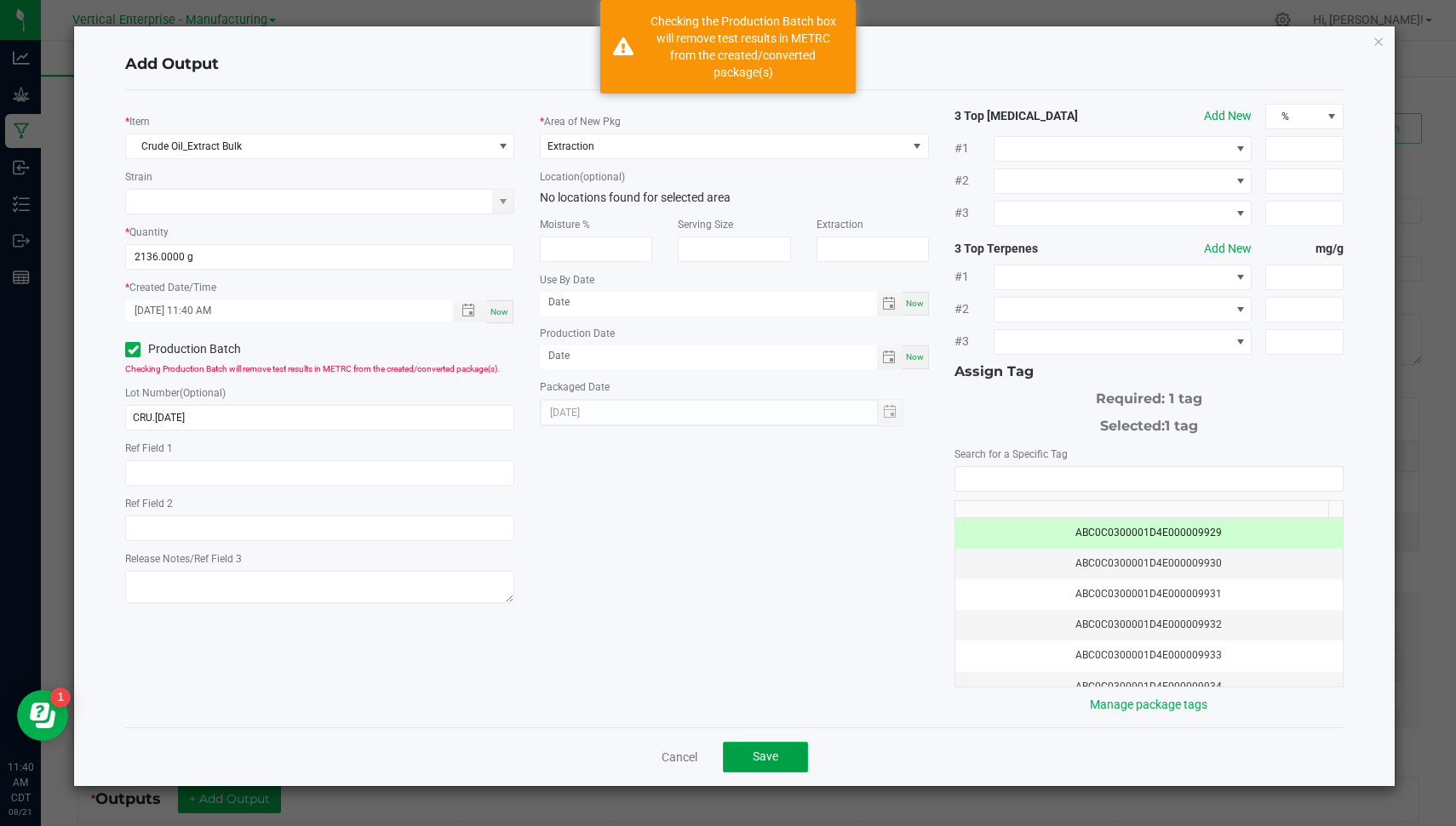
click at [771, 750] on span "Save" at bounding box center [765, 757] width 25 height 14
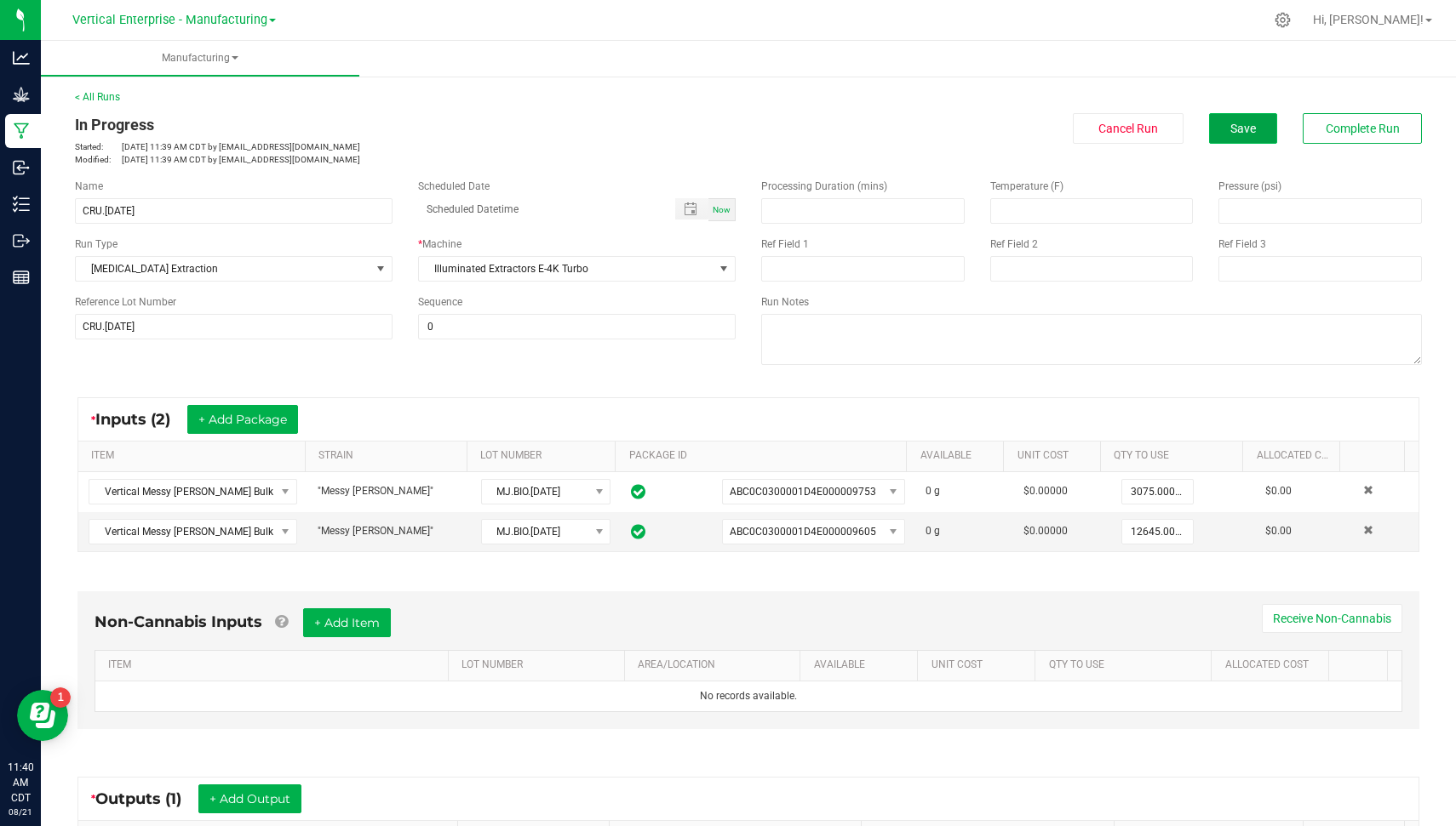
click at [1246, 118] on button "Save" at bounding box center [1243, 127] width 68 height 30
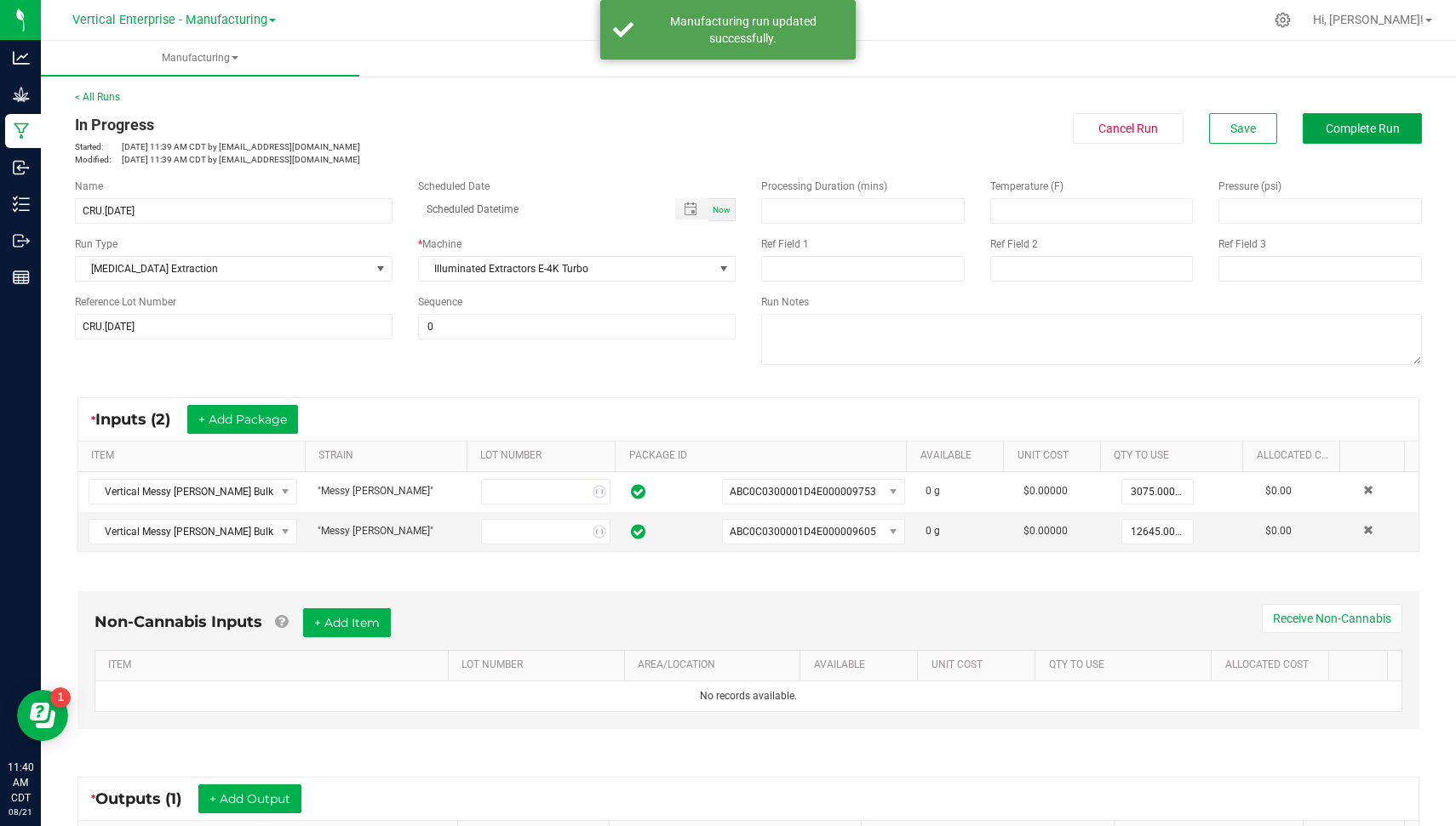
click at [1326, 126] on span "Complete Run" at bounding box center [1363, 128] width 74 height 14
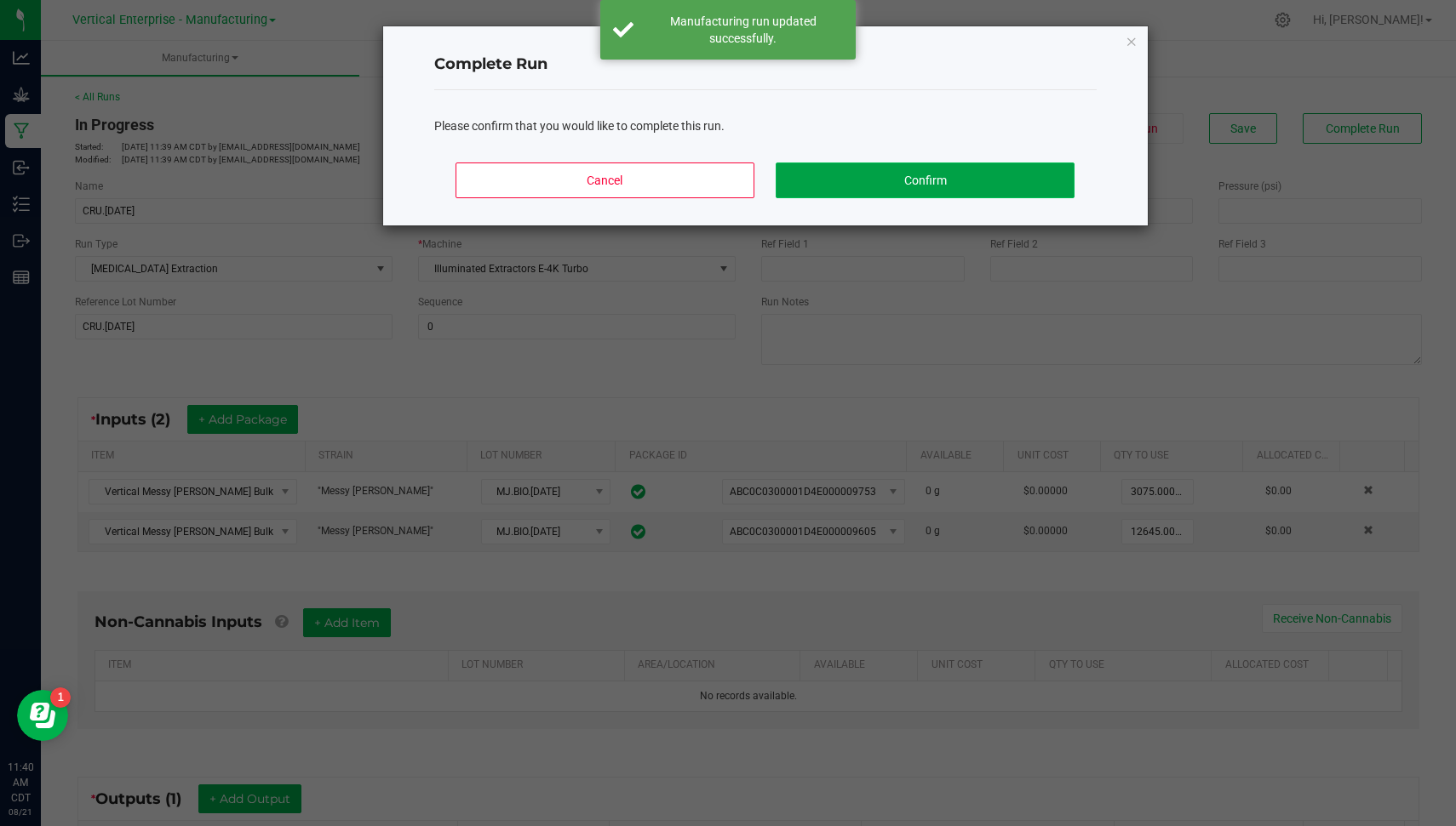
click at [887, 179] on button "Confirm" at bounding box center [925, 180] width 298 height 36
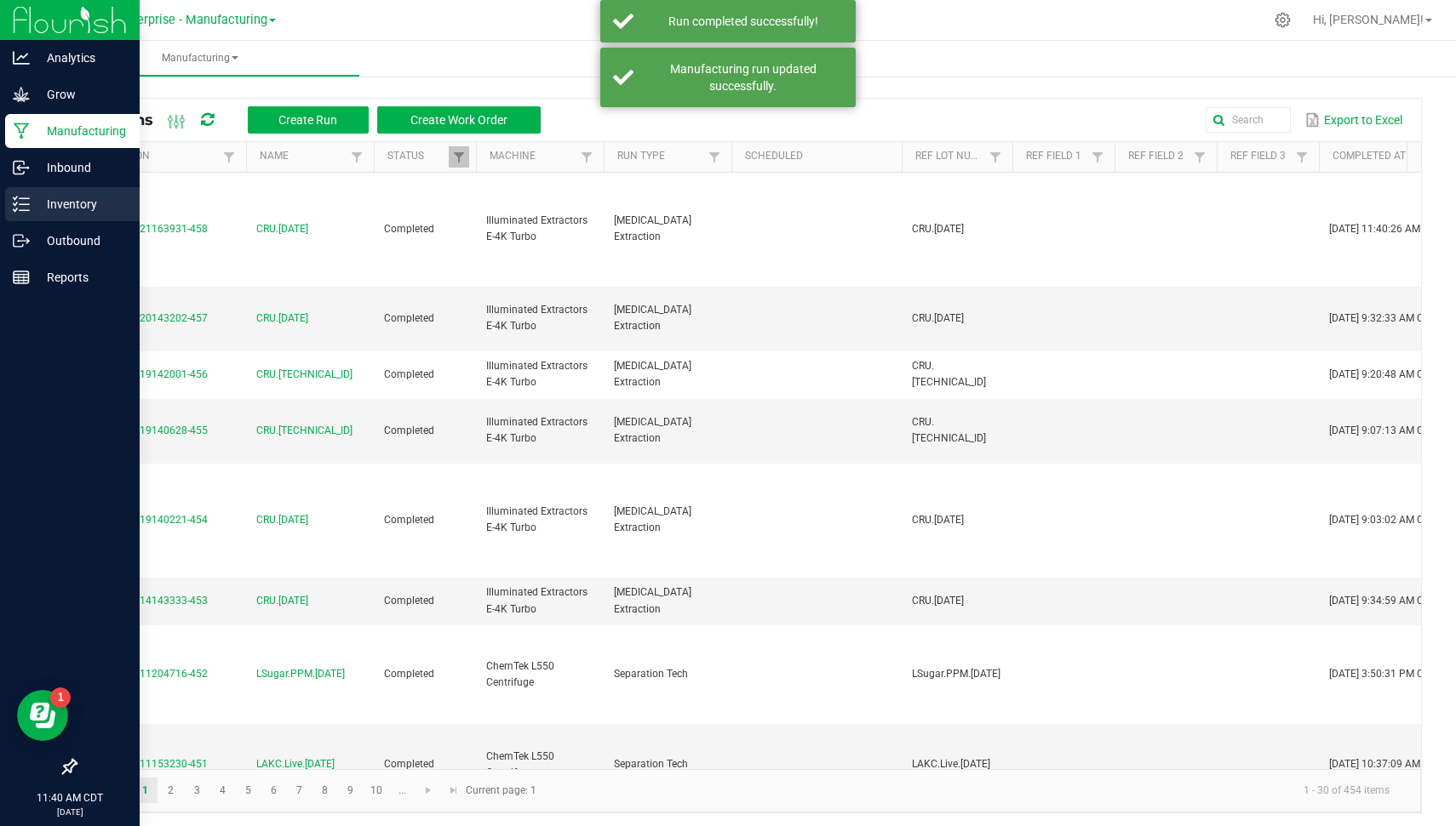
click at [53, 207] on p "Inventory" at bounding box center [81, 203] width 102 height 20
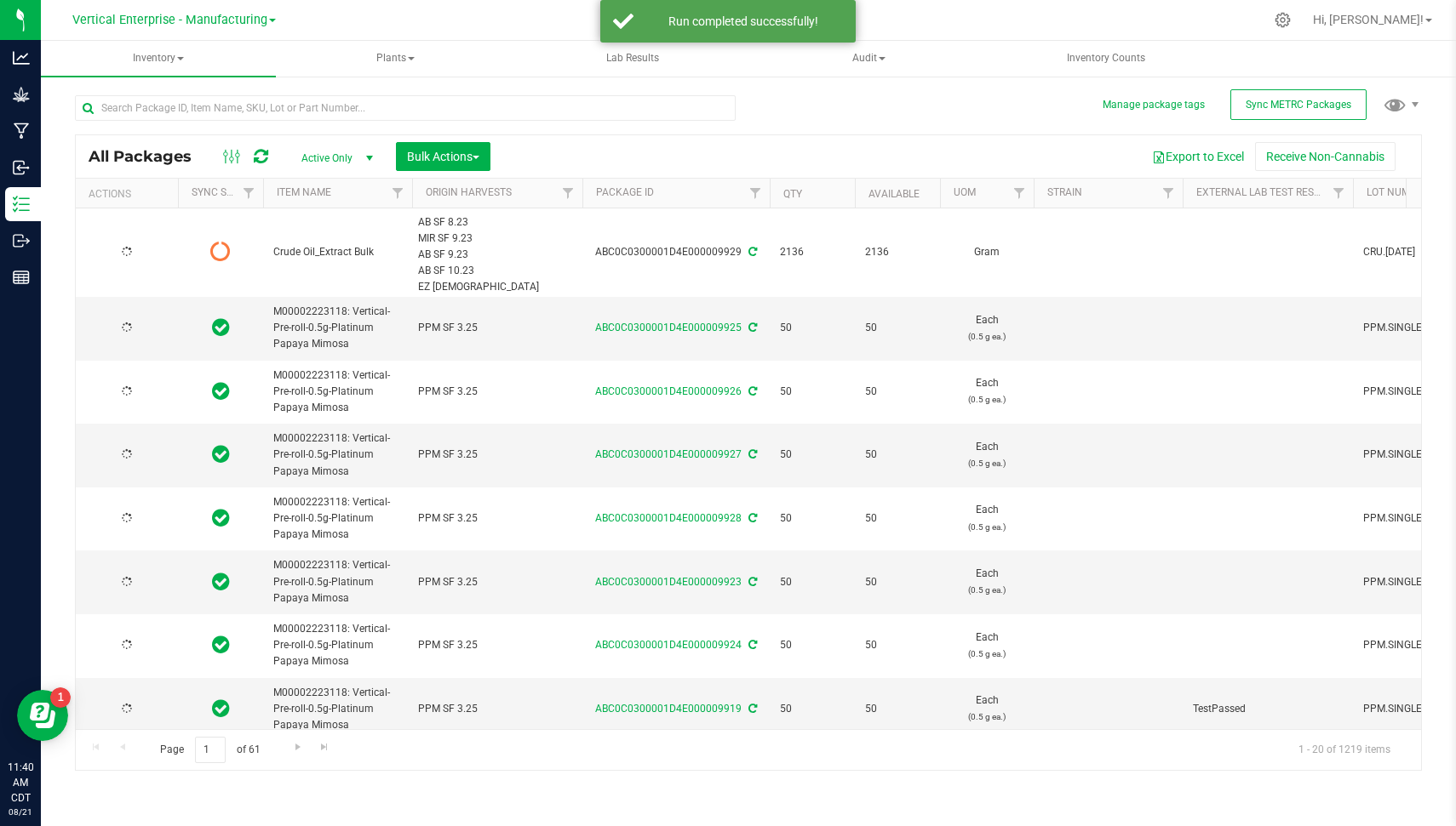
click at [255, 155] on icon at bounding box center [261, 156] width 15 height 17
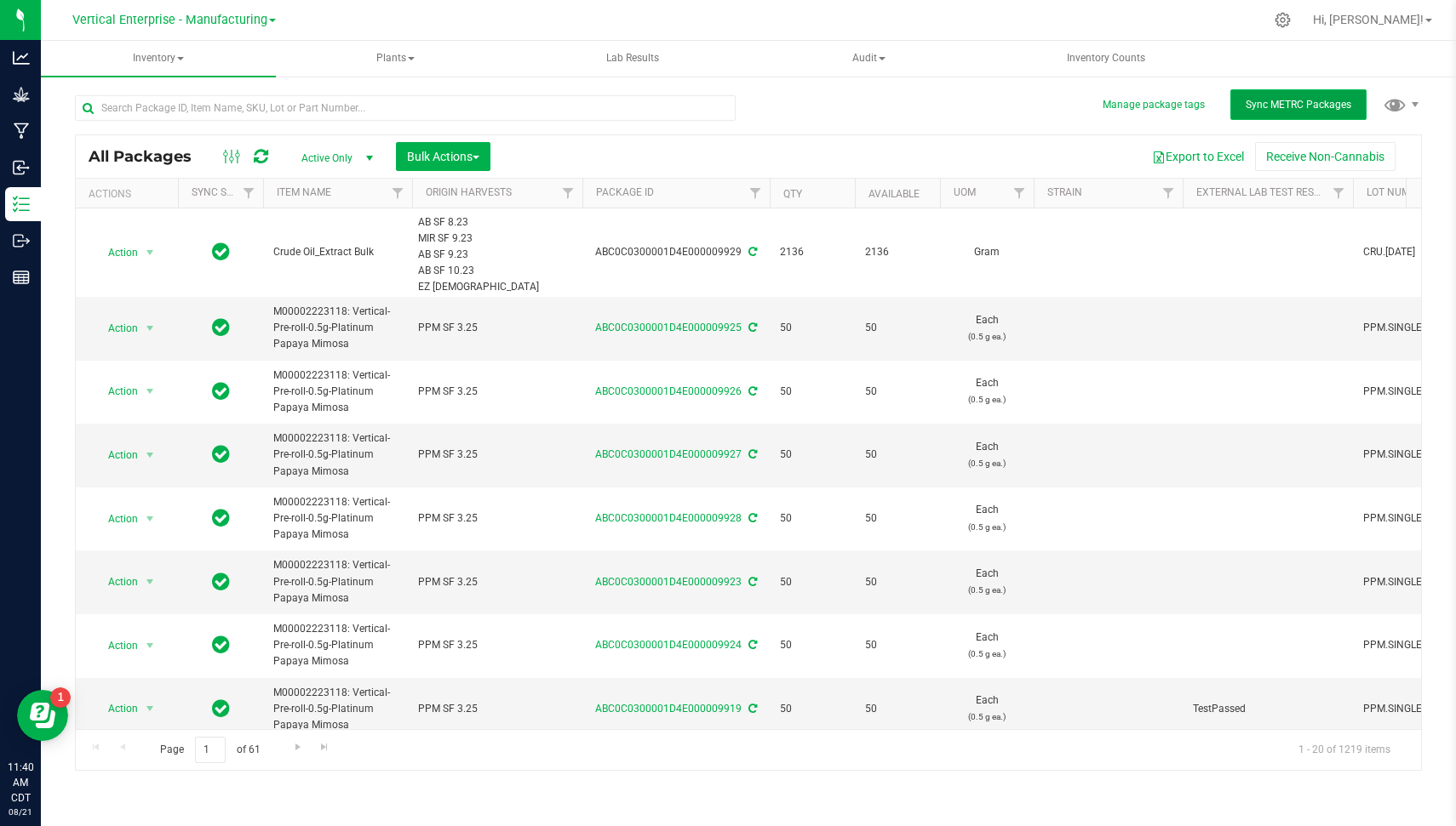
click at [1275, 105] on span "Sync METRC Packages" at bounding box center [1298, 104] width 105 height 12
